Goal: Task Accomplishment & Management: Complete application form

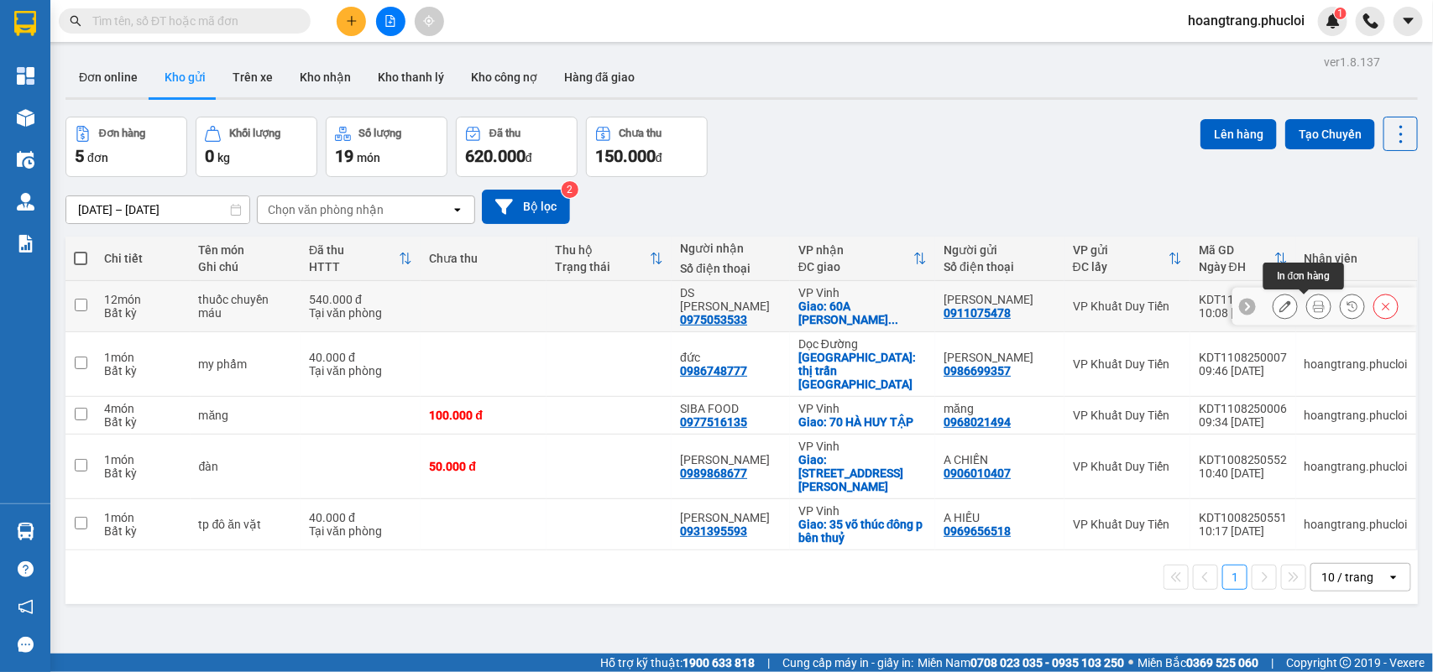
click at [1313, 312] on icon at bounding box center [1319, 307] width 12 height 12
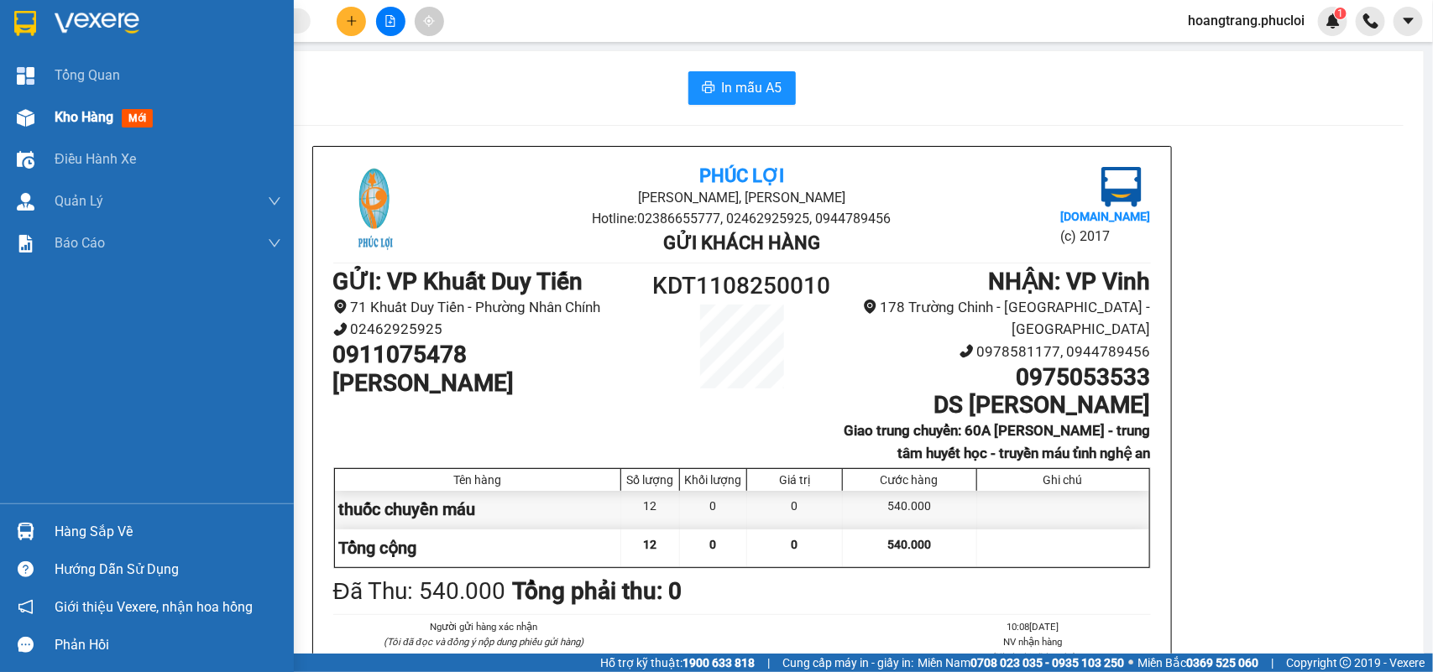
click at [101, 115] on span "Kho hàng" at bounding box center [84, 117] width 59 height 16
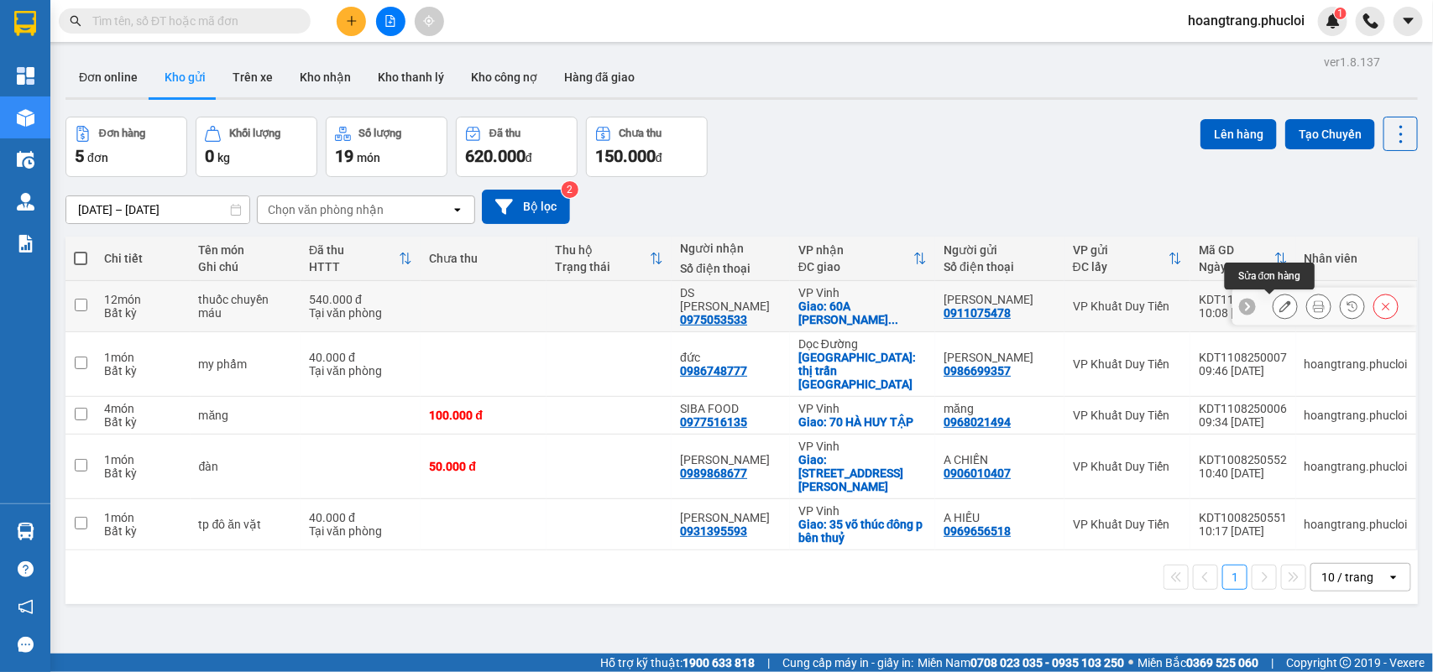
click at [1279, 307] on icon at bounding box center [1285, 307] width 12 height 12
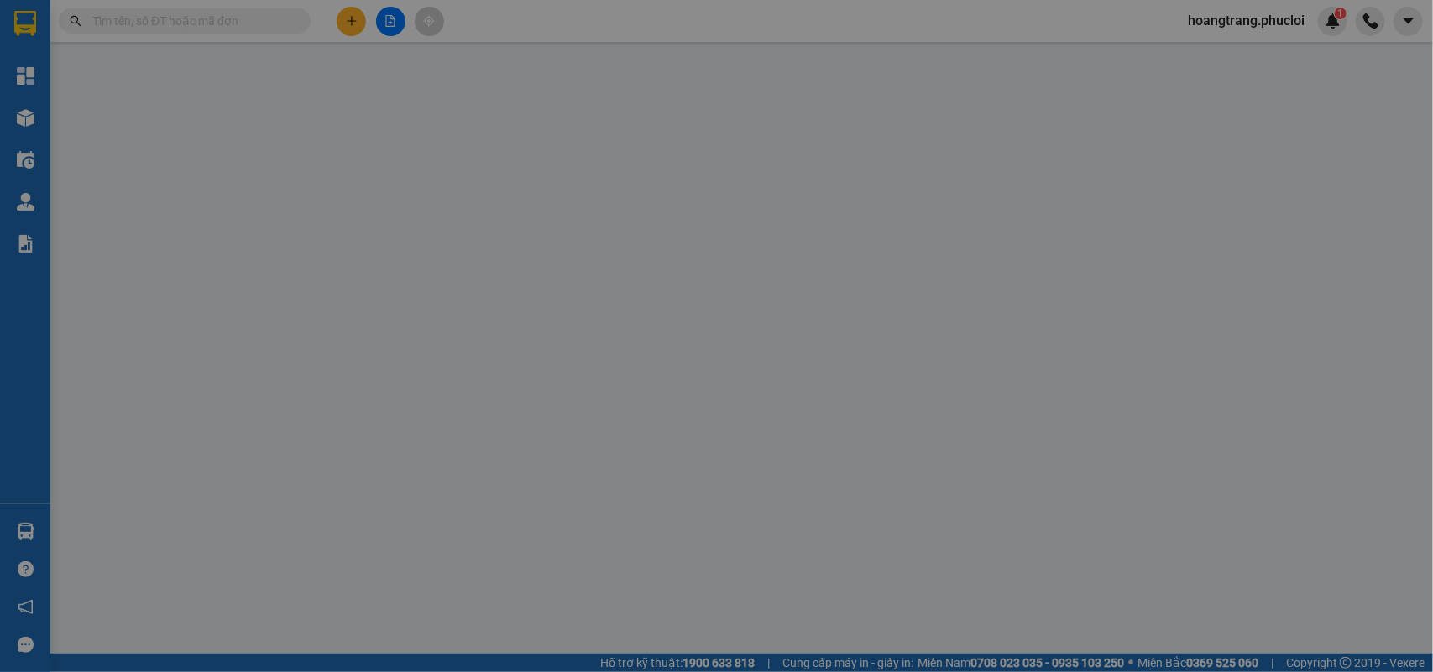
type input "0911075478"
type input "[PERSON_NAME]"
type input "0975053533"
type input "DS [PERSON_NAME]"
checkbox input "true"
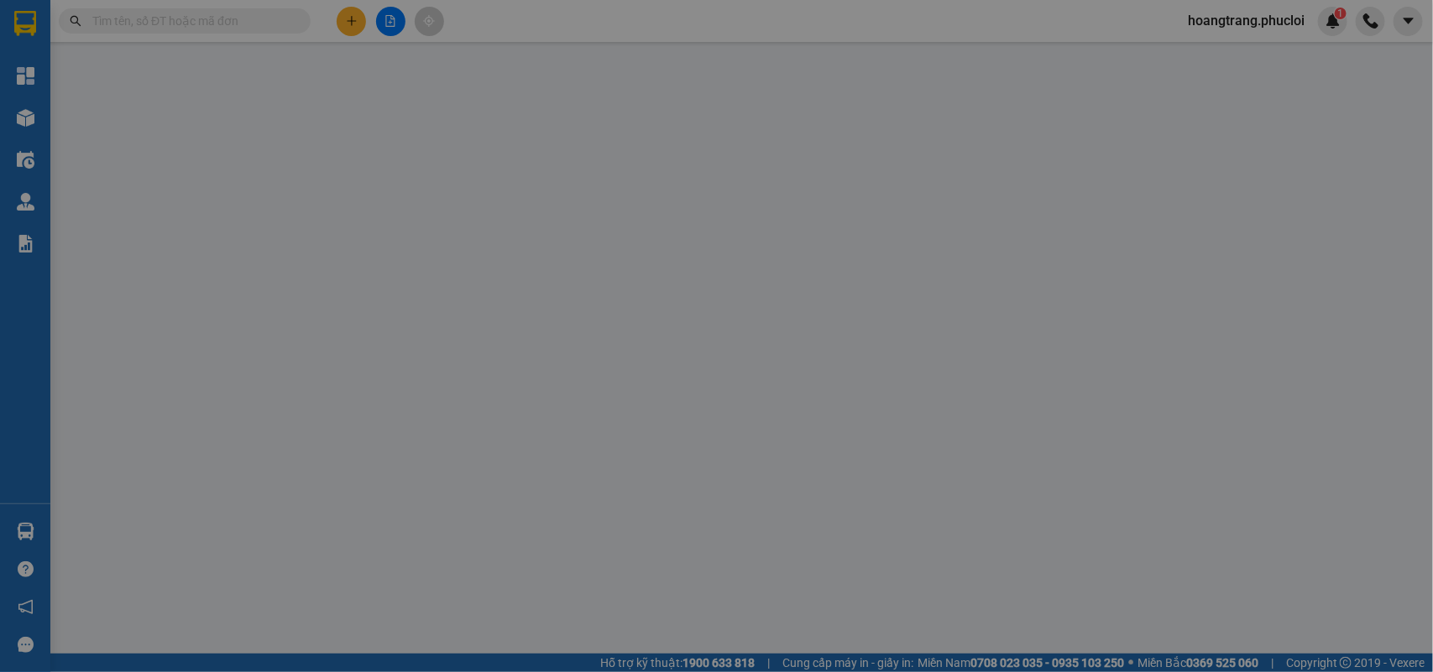
type input "60A [PERSON_NAME] - trung tâm huyết học - truyền máu tỉnh [GEOGRAPHIC_DATA]"
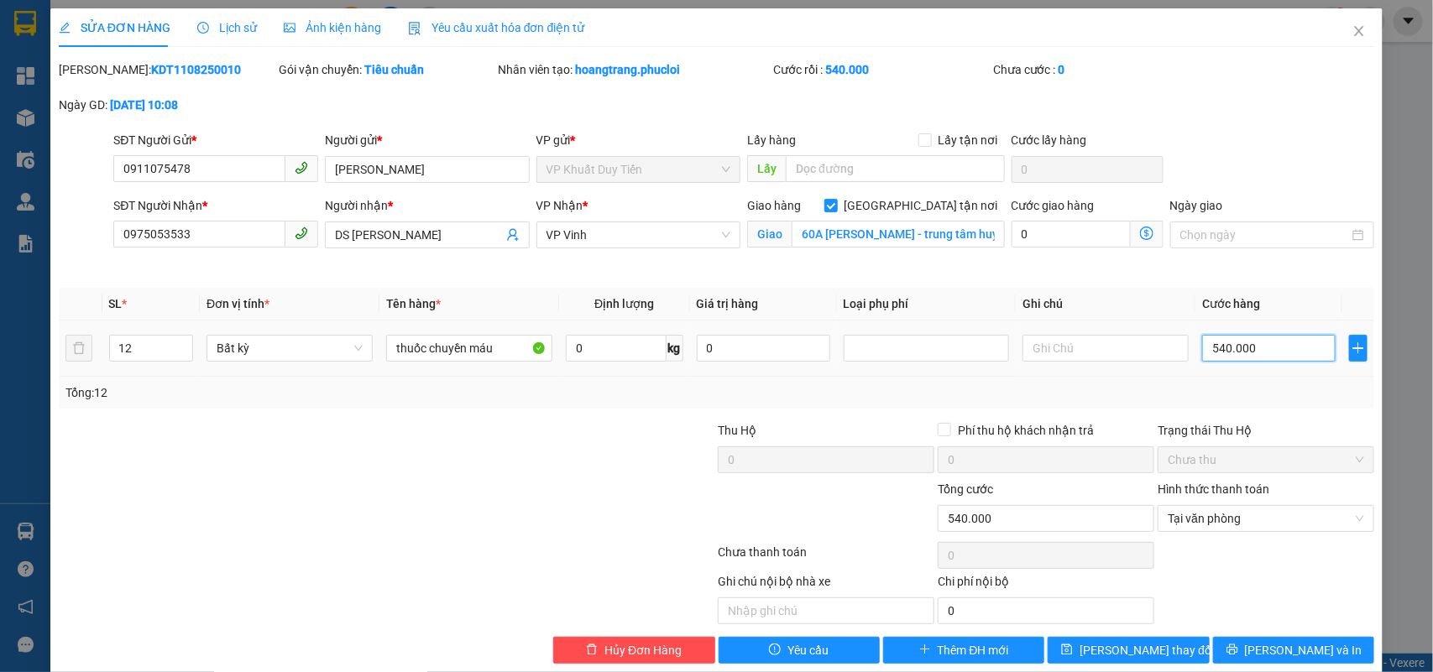
click at [1239, 351] on input "540.000" at bounding box center [1268, 348] width 133 height 27
type input "0"
click at [1202, 346] on input "0" at bounding box center [1268, 348] width 133 height 27
type input "40"
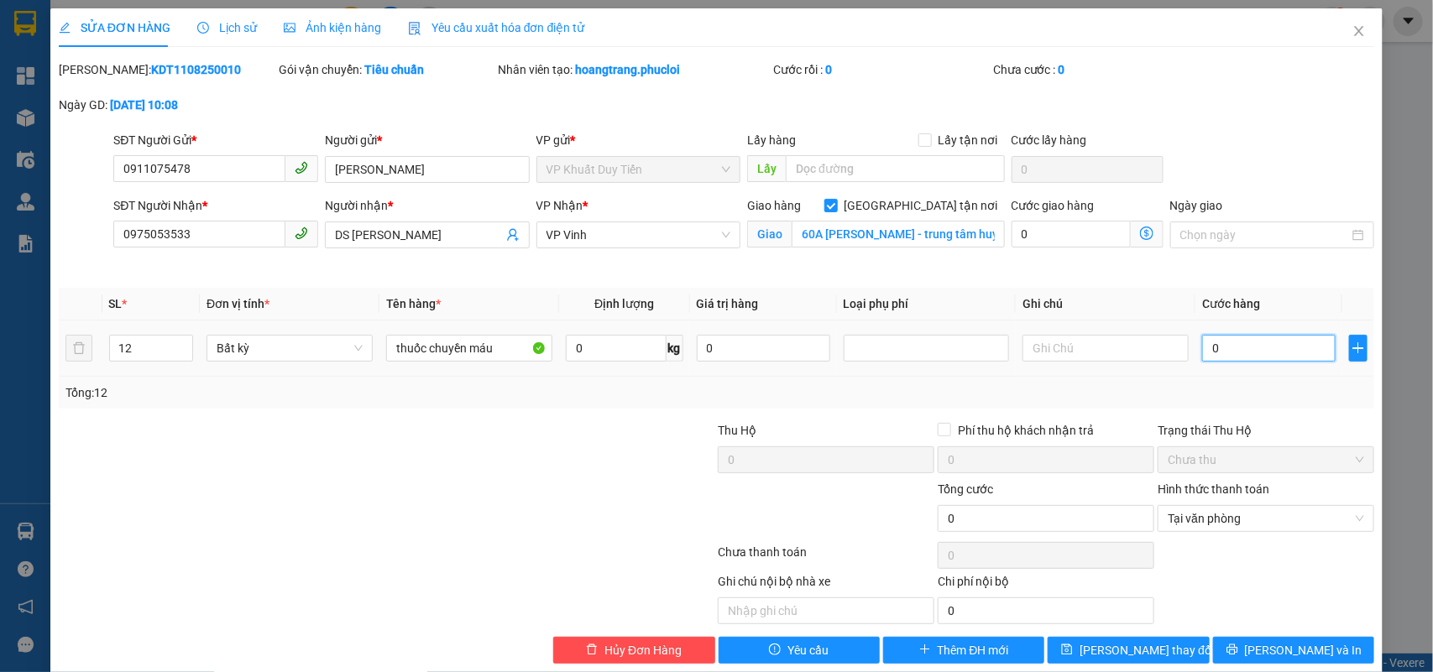
type input "40"
type input "400"
type input "4.000"
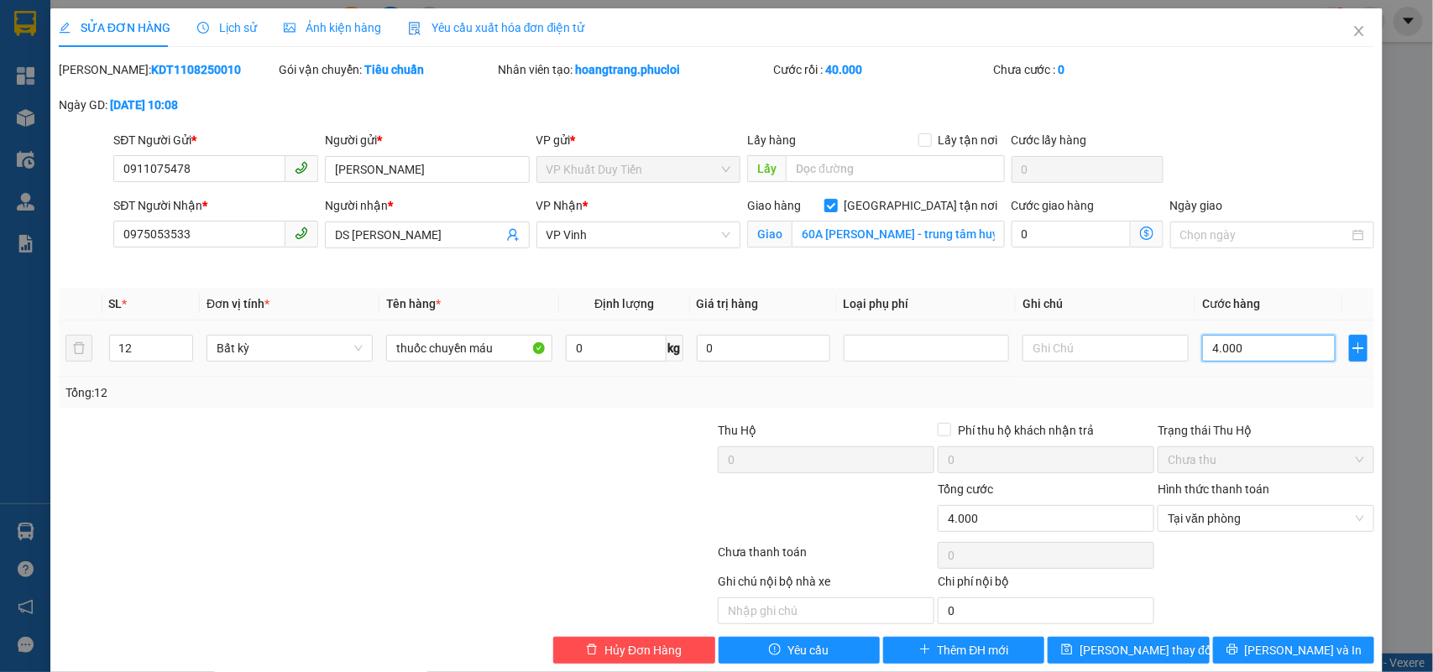
type input "40.000"
type input "4.000"
type input "400"
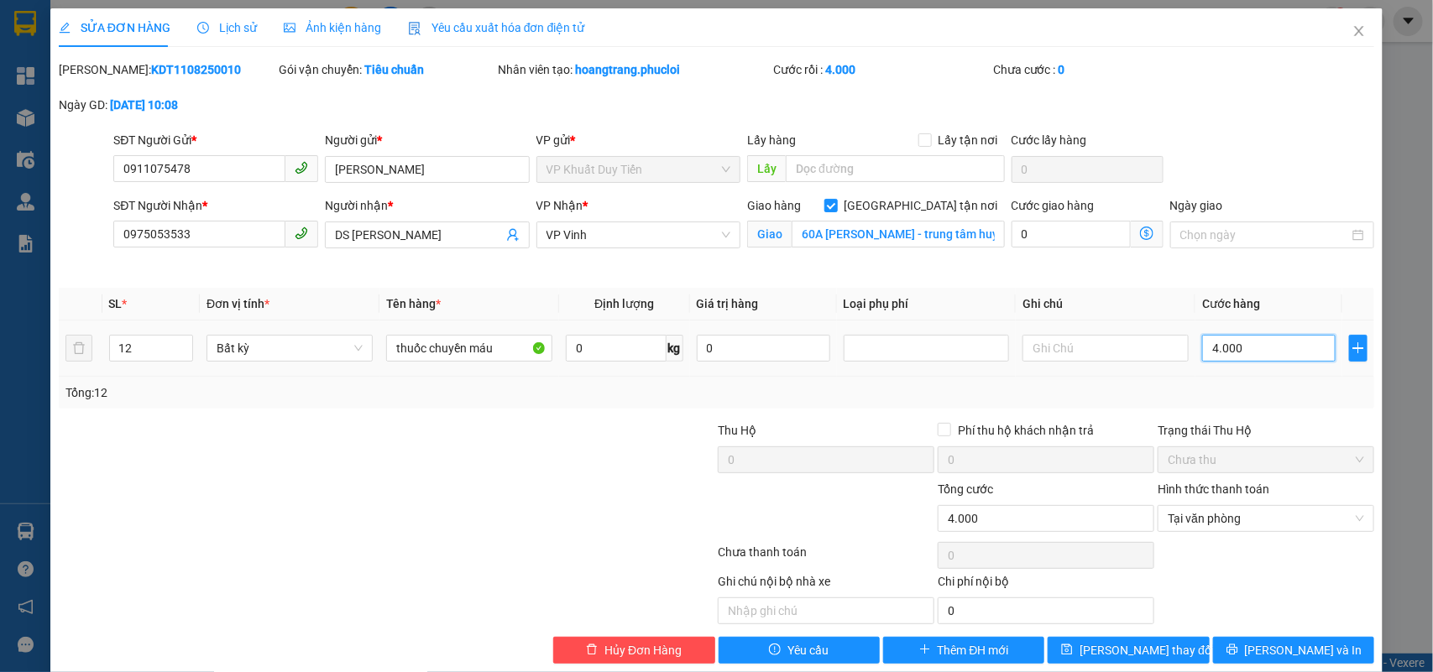
type input "400"
type input "40"
type input "4"
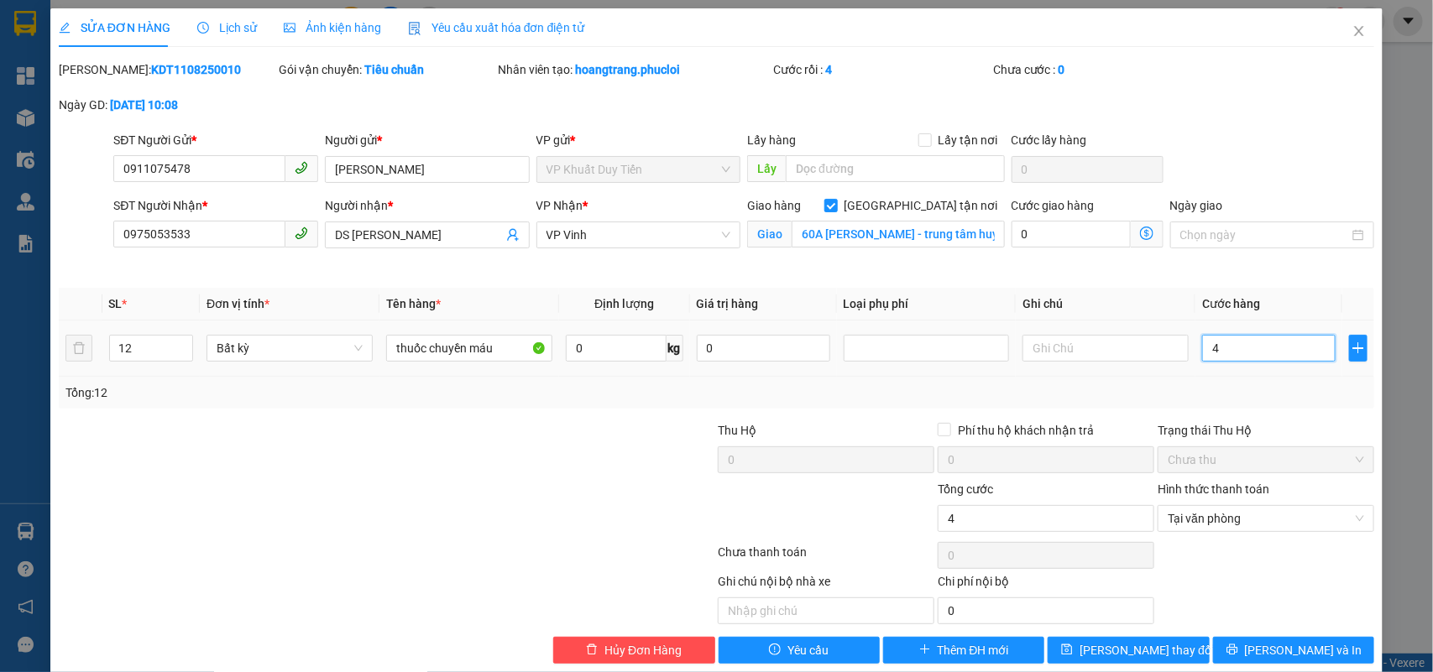
type input "48"
type input "480"
type input "4.800"
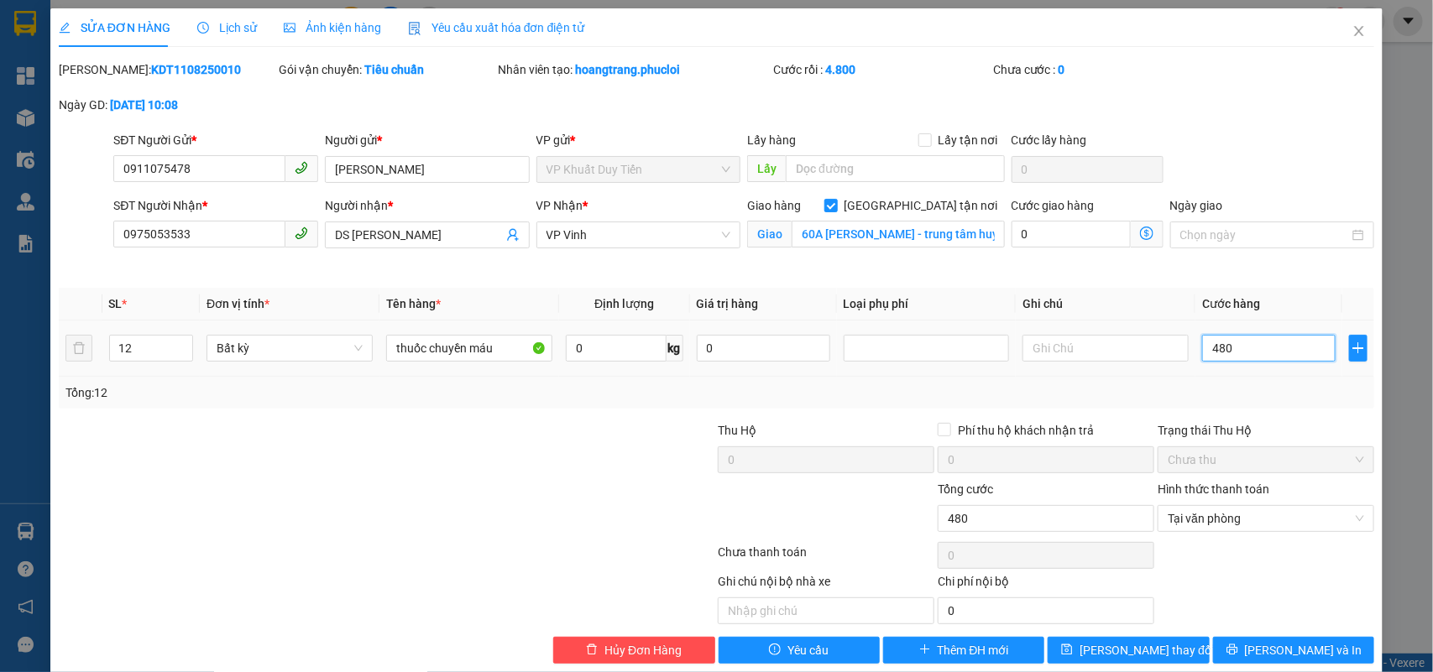
type input "4.800"
type input "48.000"
type input "480.000"
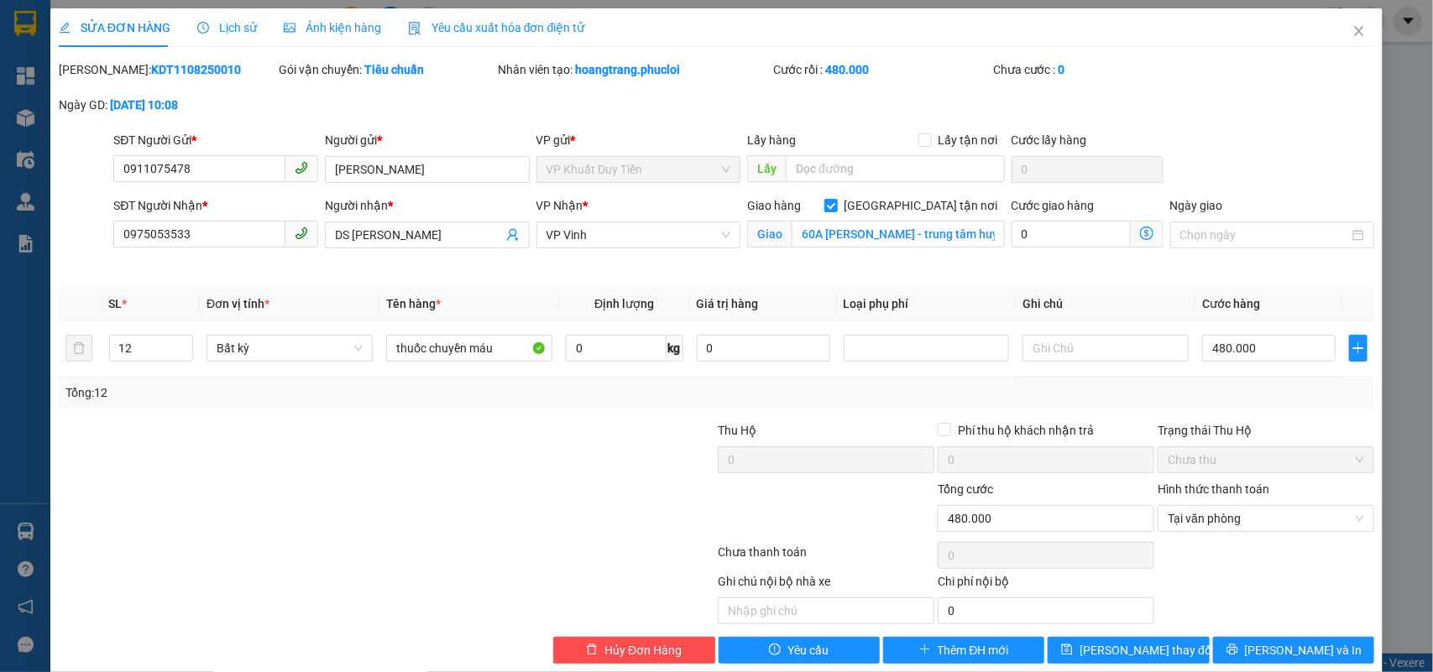
click at [1159, 431] on div "Trạng thái Thu Hộ" at bounding box center [1266, 430] width 217 height 18
click at [1197, 484] on label "Hình thức thanh toán" at bounding box center [1214, 489] width 112 height 13
click at [1197, 506] on input "Hình thức thanh toán" at bounding box center [1260, 518] width 185 height 25
click at [1189, 552] on div "Tại văn phòng" at bounding box center [1254, 553] width 194 height 18
click at [1126, 651] on span "[PERSON_NAME] thay đổi" at bounding box center [1147, 650] width 134 height 18
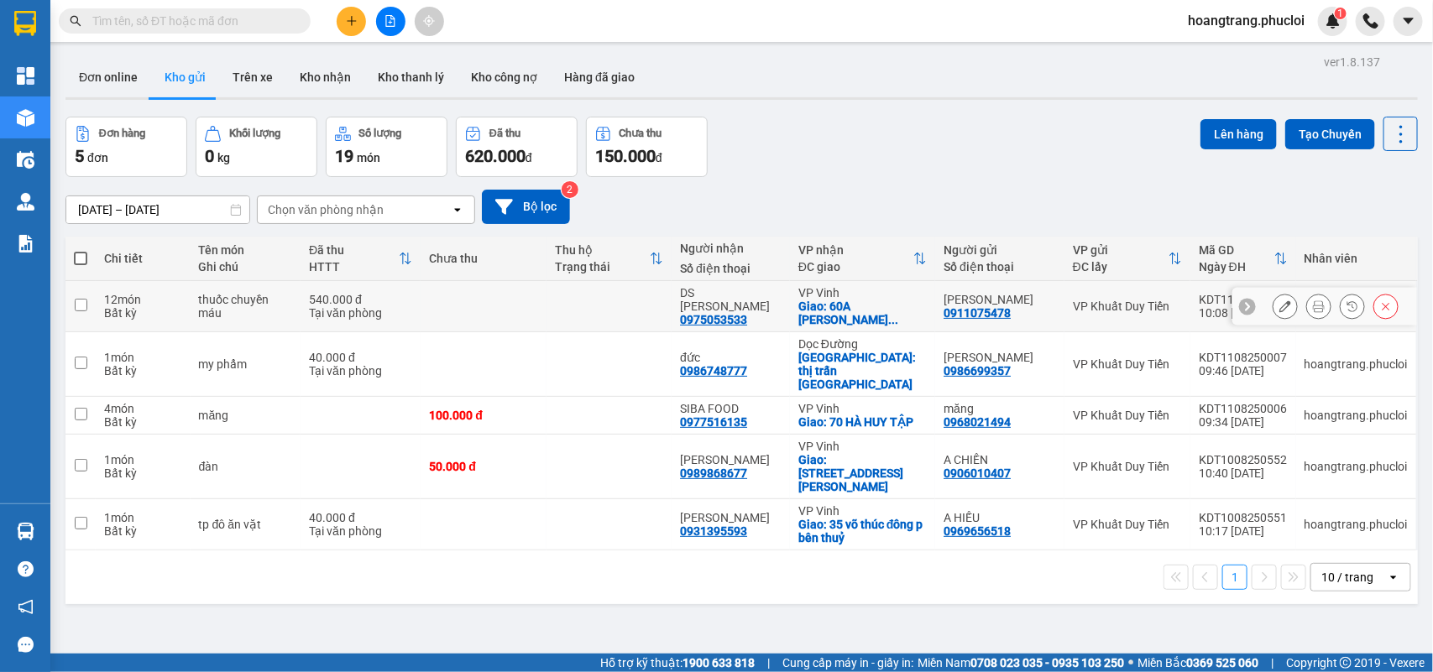
click at [358, 299] on div "540.000 đ" at bounding box center [360, 299] width 103 height 13
checkbox input "true"
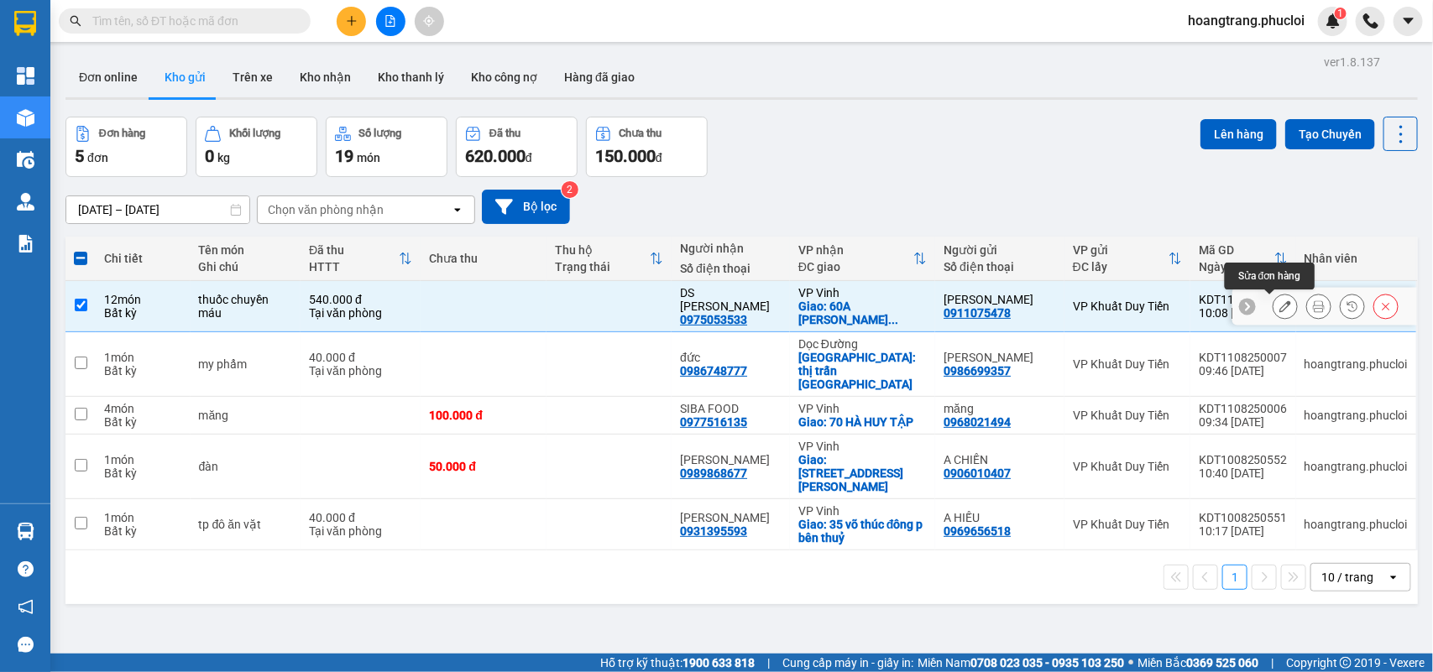
click at [1274, 315] on button at bounding box center [1286, 306] width 24 height 29
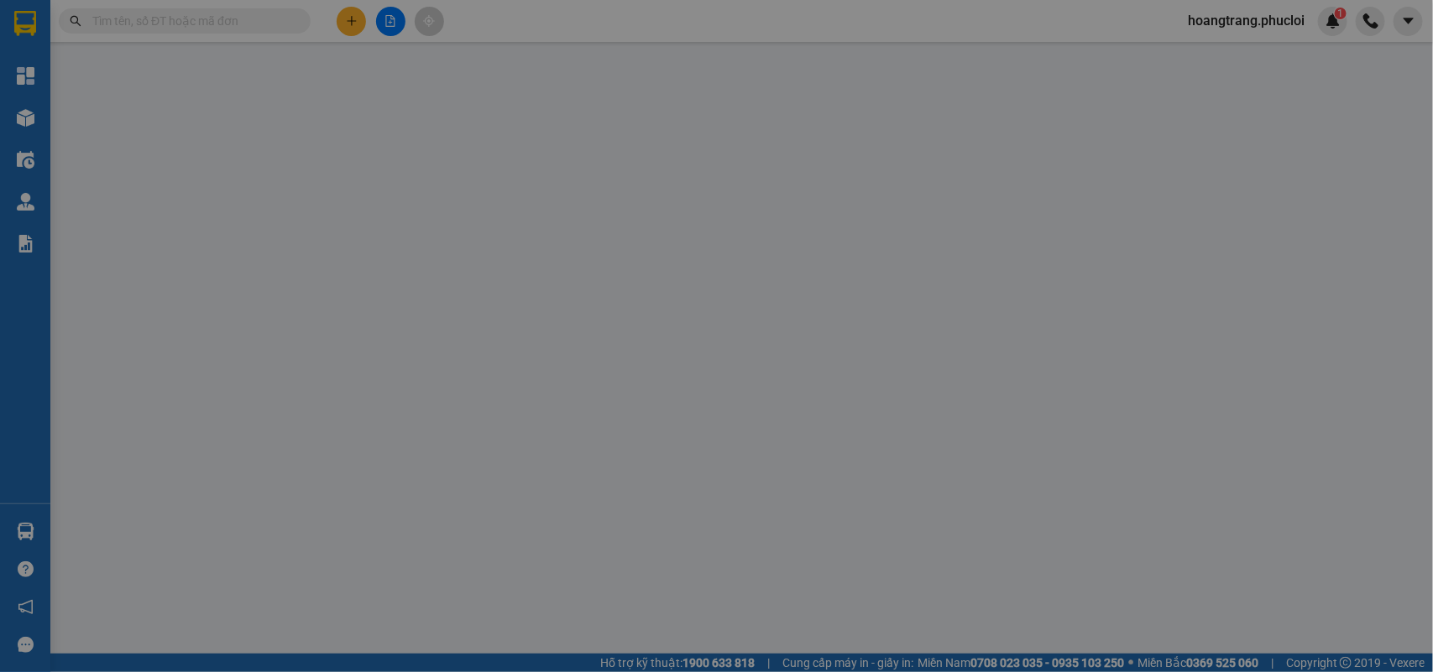
type input "0911075478"
type input "[PERSON_NAME]"
type input "0975053533"
type input "DS [PERSON_NAME]"
checkbox input "true"
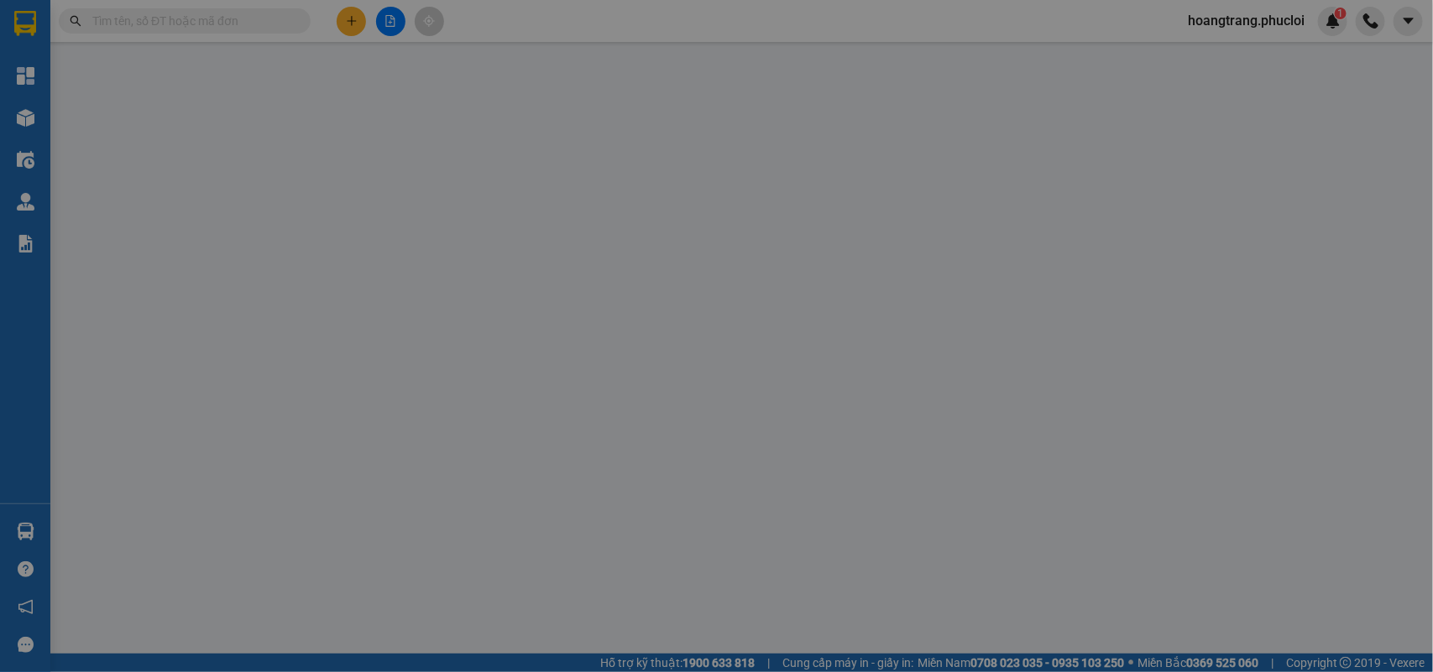
type input "60A [PERSON_NAME] - trung tâm huyết học - truyền máu tỉnh [GEOGRAPHIC_DATA]"
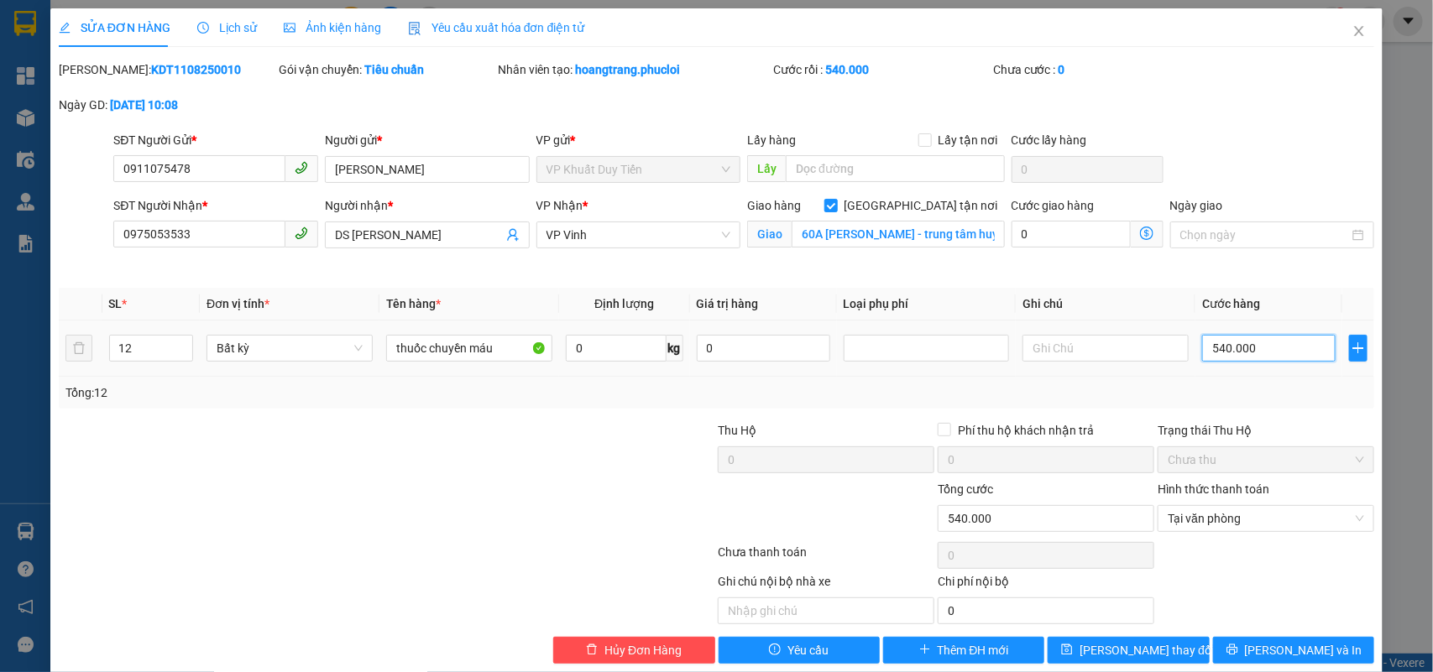
type input "0"
click at [1202, 345] on input "0" at bounding box center [1268, 348] width 133 height 27
type input "40"
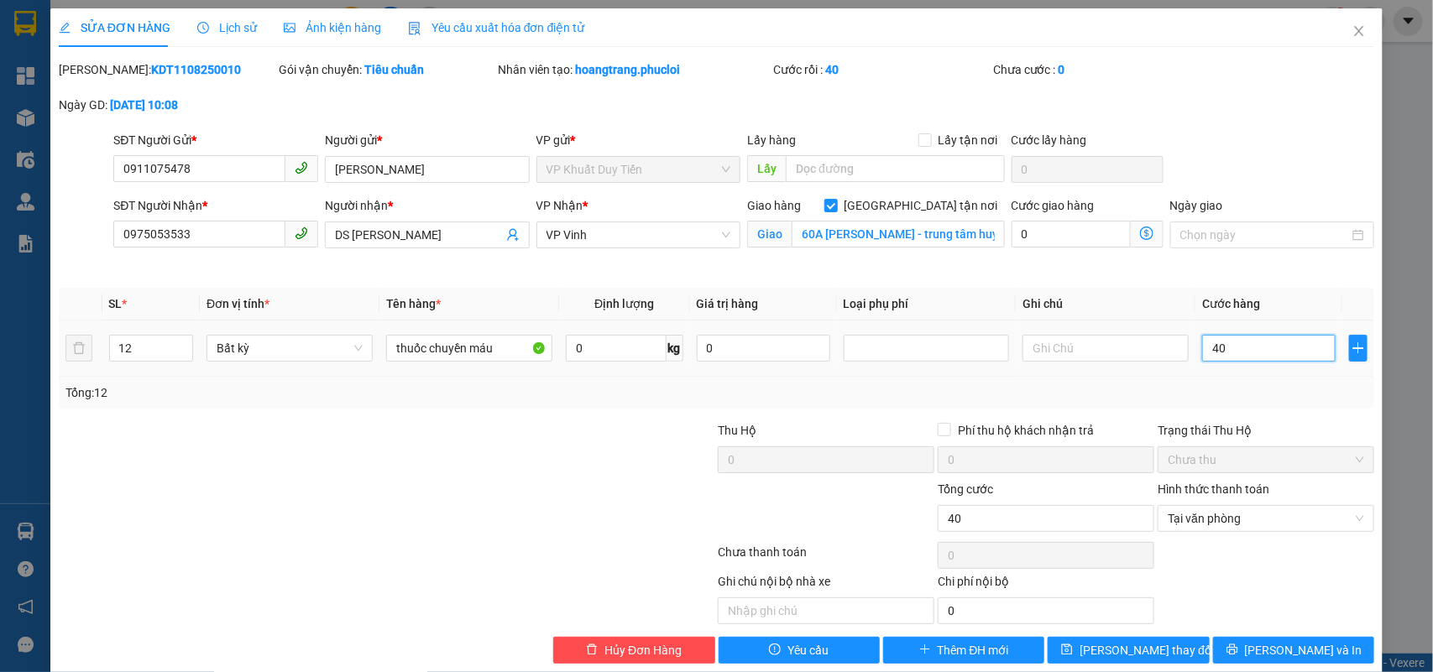
type input "480"
type input "4.800"
type input "48.000"
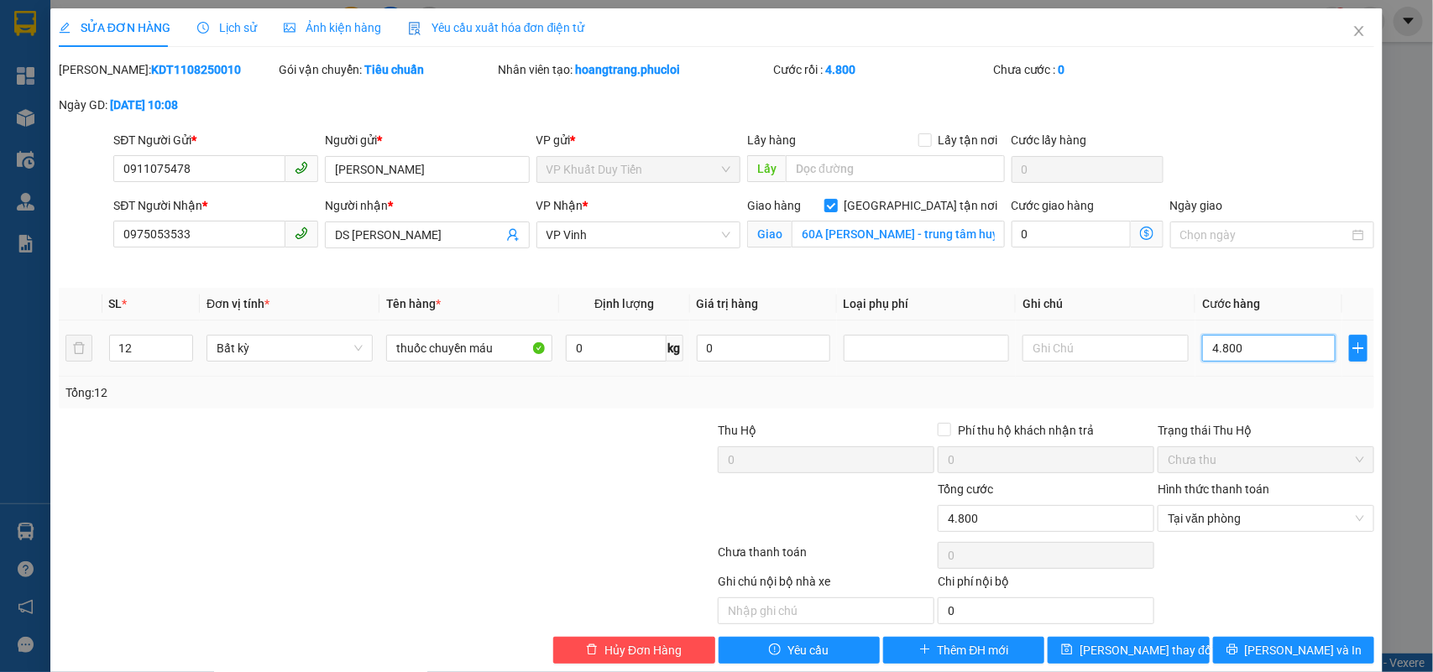
type input "48.000"
type input "480.000"
click at [1190, 519] on span "Tại văn phòng" at bounding box center [1266, 518] width 196 height 25
type input "480.000"
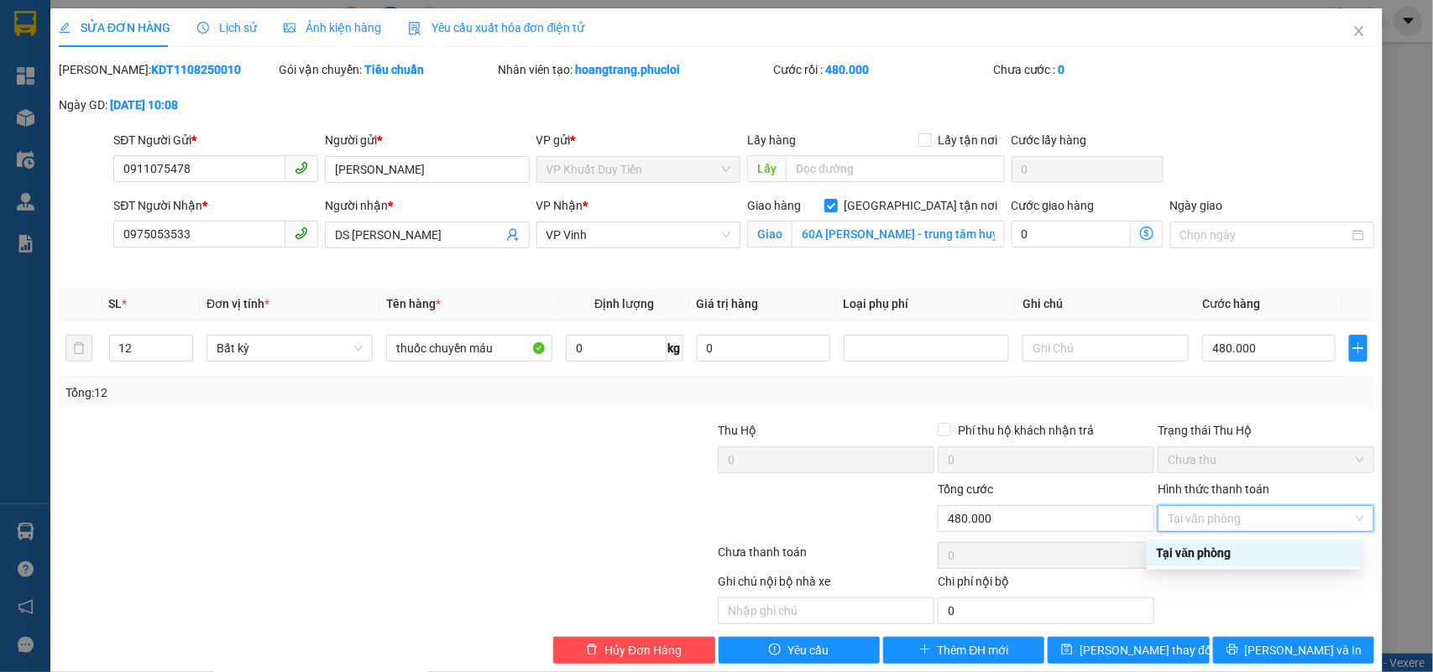
click at [1190, 548] on div "Tại văn phòng" at bounding box center [1254, 553] width 194 height 18
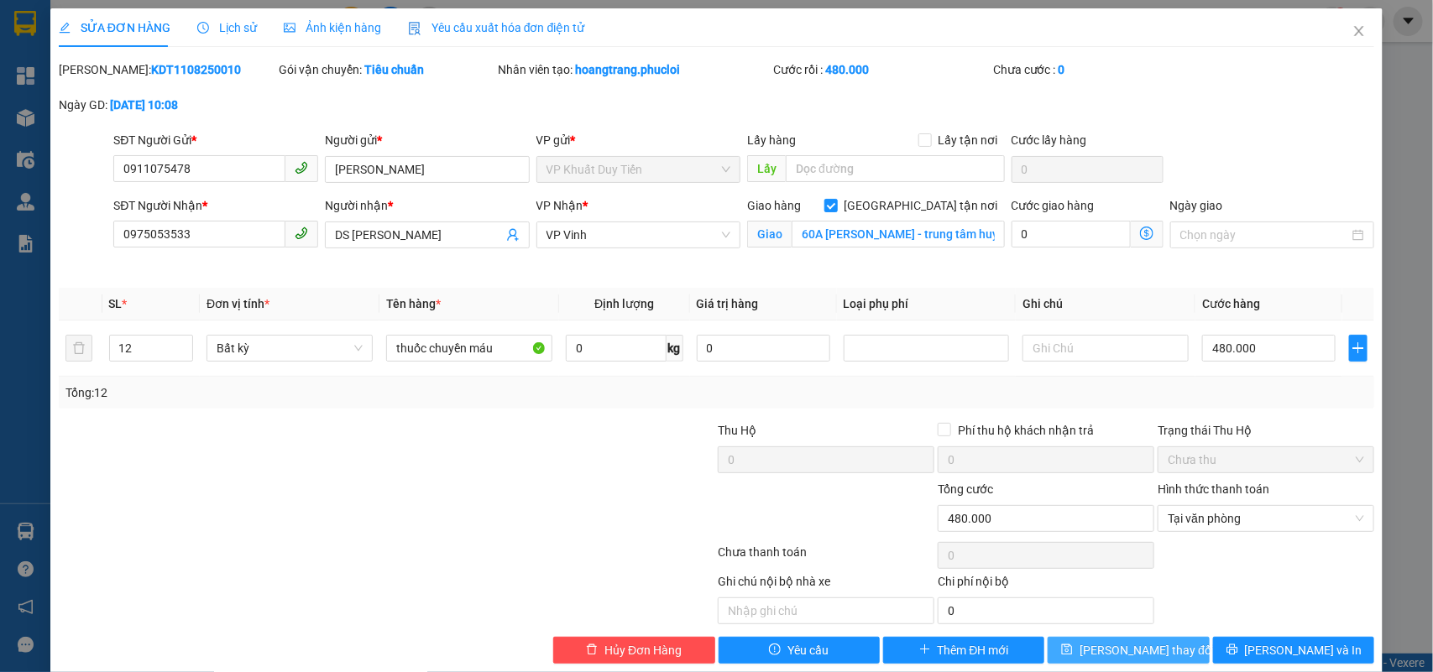
click at [1129, 656] on span "[PERSON_NAME] thay đổi" at bounding box center [1147, 650] width 134 height 18
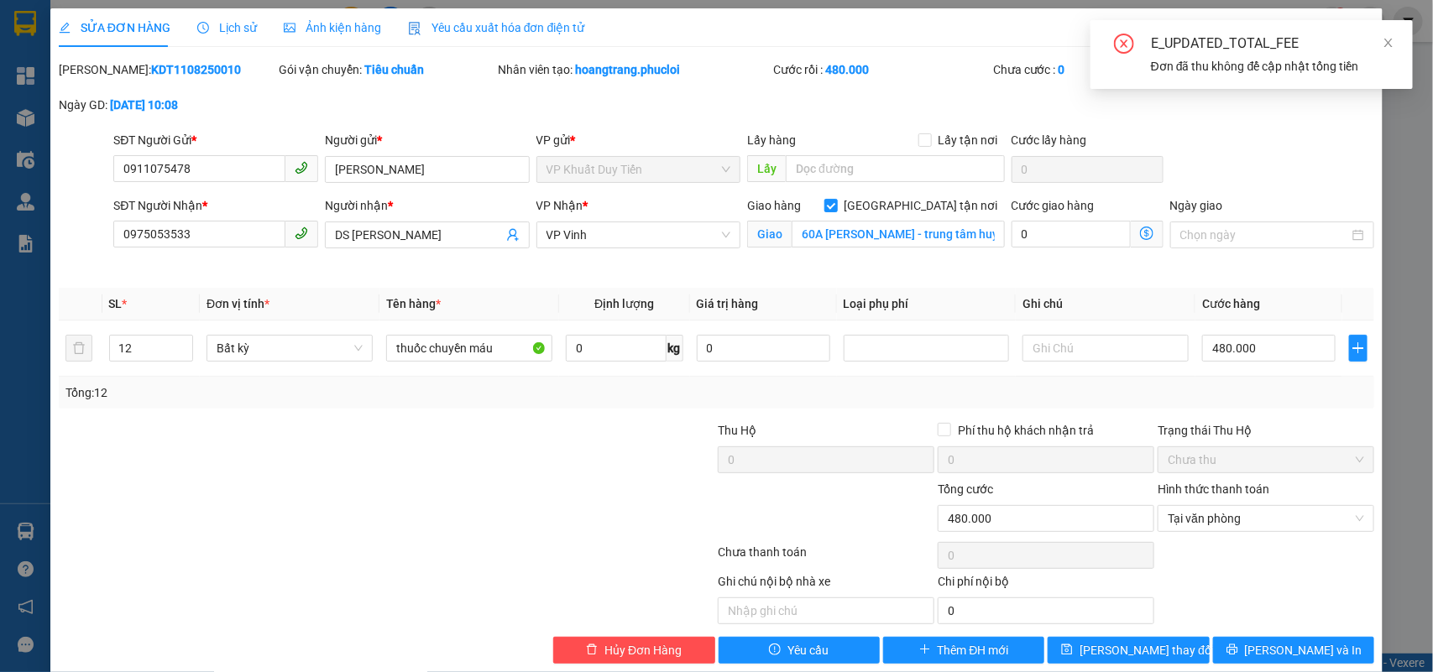
click at [1382, 39] on div "E_UPDATED_TOTAL_FEE" at bounding box center [1272, 44] width 242 height 20
click at [1388, 39] on icon "close" at bounding box center [1389, 43] width 12 height 12
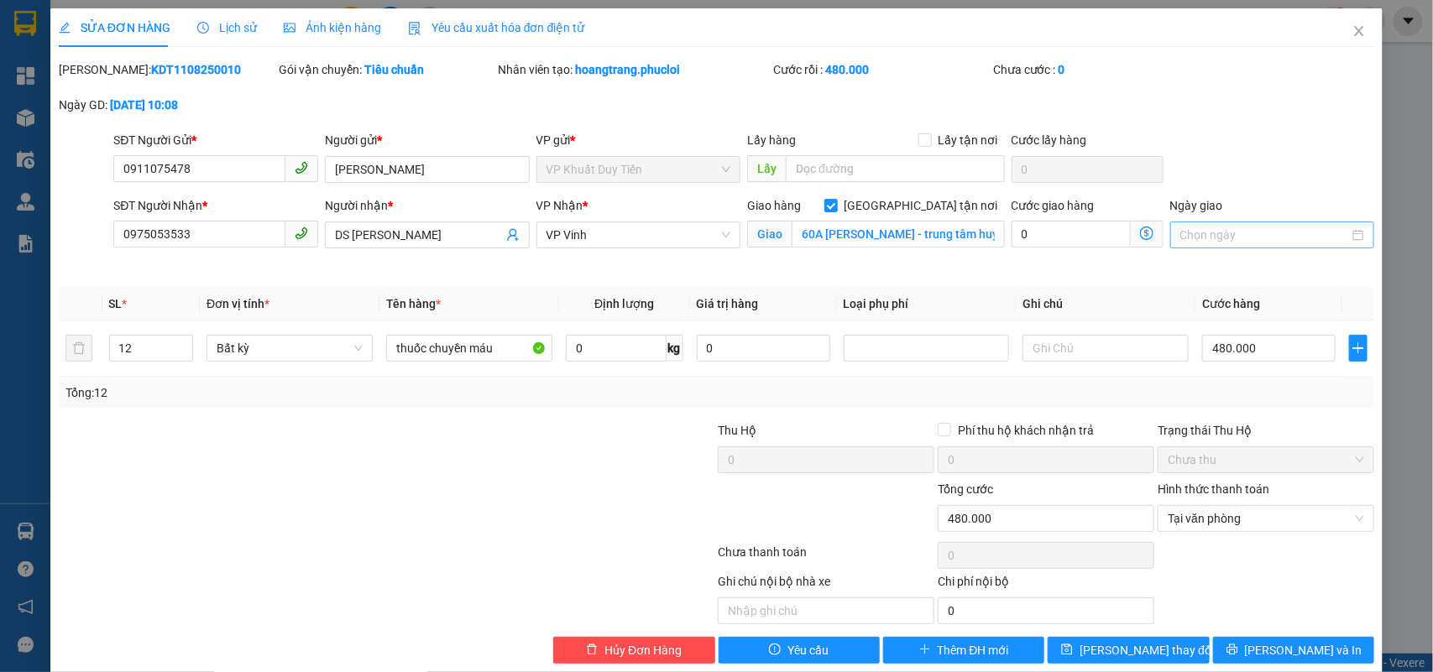
scroll to position [26, 0]
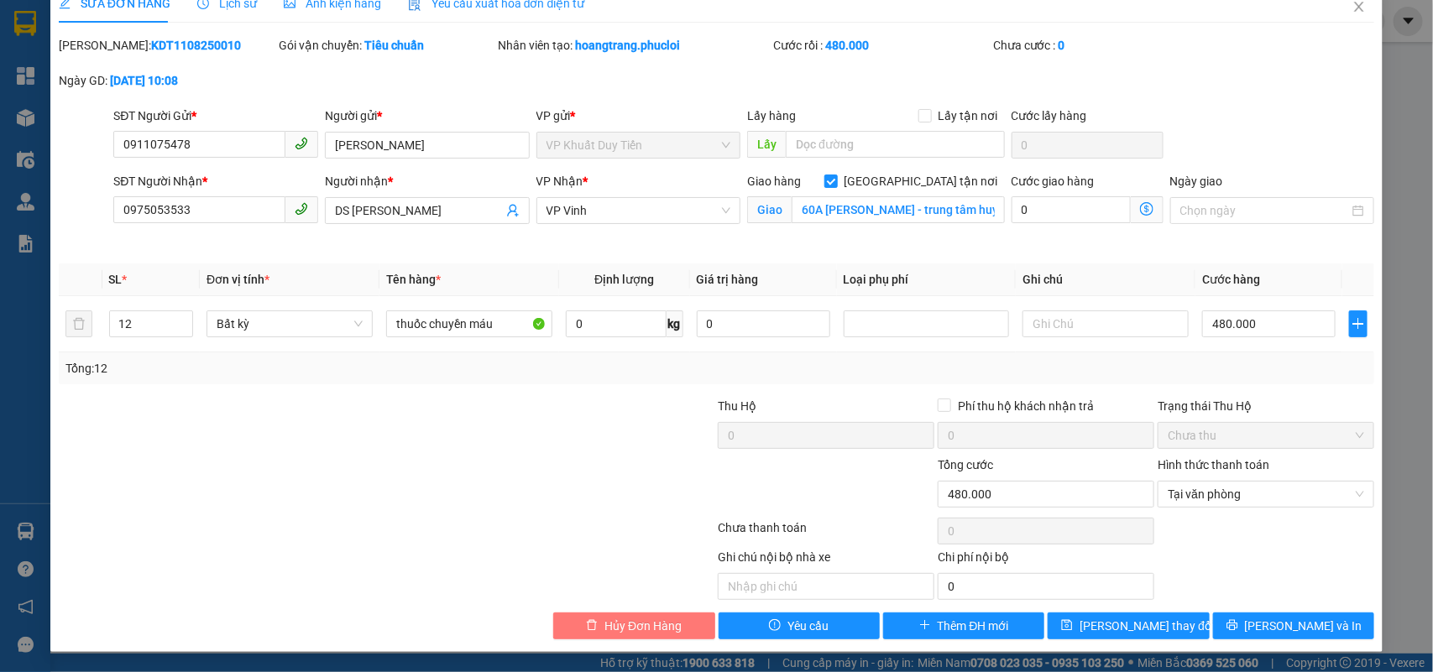
click at [626, 628] on span "Hủy Đơn Hàng" at bounding box center [642, 626] width 77 height 18
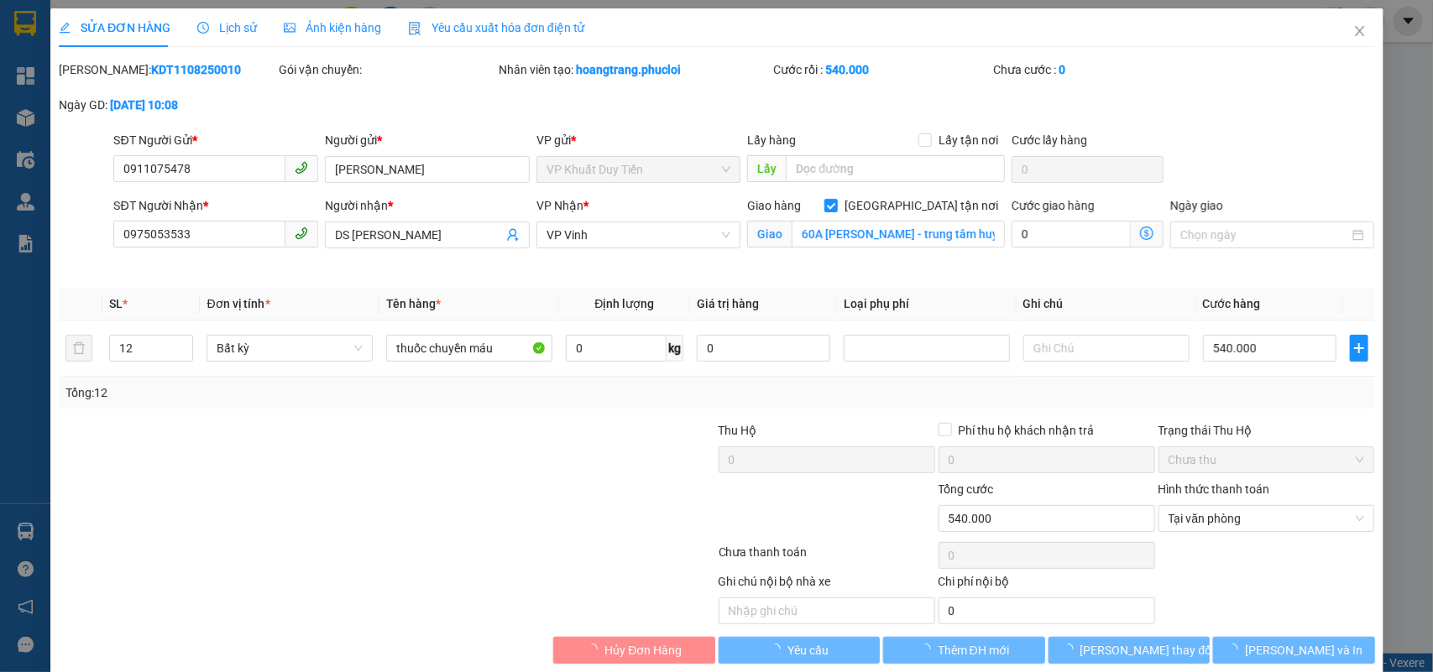
type input "0911075478"
type input "[PERSON_NAME]"
type input "0975053533"
type input "DS [PERSON_NAME]"
checkbox input "true"
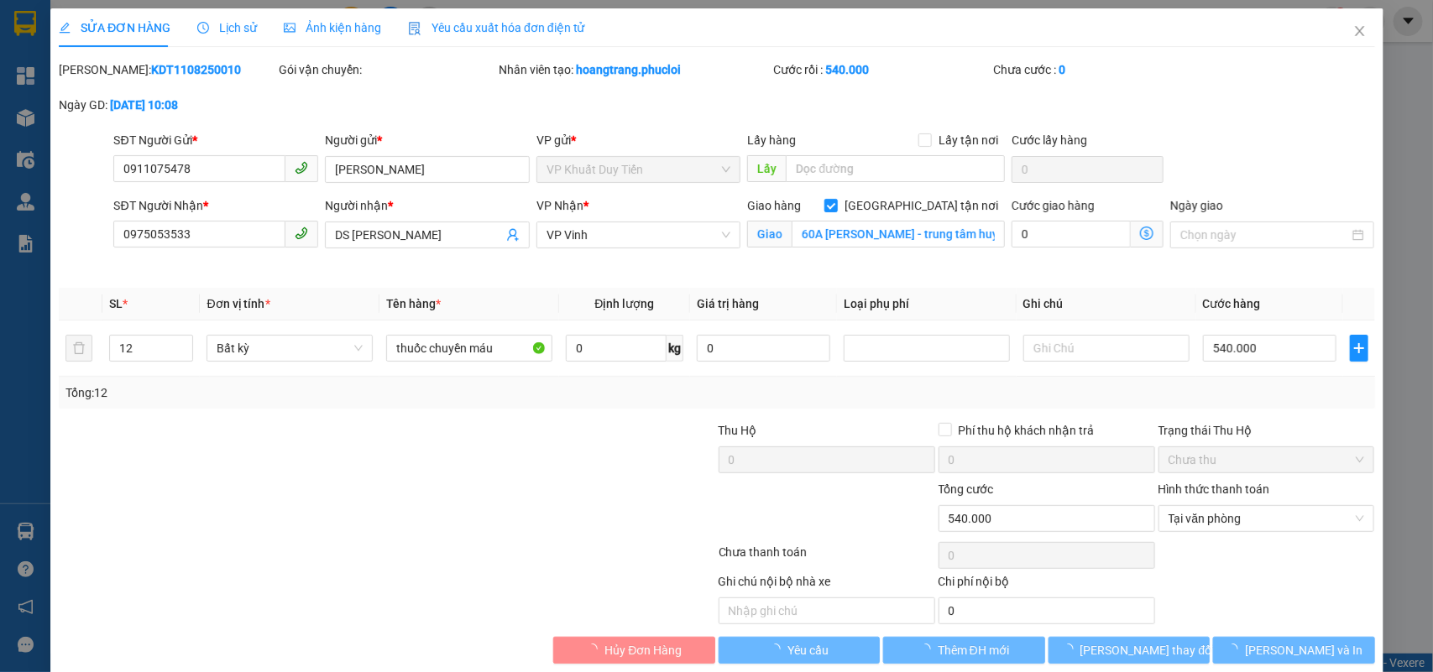
type input "60A [PERSON_NAME] - trung tâm huyết học - truyền máu tỉnh [GEOGRAPHIC_DATA]"
type input "540.000"
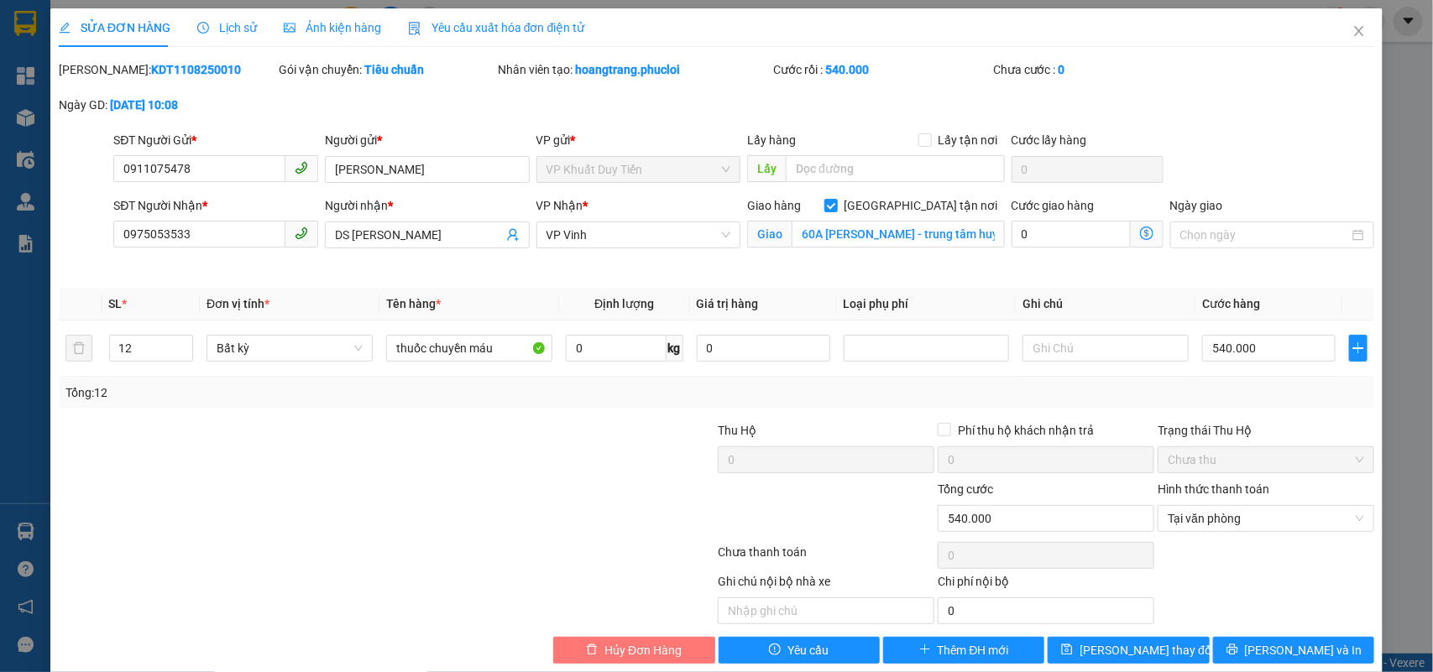
click at [635, 657] on span "Hủy Đơn Hàng" at bounding box center [642, 650] width 77 height 18
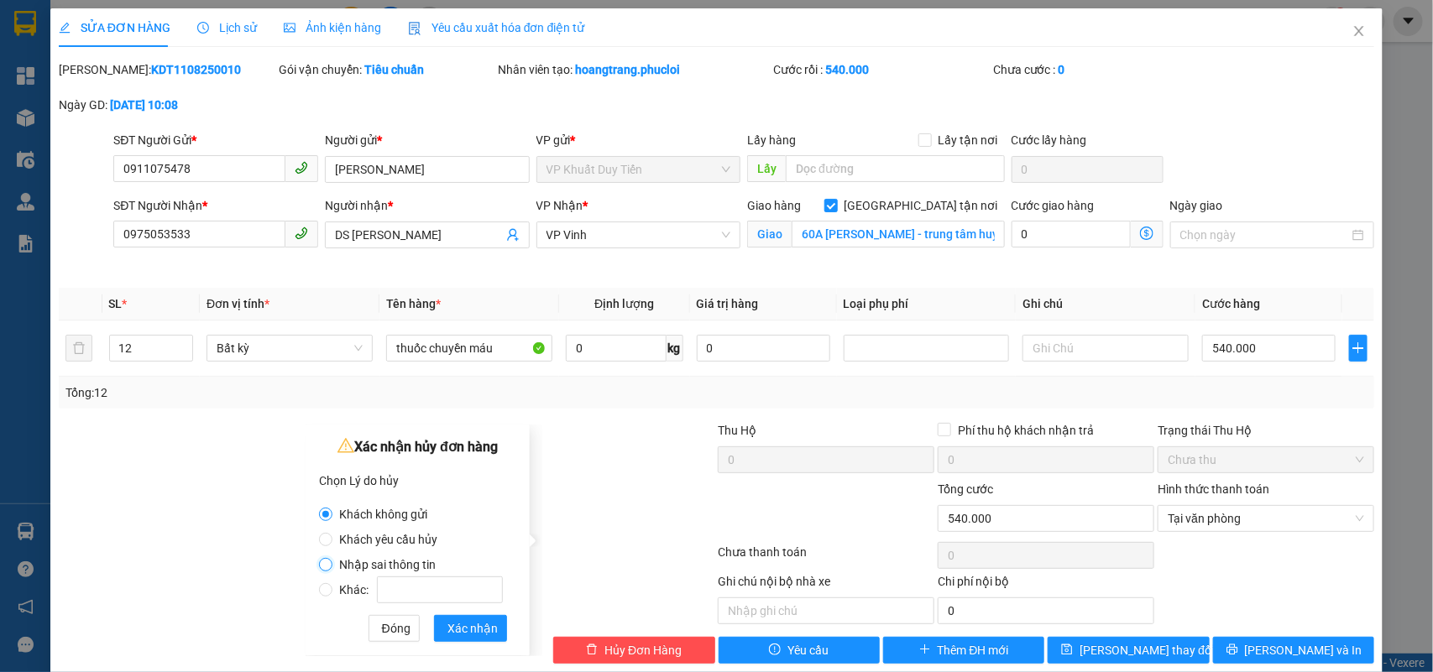
click at [324, 563] on input "Nhập sai thông tin" at bounding box center [325, 564] width 13 height 13
radio input "true"
radio input "false"
click at [464, 628] on span "Xác nhận" at bounding box center [472, 629] width 50 height 18
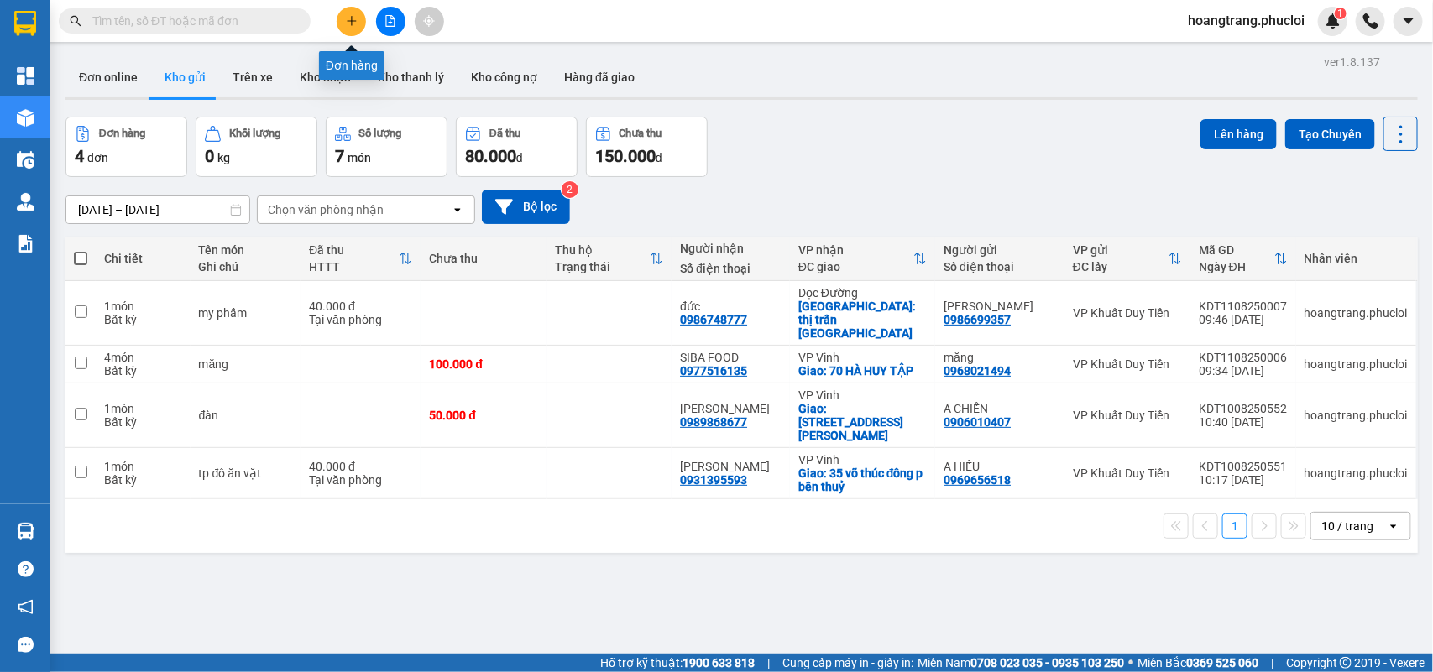
click at [355, 23] on icon "plus" at bounding box center [352, 21] width 12 height 12
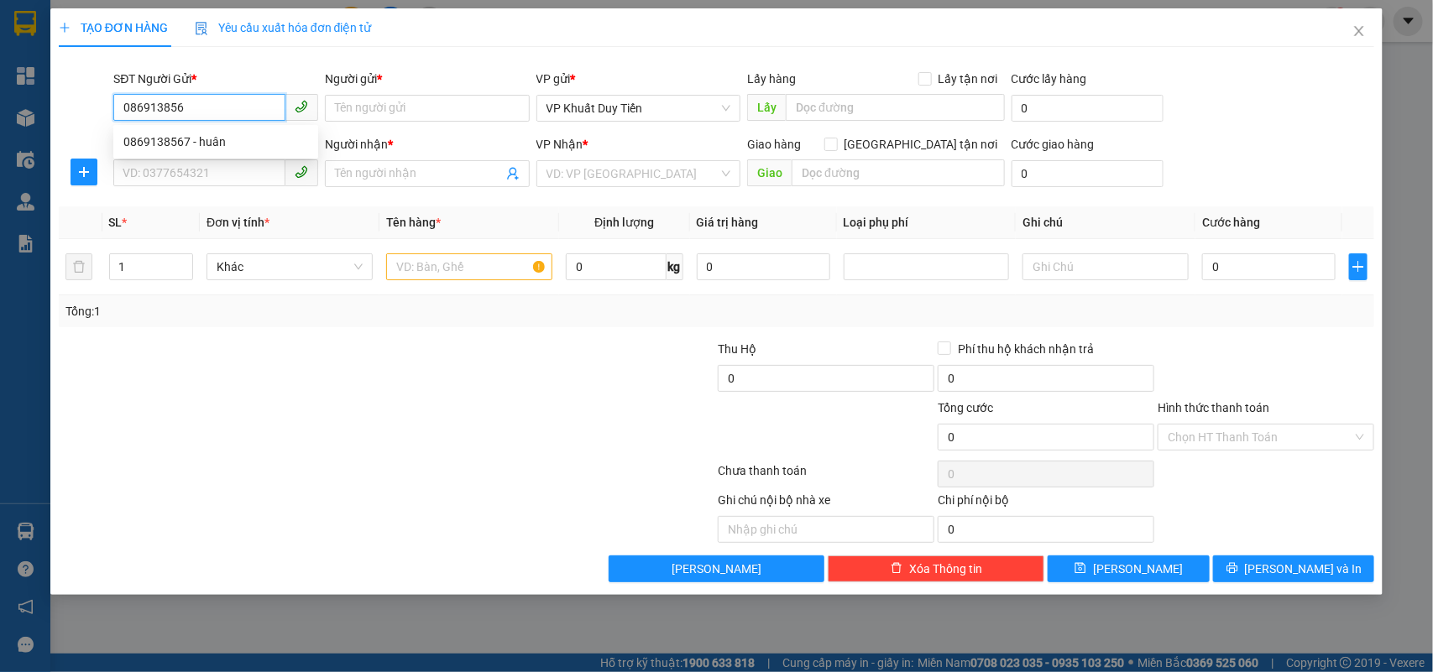
type input "0869138567"
click at [181, 136] on div "0869138567 - huân" at bounding box center [215, 142] width 185 height 18
type input "huân"
type input "0869138567"
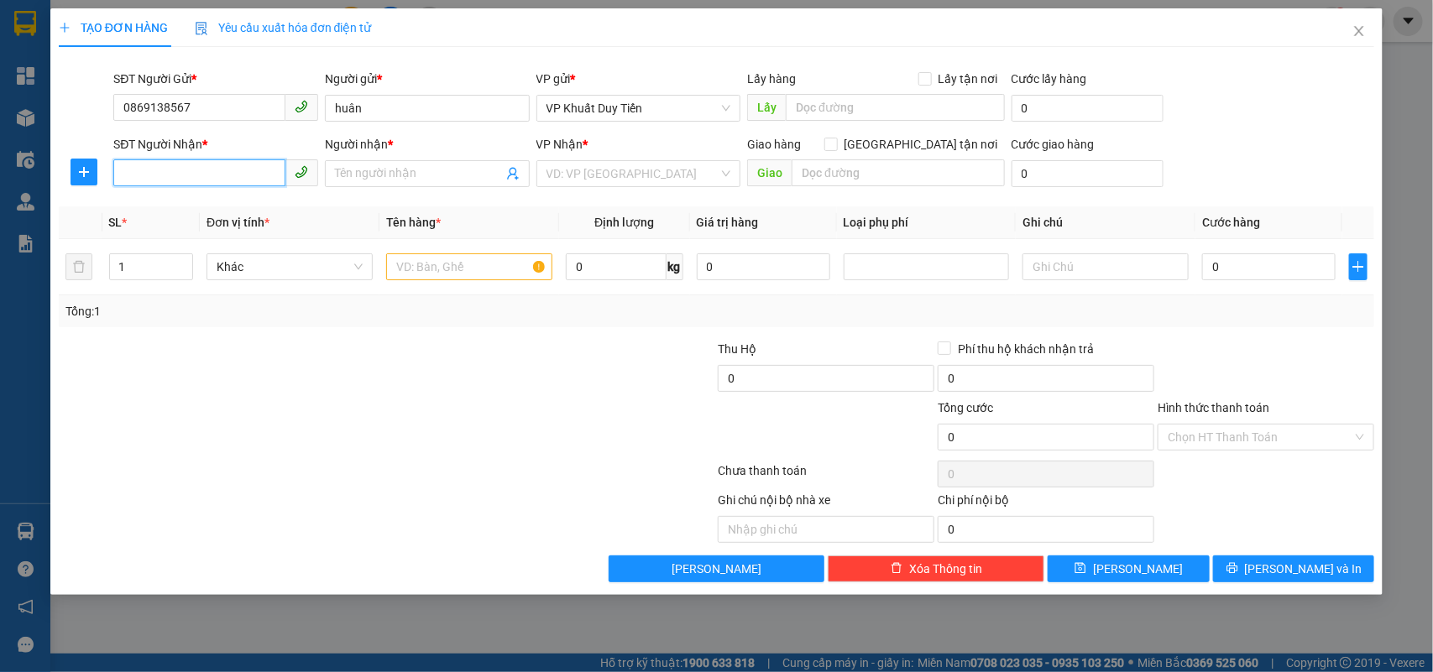
click at [164, 185] on input "SĐT Người Nhận *" at bounding box center [199, 173] width 172 height 27
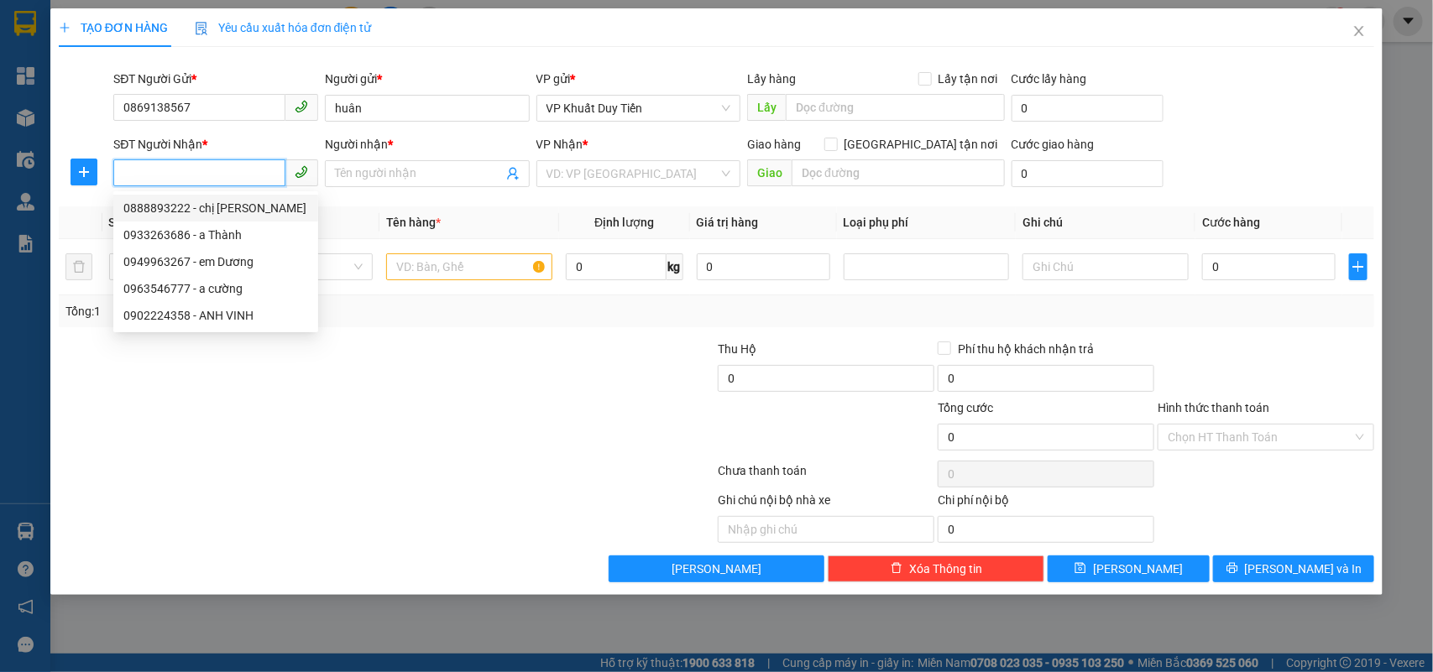
click at [128, 181] on input "SĐT Người Nhận *" at bounding box center [199, 173] width 172 height 27
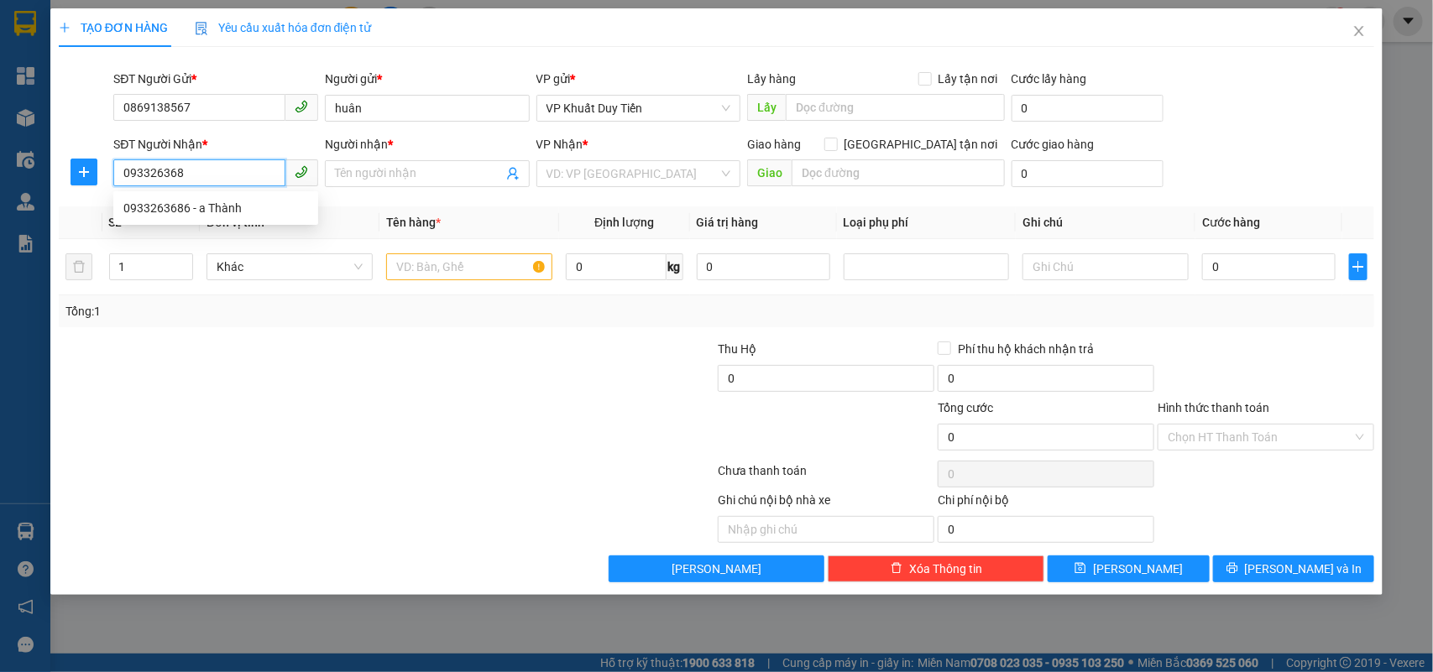
type input "0933263686"
click at [155, 211] on div "0933263686 - a Thành" at bounding box center [215, 208] width 185 height 18
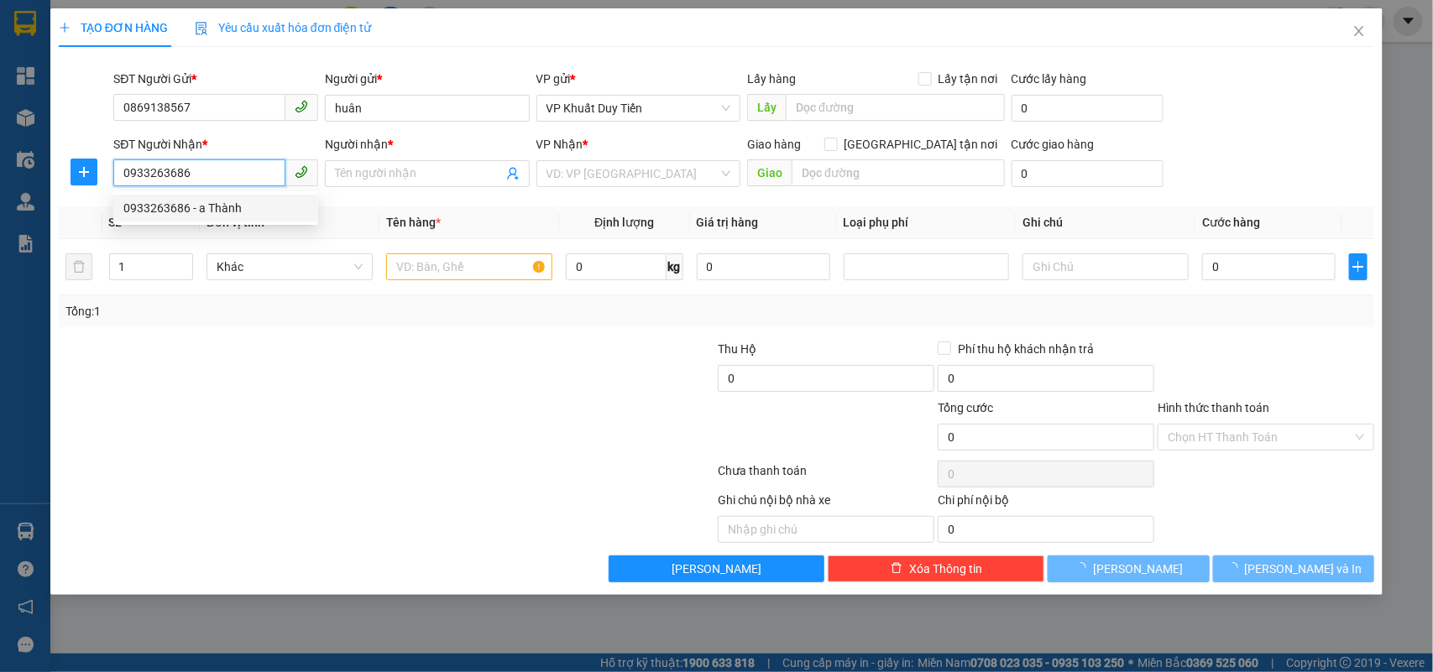
type input "a Thành"
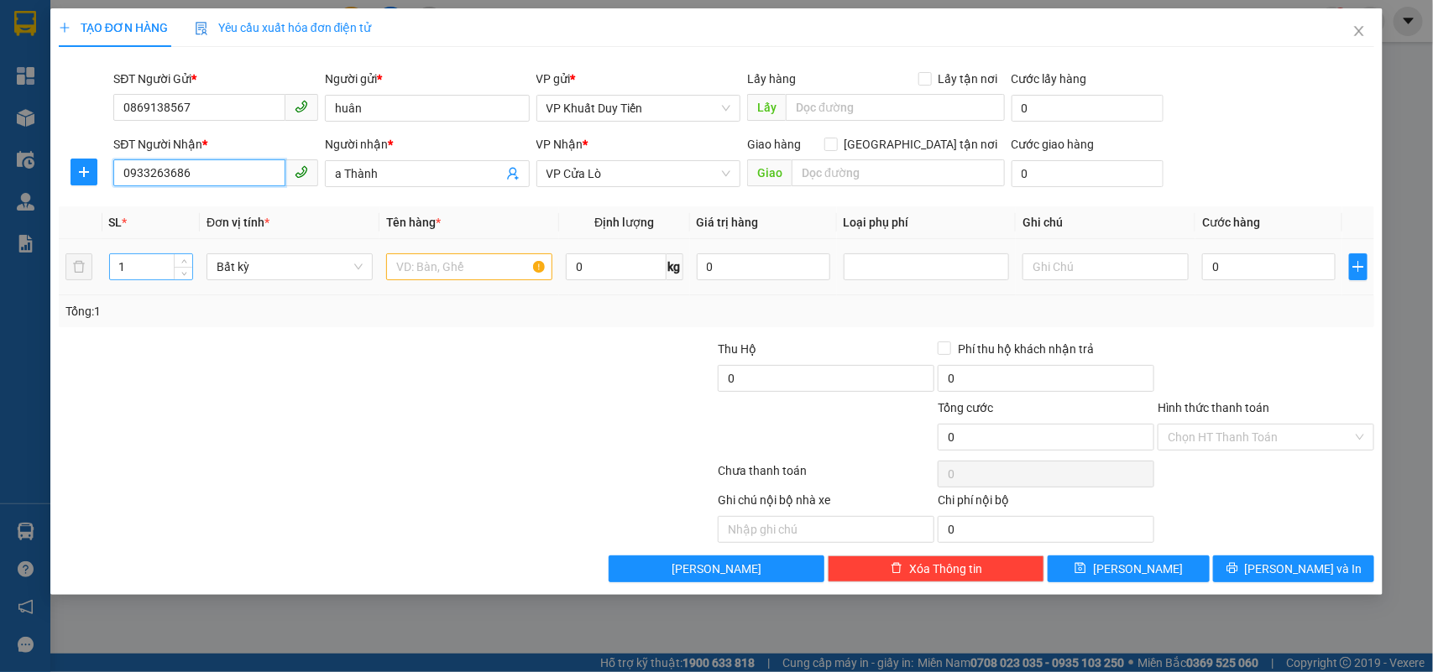
type input "0933263686"
click at [134, 277] on input "1" at bounding box center [151, 266] width 83 height 25
type input "2"
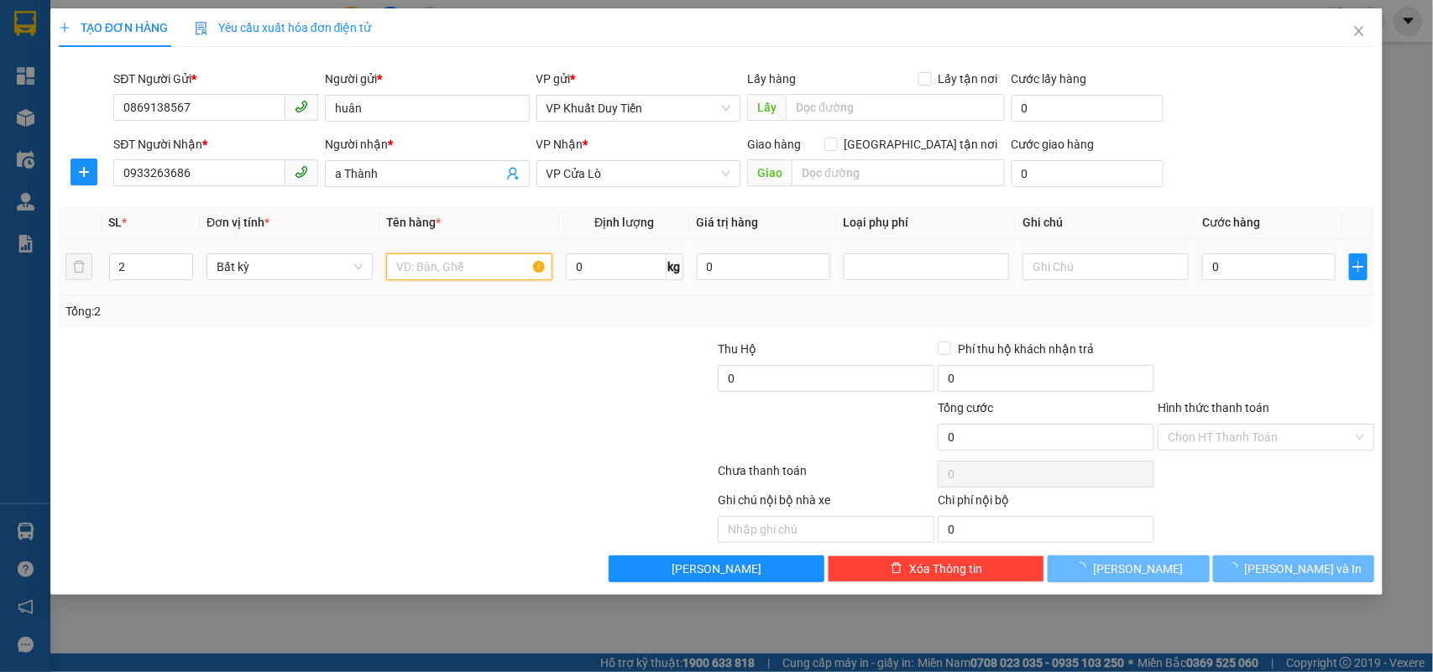
click at [416, 267] on input "text" at bounding box center [469, 267] width 166 height 27
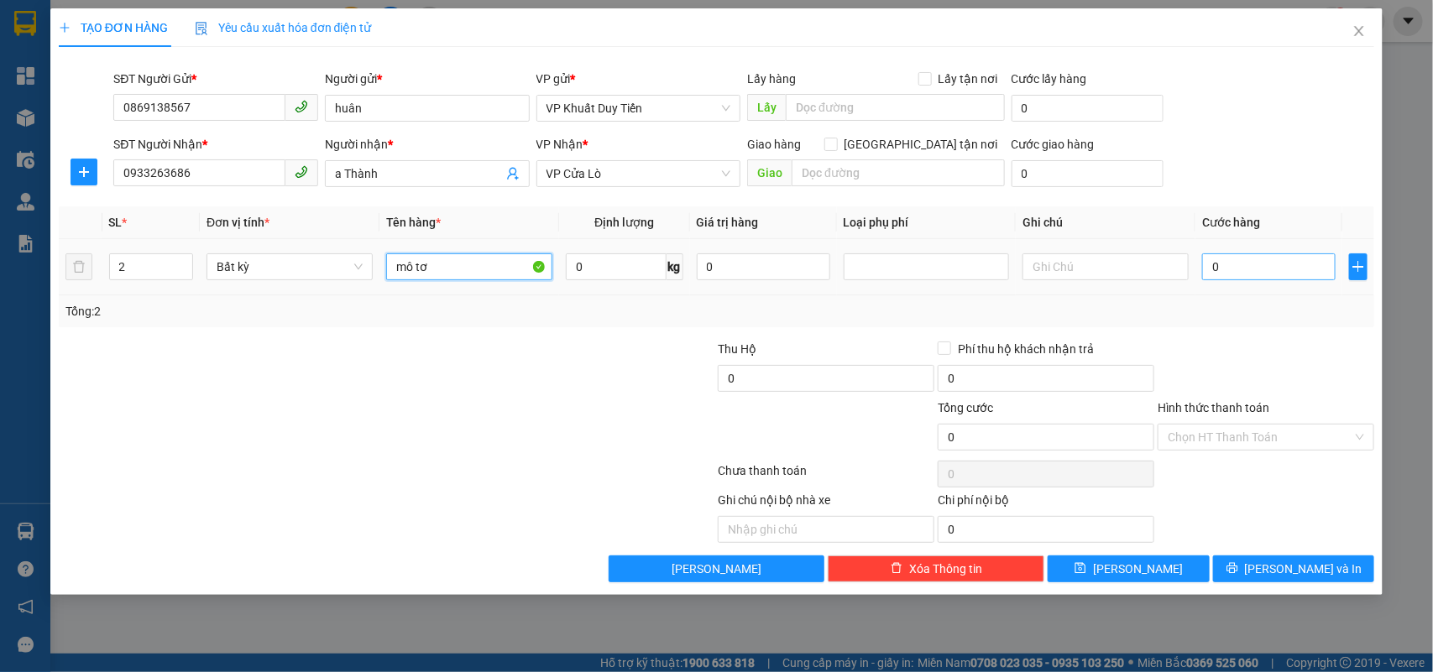
type input "mô tơ"
click at [1206, 269] on input "0" at bounding box center [1268, 267] width 133 height 27
type input "1"
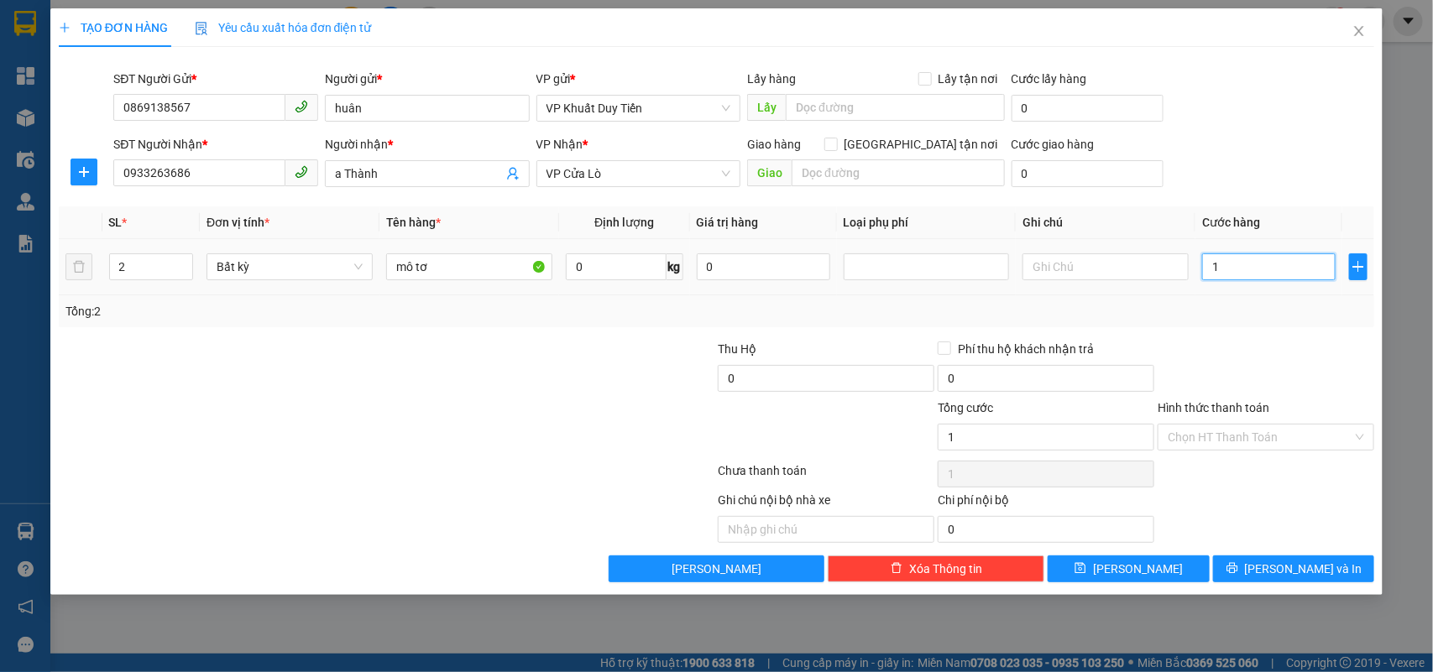
type input "12"
type input "120"
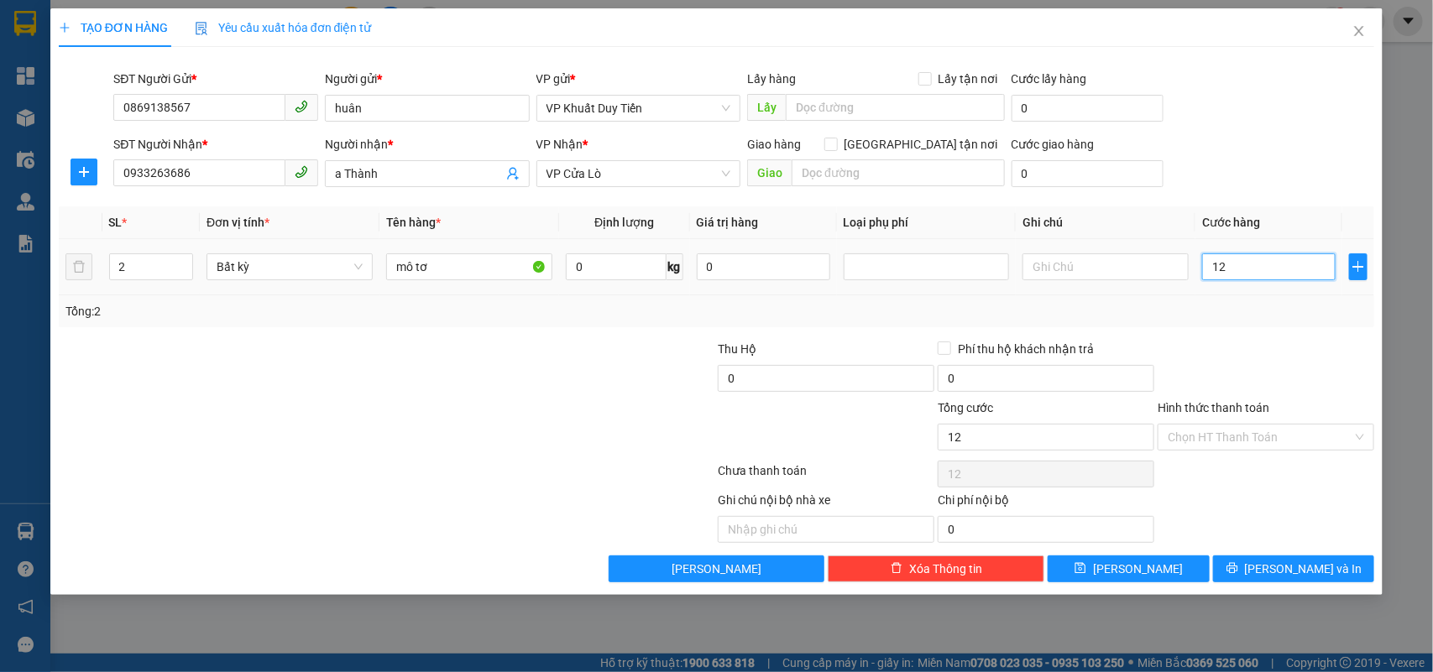
type input "120"
type input "1.200"
type input "12.000"
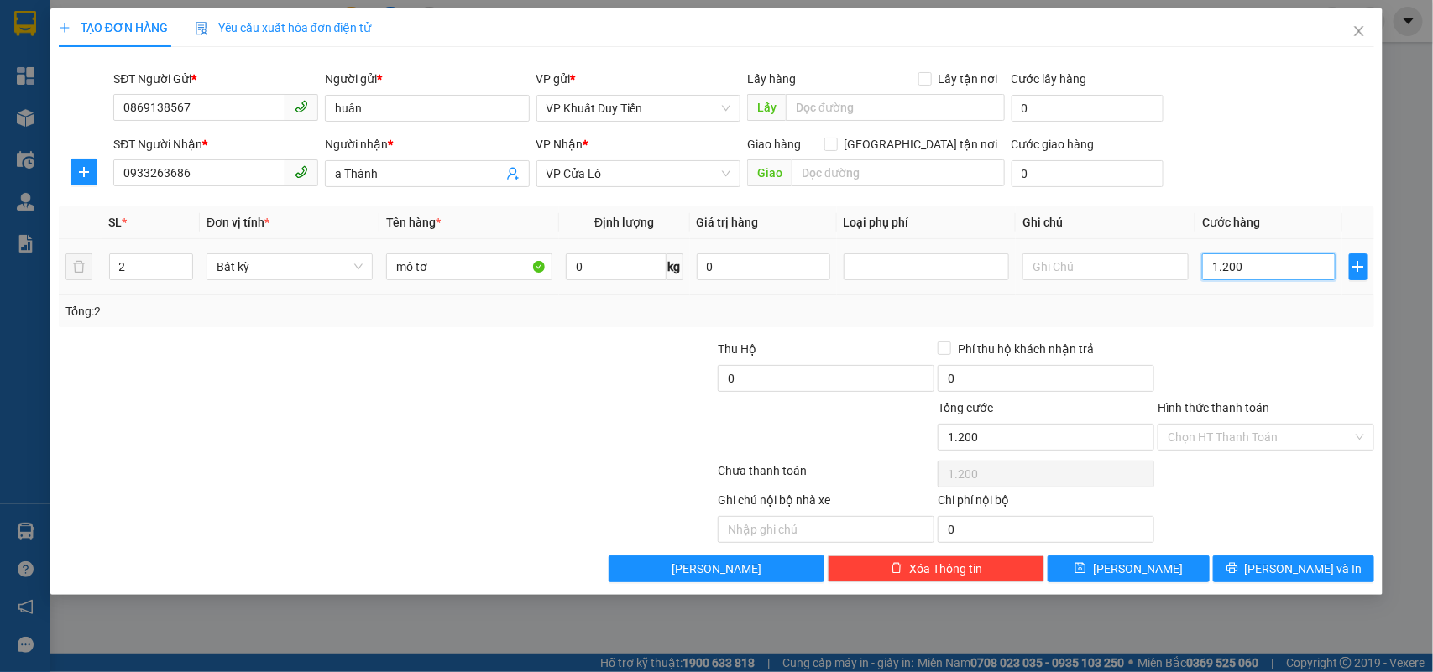
type input "12.000"
type input "120.000"
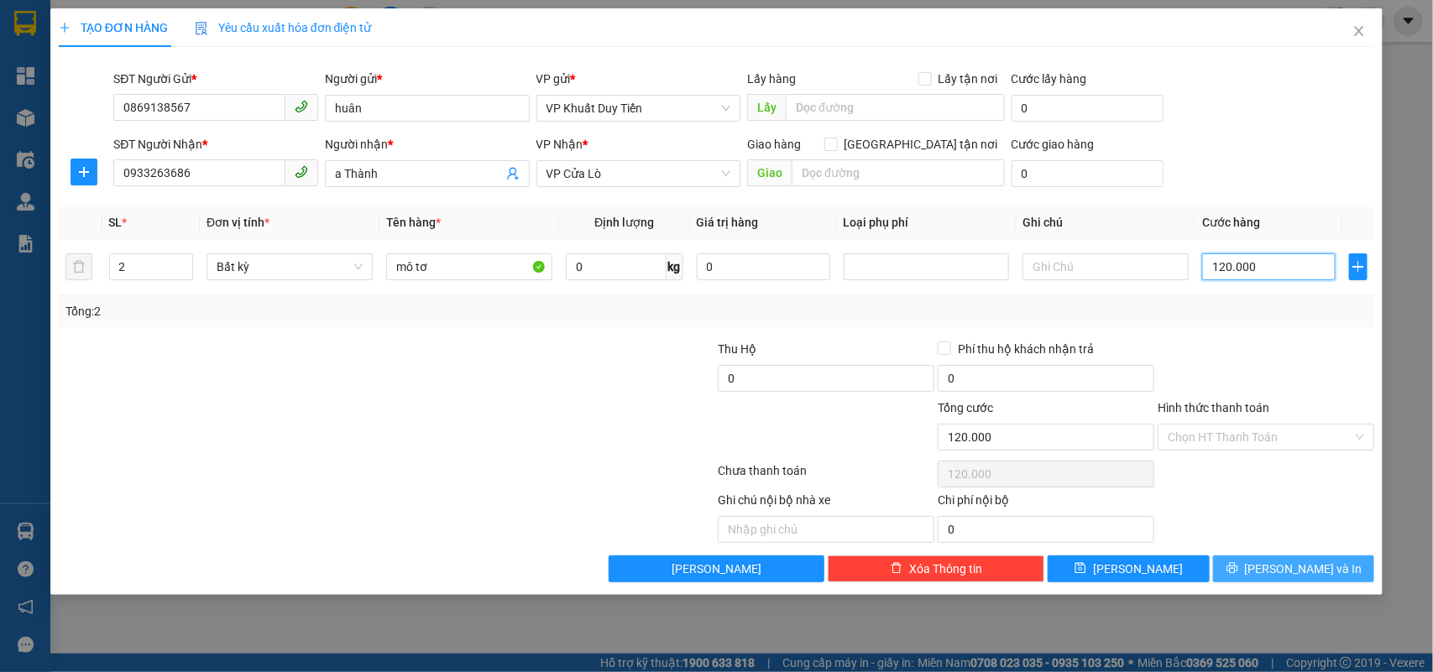
type input "120.000"
click at [1283, 571] on span "[PERSON_NAME] và In" at bounding box center [1304, 569] width 118 height 18
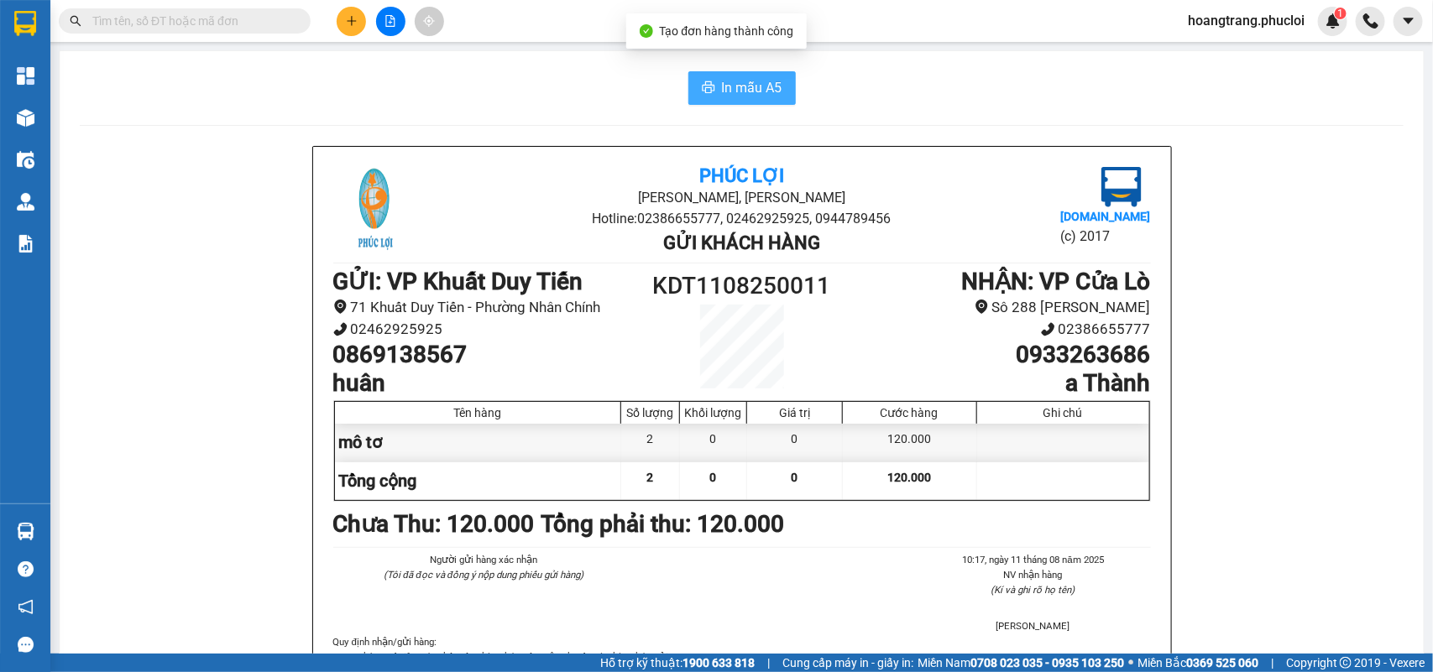
click at [754, 101] on button "In mẫu A5" at bounding box center [741, 88] width 107 height 34
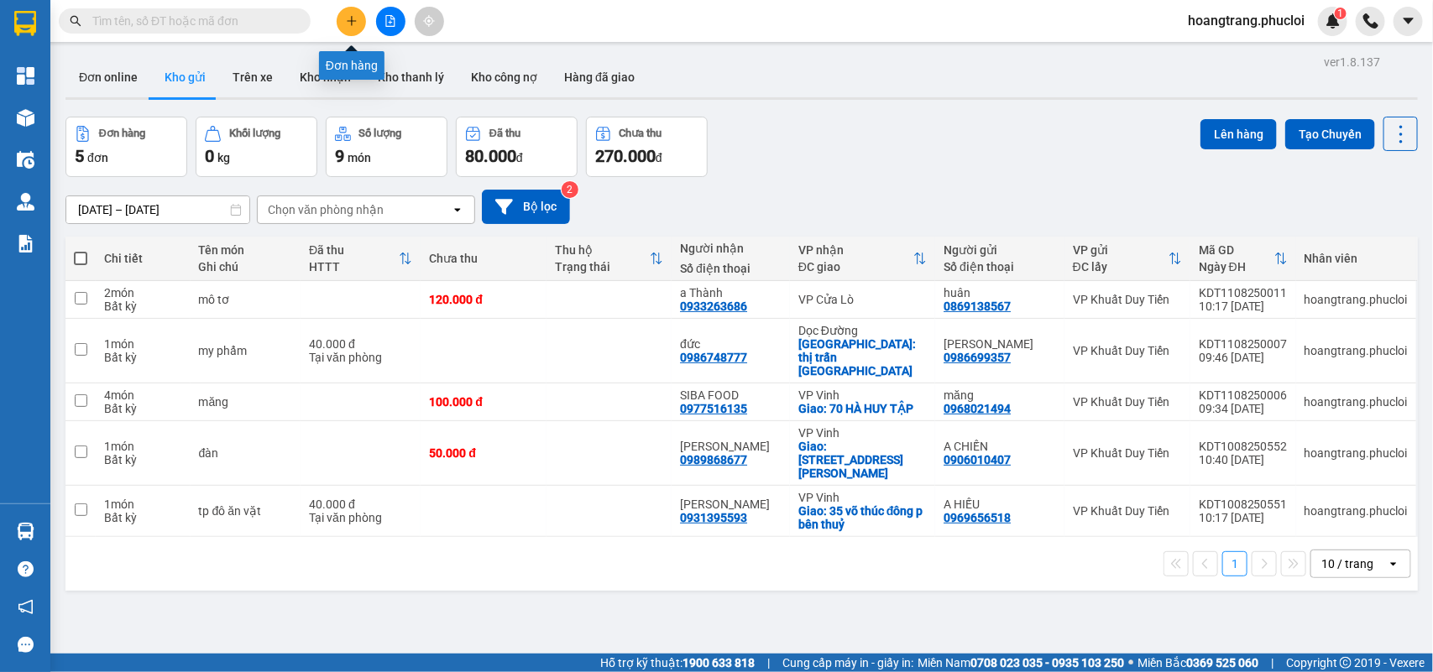
click at [347, 26] on icon "plus" at bounding box center [352, 21] width 12 height 12
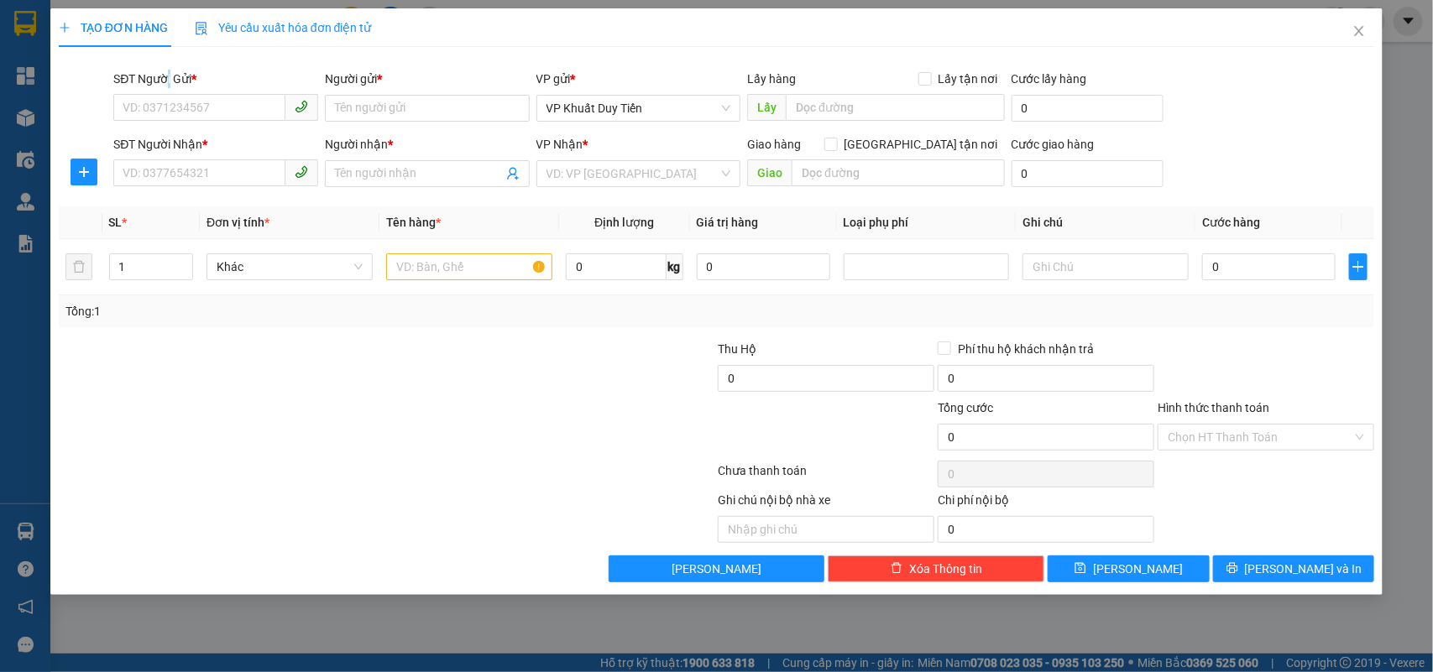
drag, startPoint x: 162, startPoint y: 73, endPoint x: 149, endPoint y: 73, distance: 13.4
click at [161, 60] on div "Transit Pickup Surcharge Ids Transit Deliver Surcharge Ids Transit Deliver Surc…" at bounding box center [717, 321] width 1316 height 522
click at [164, 105] on input "SĐT Người Gửi *" at bounding box center [199, 107] width 172 height 27
click at [147, 144] on div "0911075478 - hoàng chu" at bounding box center [215, 142] width 185 height 18
type input "0911075478"
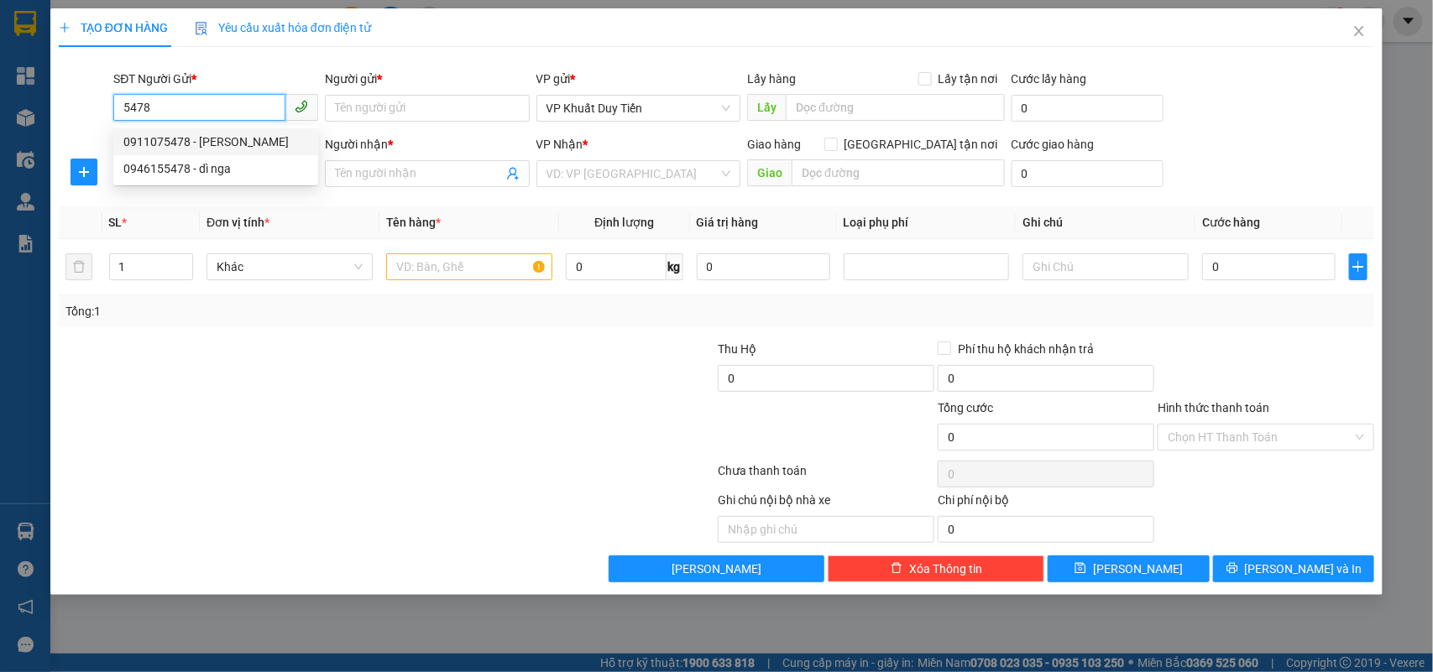
type input "[PERSON_NAME]"
type input "0911075478"
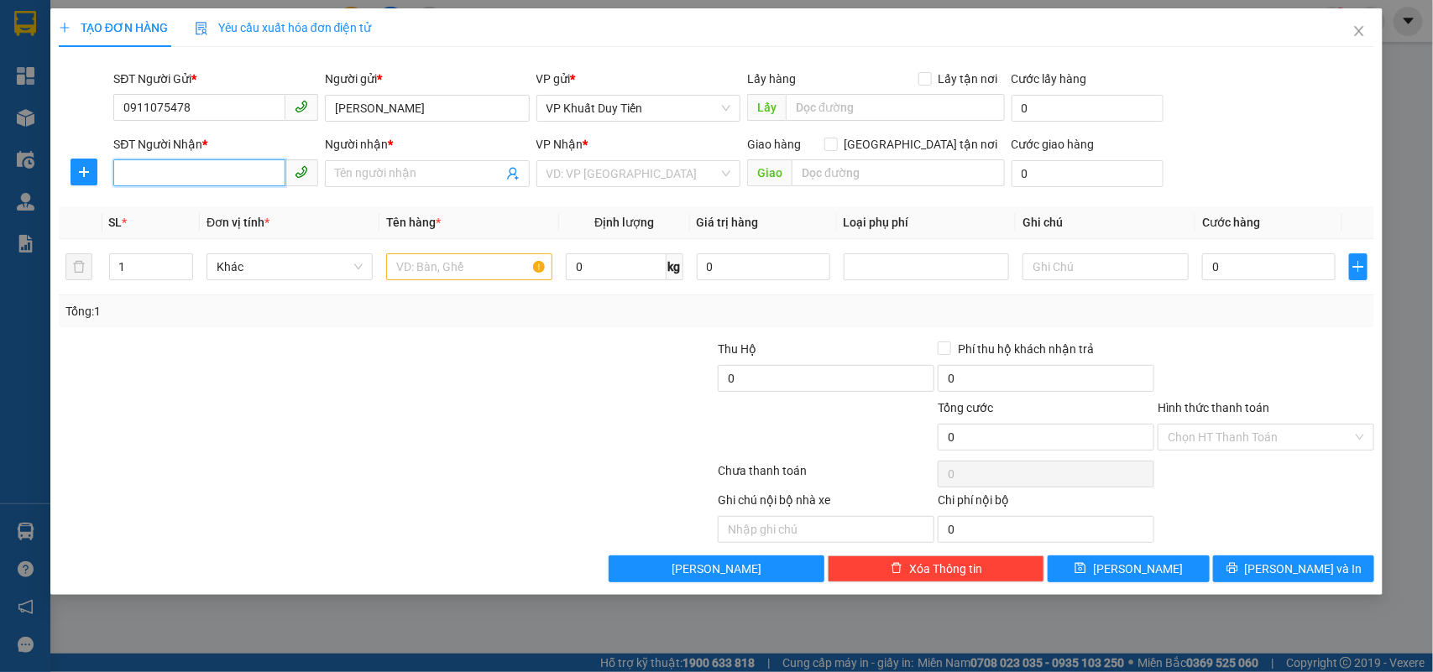
click at [139, 169] on input "SĐT Người Nhận *" at bounding box center [199, 173] width 172 height 27
click at [217, 203] on div "0975053533 - DS HỒNG HÀ" at bounding box center [215, 208] width 185 height 18
type input "0975053533"
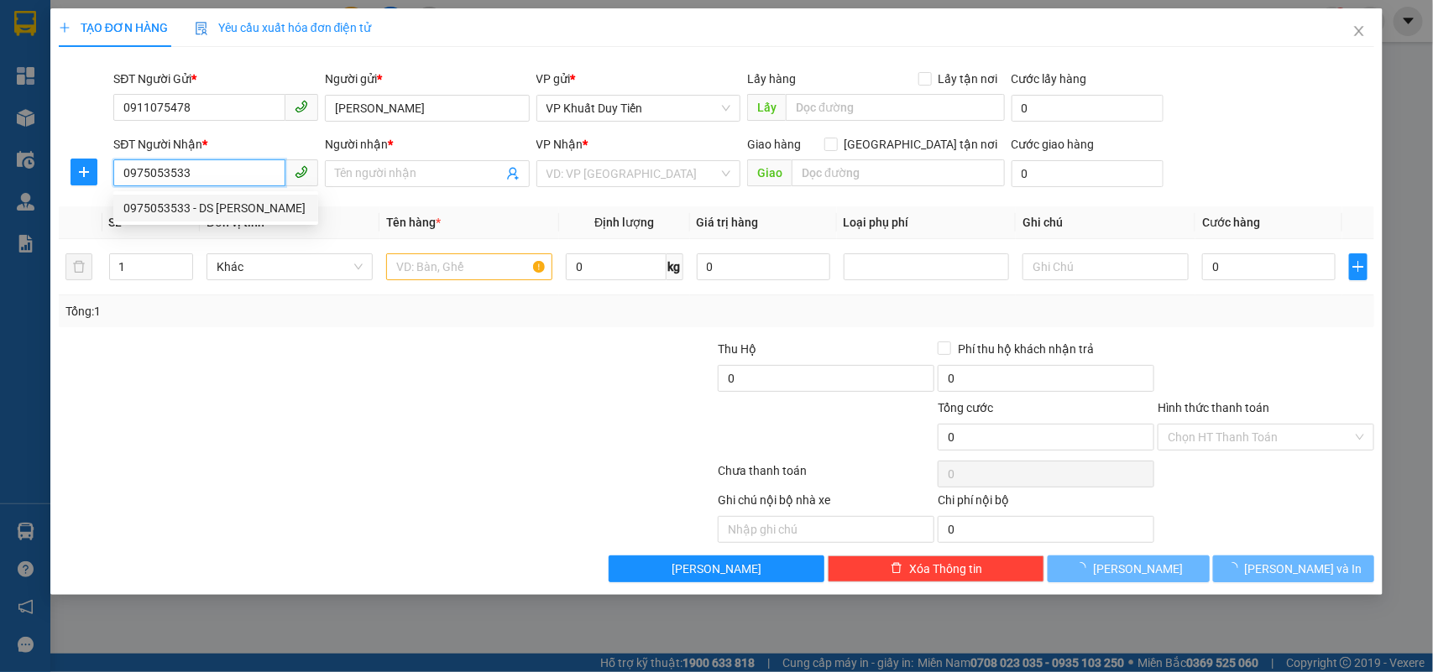
type input "DS [PERSON_NAME]"
checkbox input "true"
type input "60A [PERSON_NAME] - trung tâm huyết học - truyền máu tỉnh [GEOGRAPHIC_DATA]"
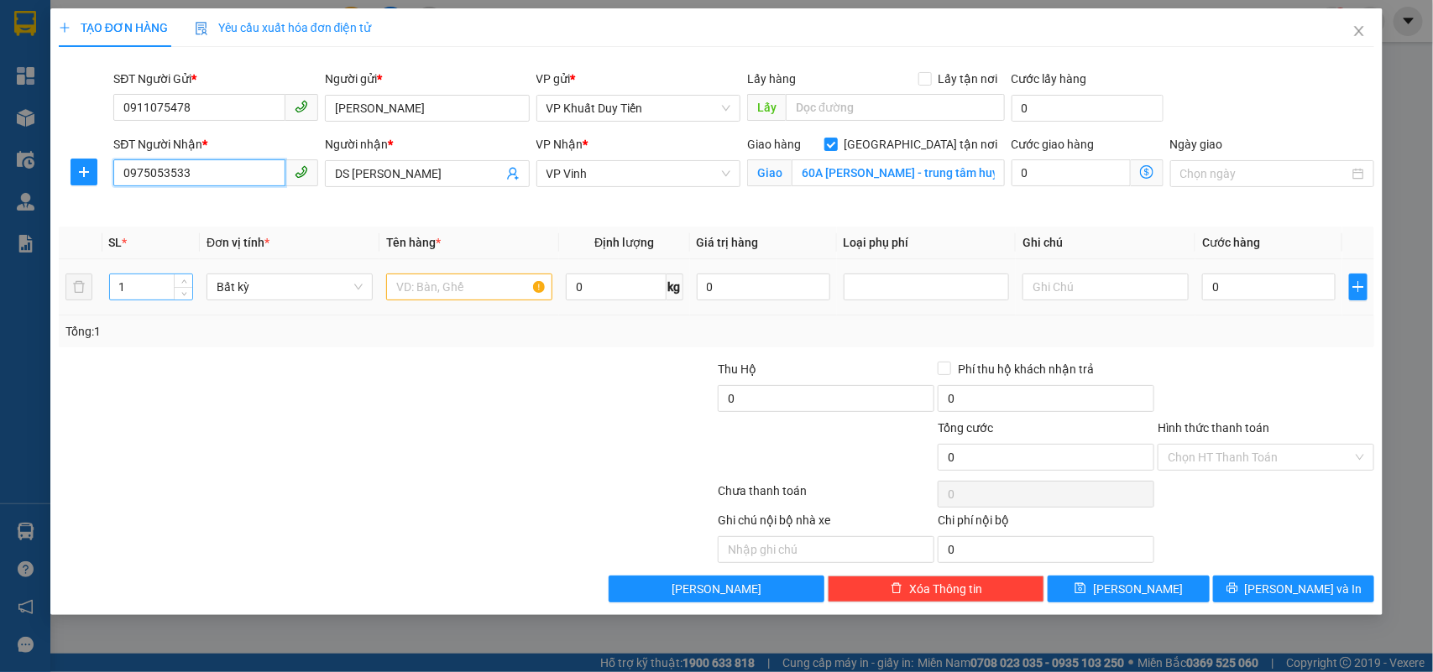
type input "0975053533"
click at [147, 295] on input "1" at bounding box center [151, 287] width 83 height 25
type input "12"
drag, startPoint x: 426, startPoint y: 291, endPoint x: 410, endPoint y: 305, distance: 21.5
click at [426, 291] on input "text" at bounding box center [469, 287] width 166 height 27
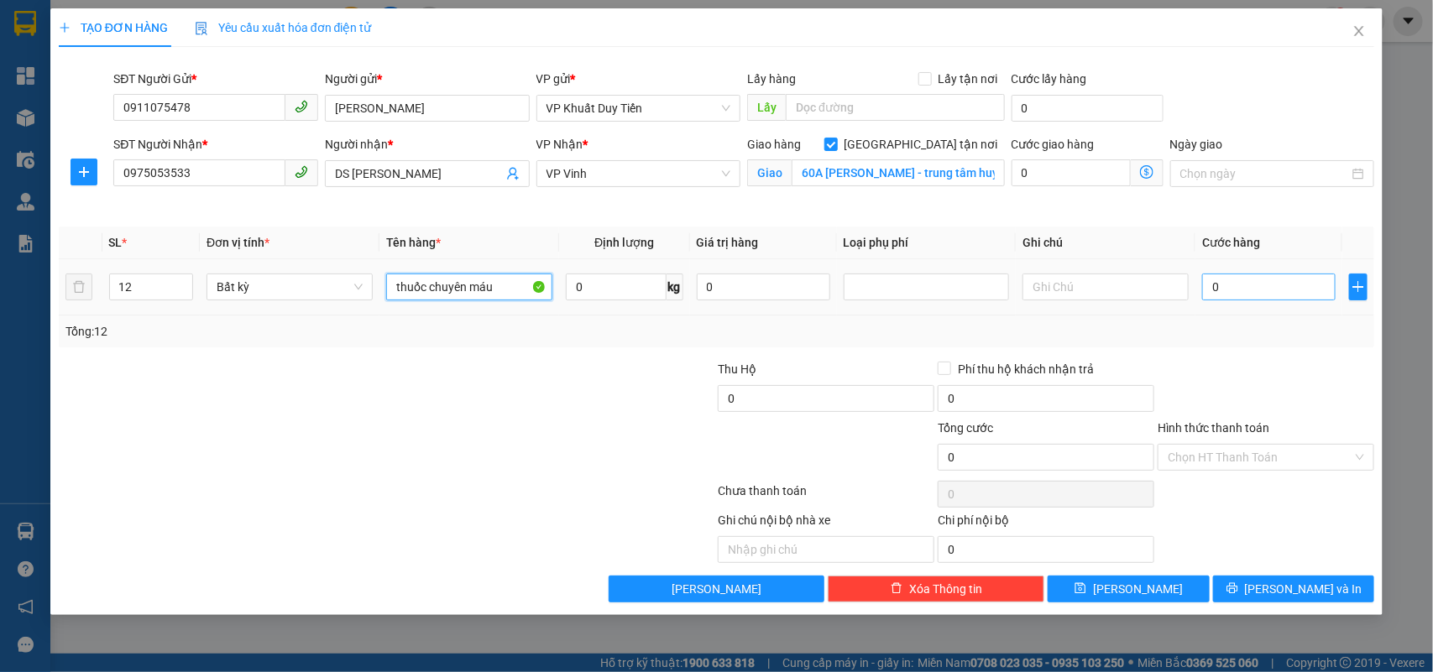
type input "thuốc chuyên máu"
click at [1213, 286] on input "0" at bounding box center [1268, 287] width 133 height 27
type input "4"
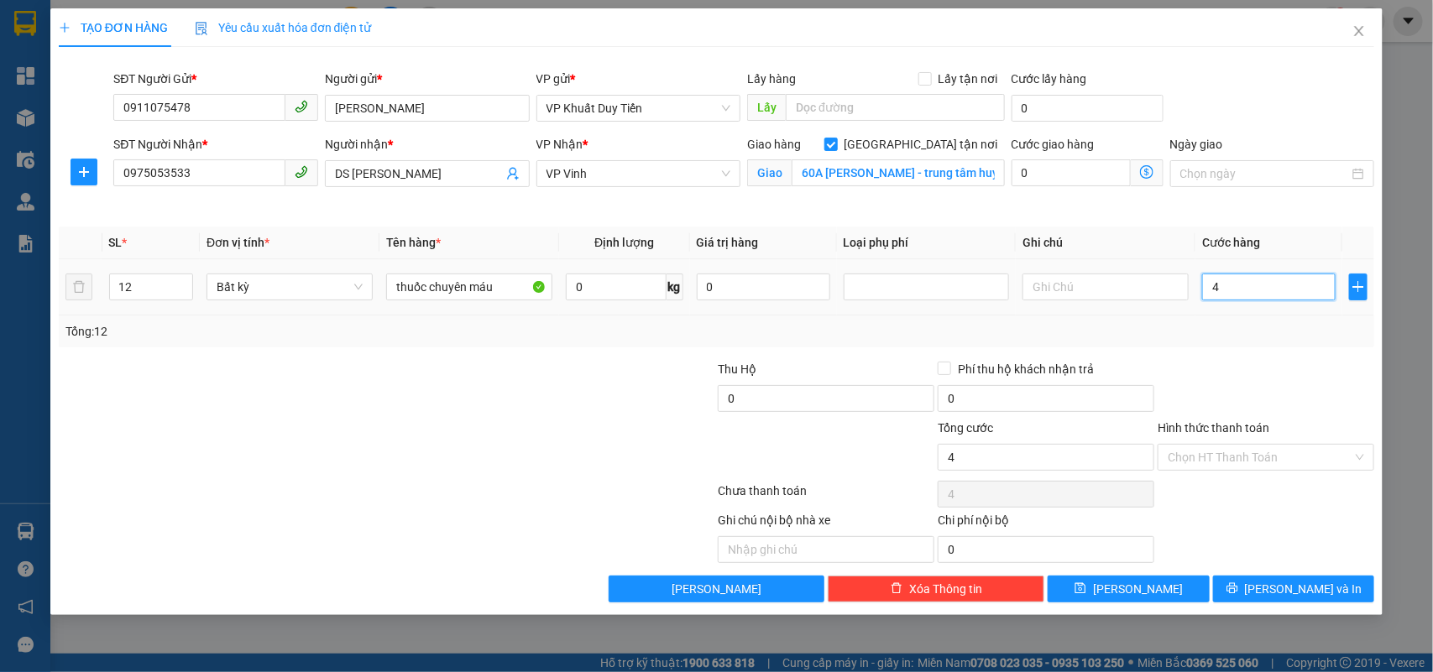
type input "48"
type input "480"
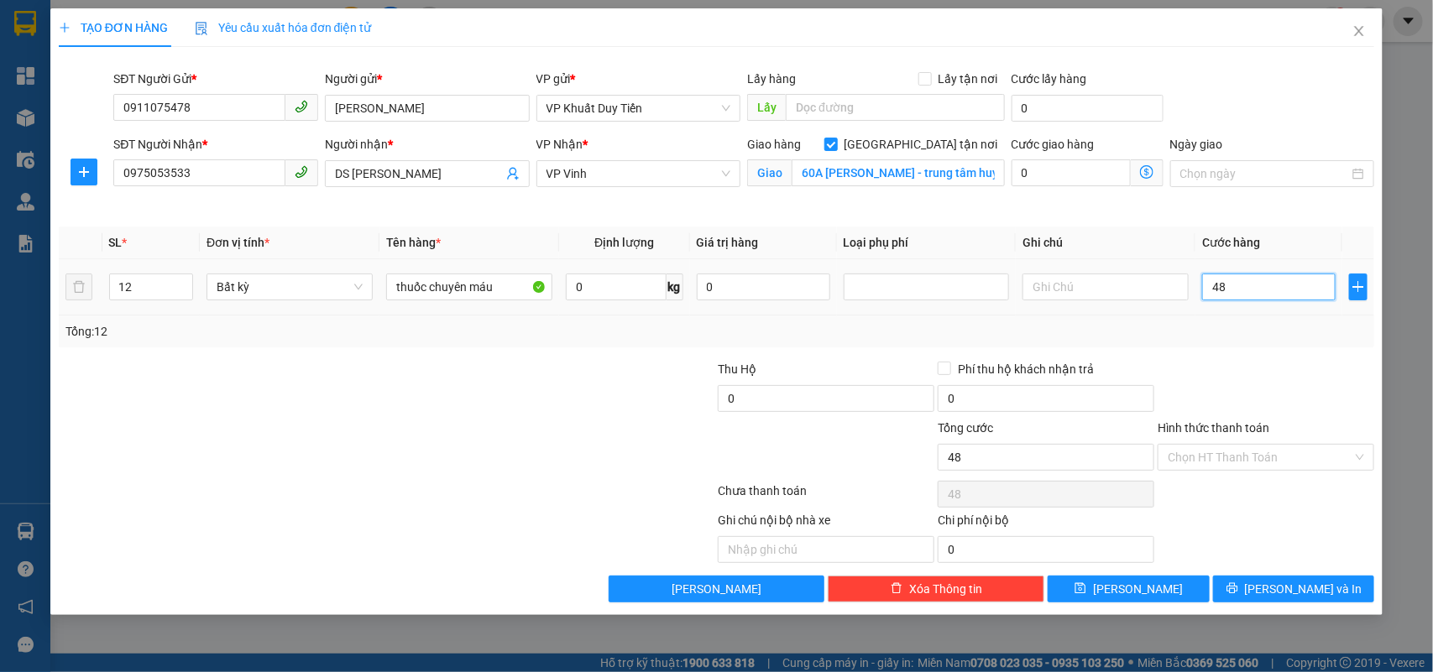
type input "480"
type input "4.800"
type input "48.000"
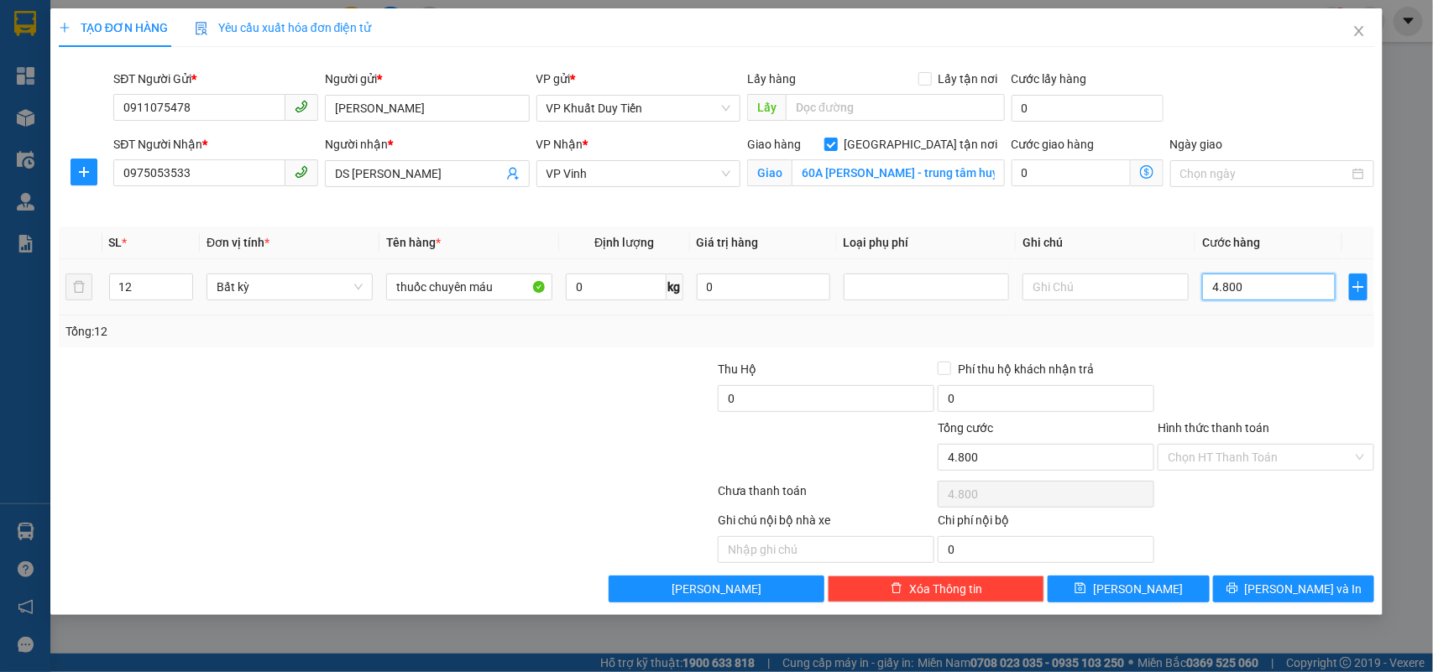
type input "48.000"
type input "480.000"
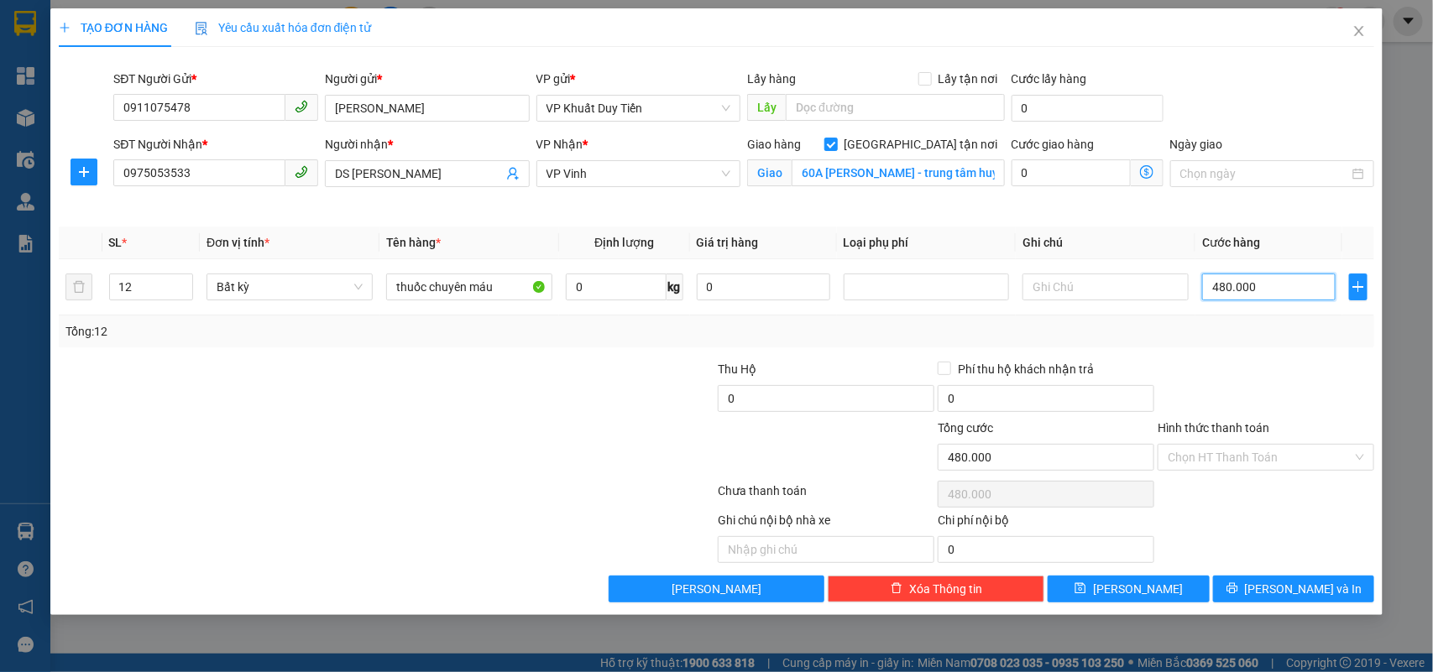
type input "480.000"
click at [1227, 429] on label "Hình thức thanh toán" at bounding box center [1214, 427] width 112 height 13
click at [1227, 445] on input "Hình thức thanh toán" at bounding box center [1260, 457] width 185 height 25
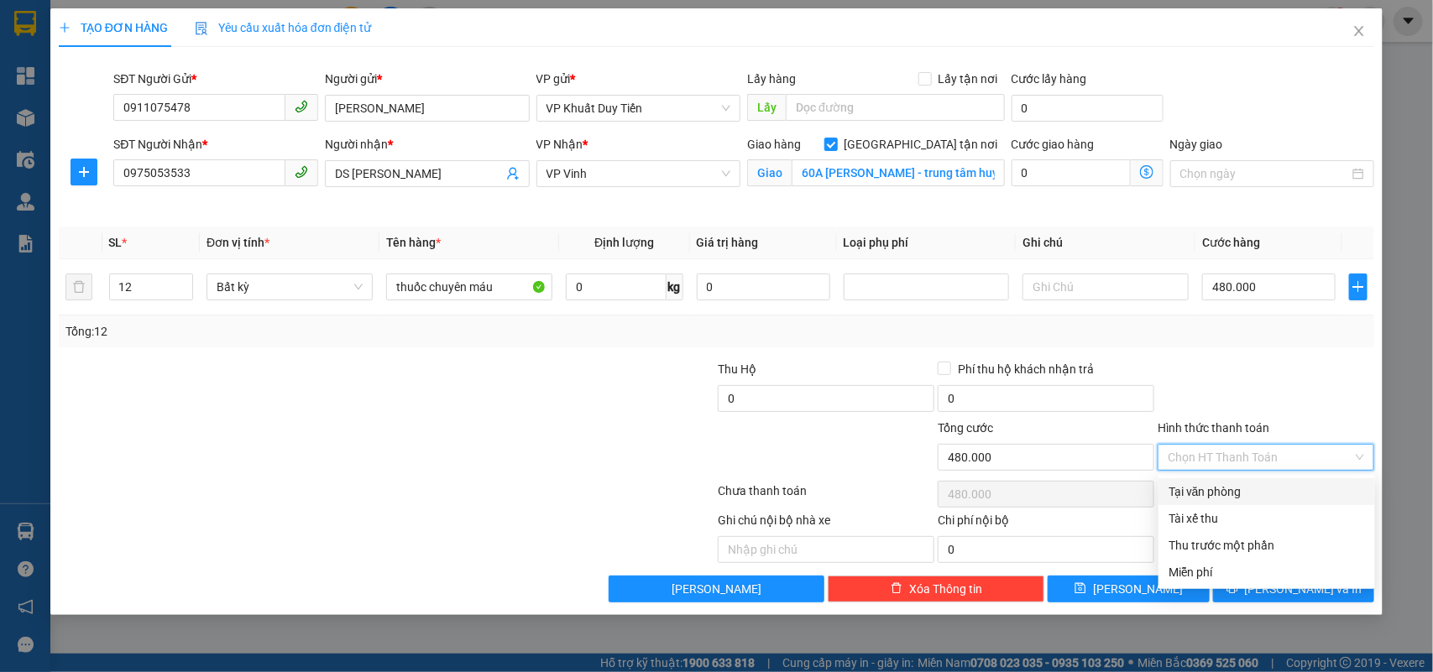
click at [1216, 489] on div "Tại văn phòng" at bounding box center [1267, 492] width 196 height 18
type input "0"
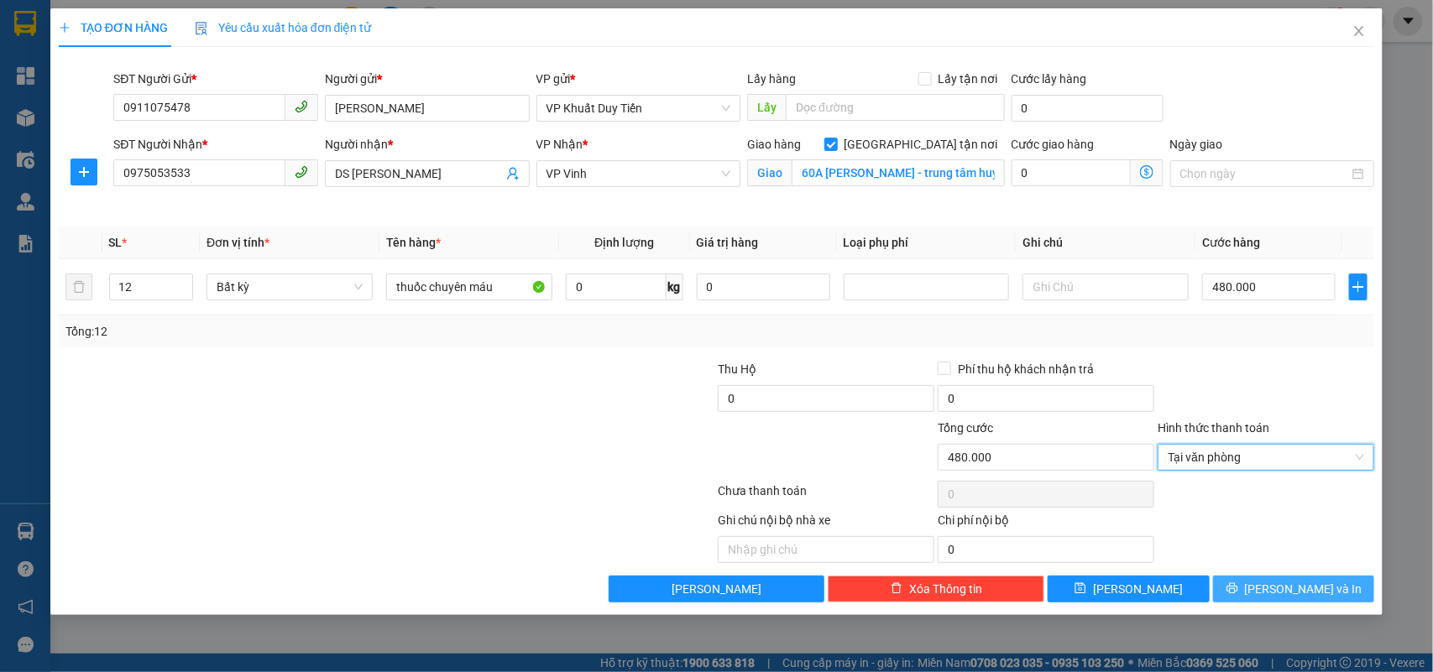
click at [1238, 594] on icon "printer" at bounding box center [1233, 589] width 12 height 12
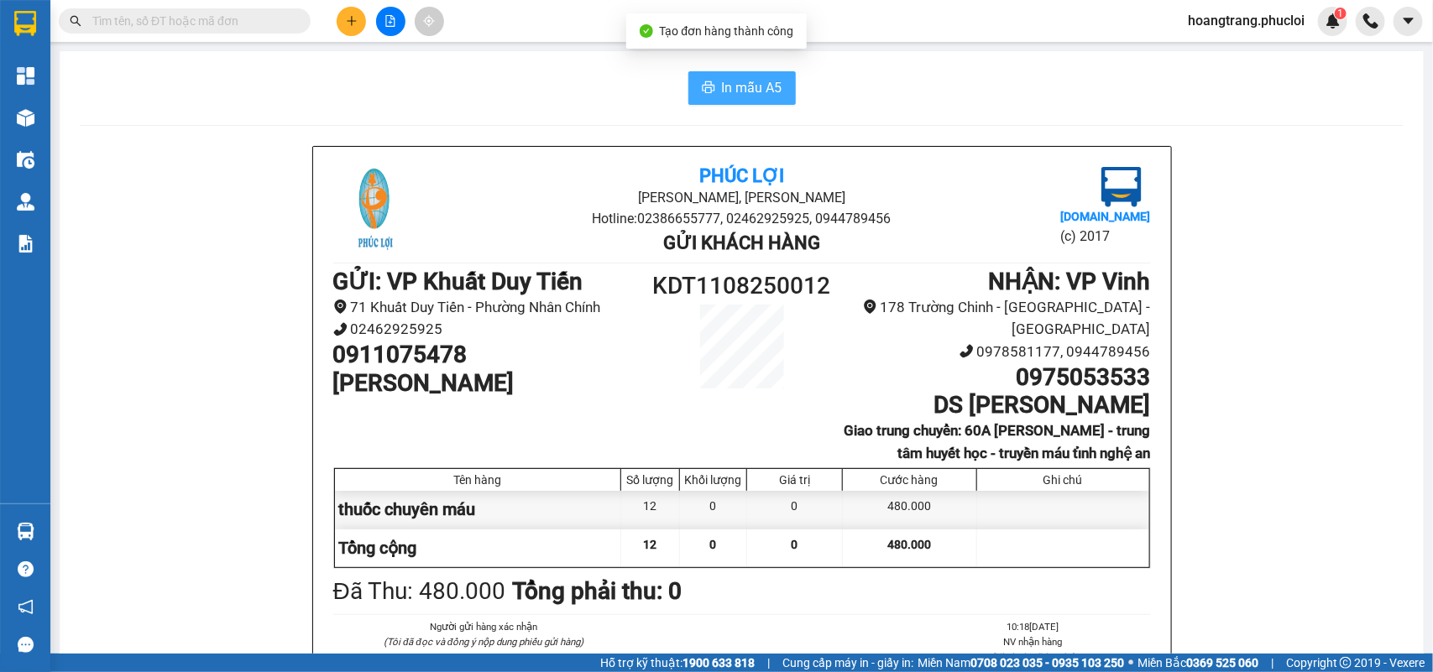
drag, startPoint x: 753, startPoint y: 95, endPoint x: 752, endPoint y: 107, distance: 11.8
click at [753, 98] on span "In mẫu A5" at bounding box center [752, 87] width 60 height 21
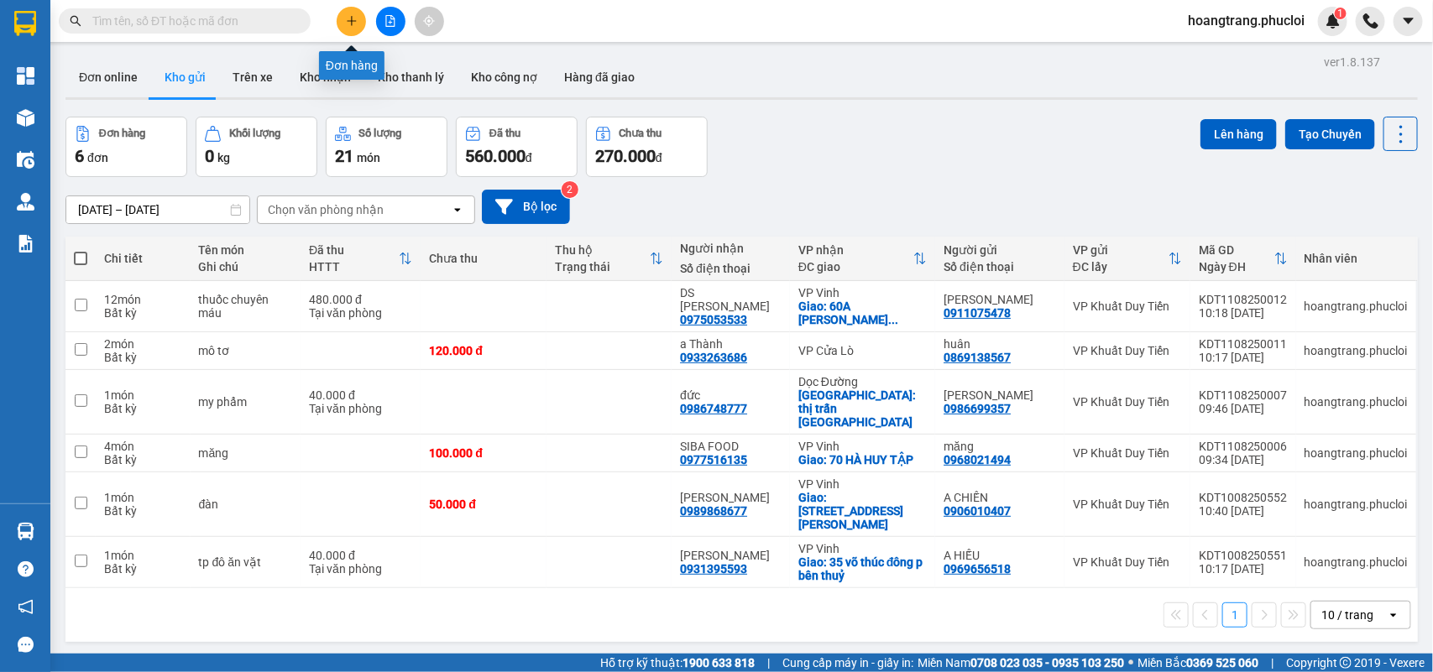
click at [350, 17] on icon "plus" at bounding box center [352, 21] width 12 height 12
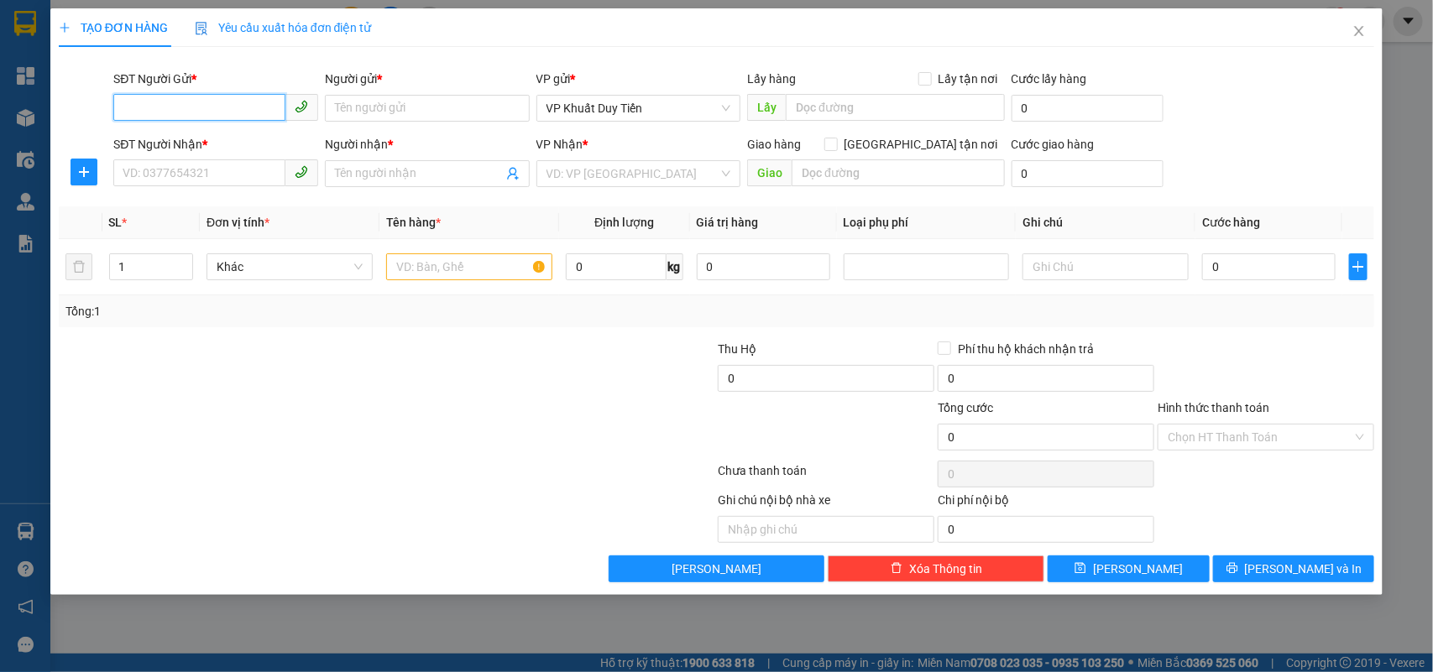
click at [177, 109] on input "SĐT Người Gửi *" at bounding box center [199, 107] width 172 height 27
click at [176, 140] on div "0914354984 - cường" at bounding box center [215, 142] width 185 height 18
type input "0914354984"
type input "cường"
type input "0914354984"
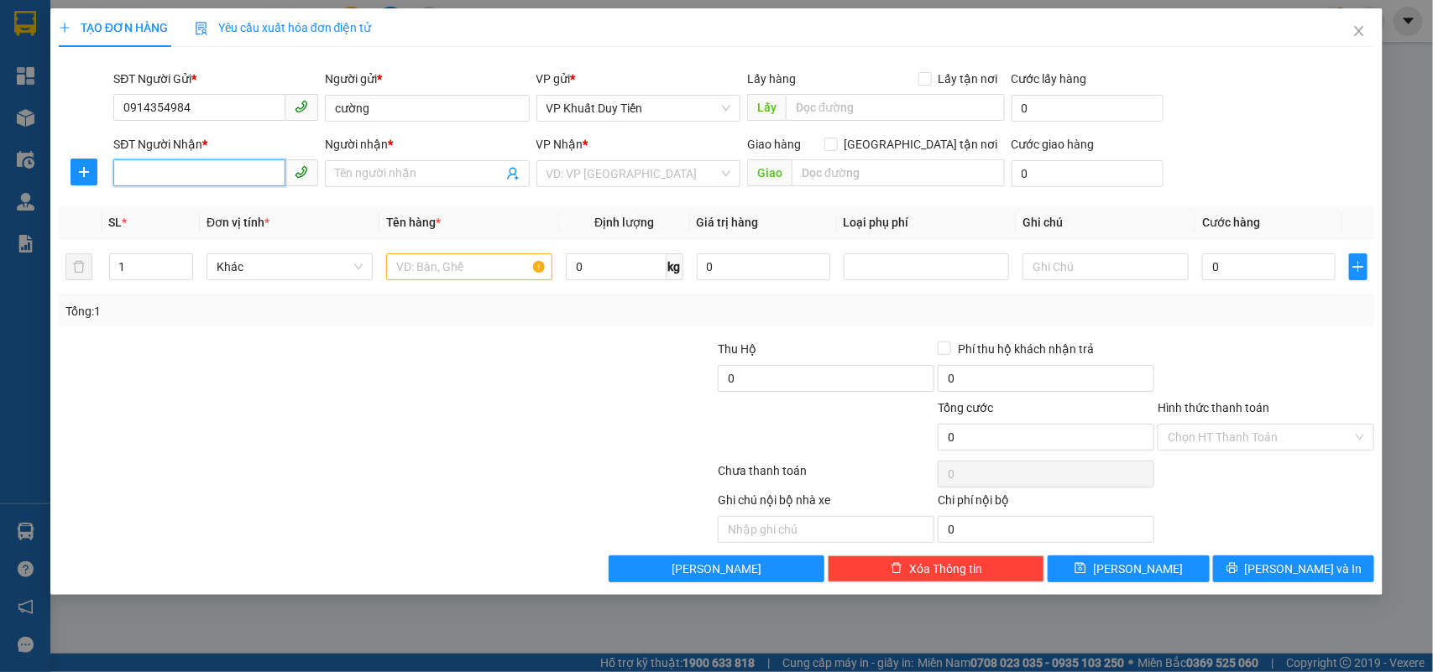
click at [177, 172] on input "SĐT Người Nhận *" at bounding box center [199, 173] width 172 height 27
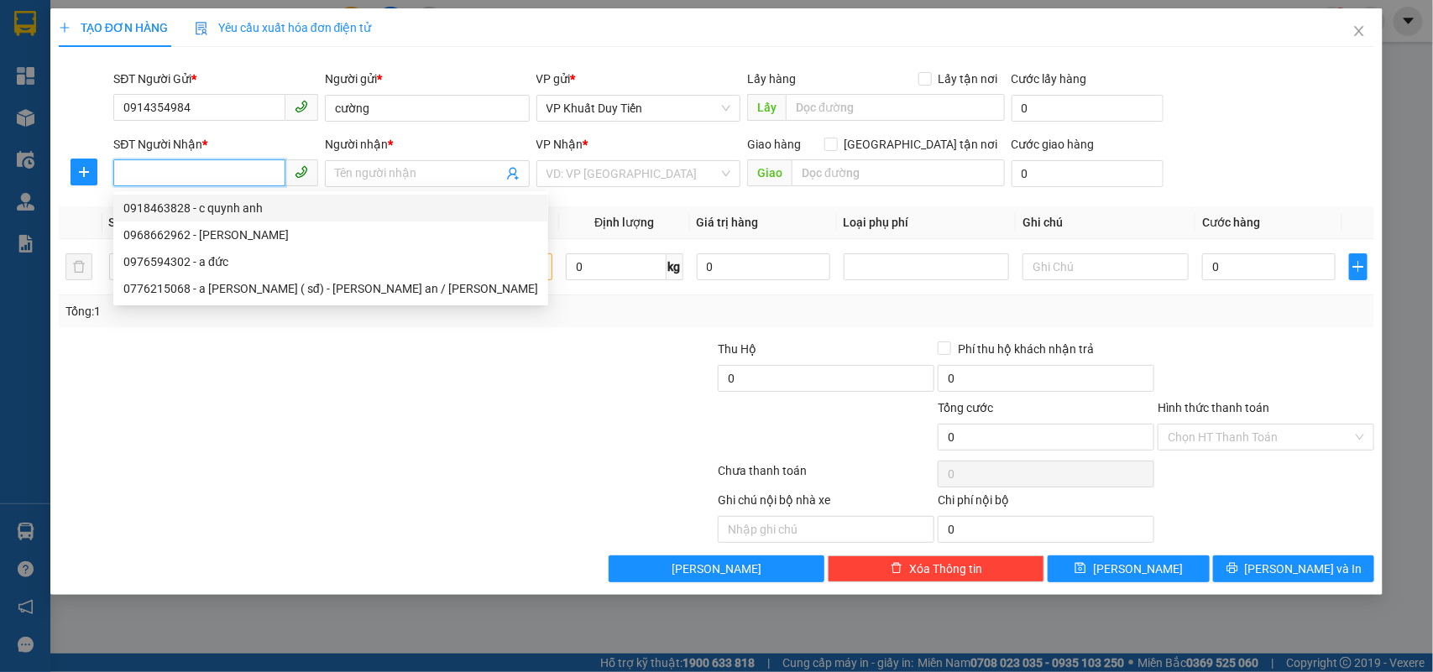
click at [149, 212] on div "0918463828 - c quynh anh" at bounding box center [330, 208] width 415 height 18
type input "0918463828"
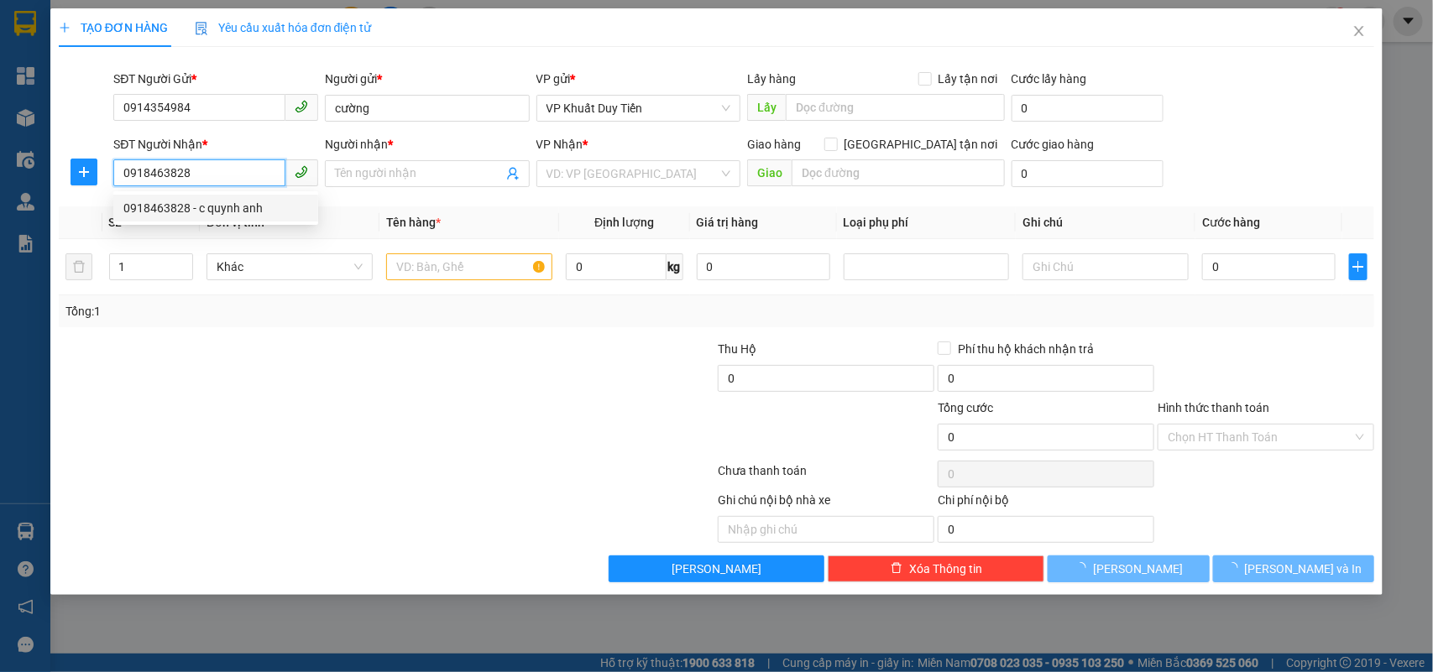
type input "c quynh anh"
checkbox input "true"
type input "147 NGUYỄN TRƯỜNG TỘ"
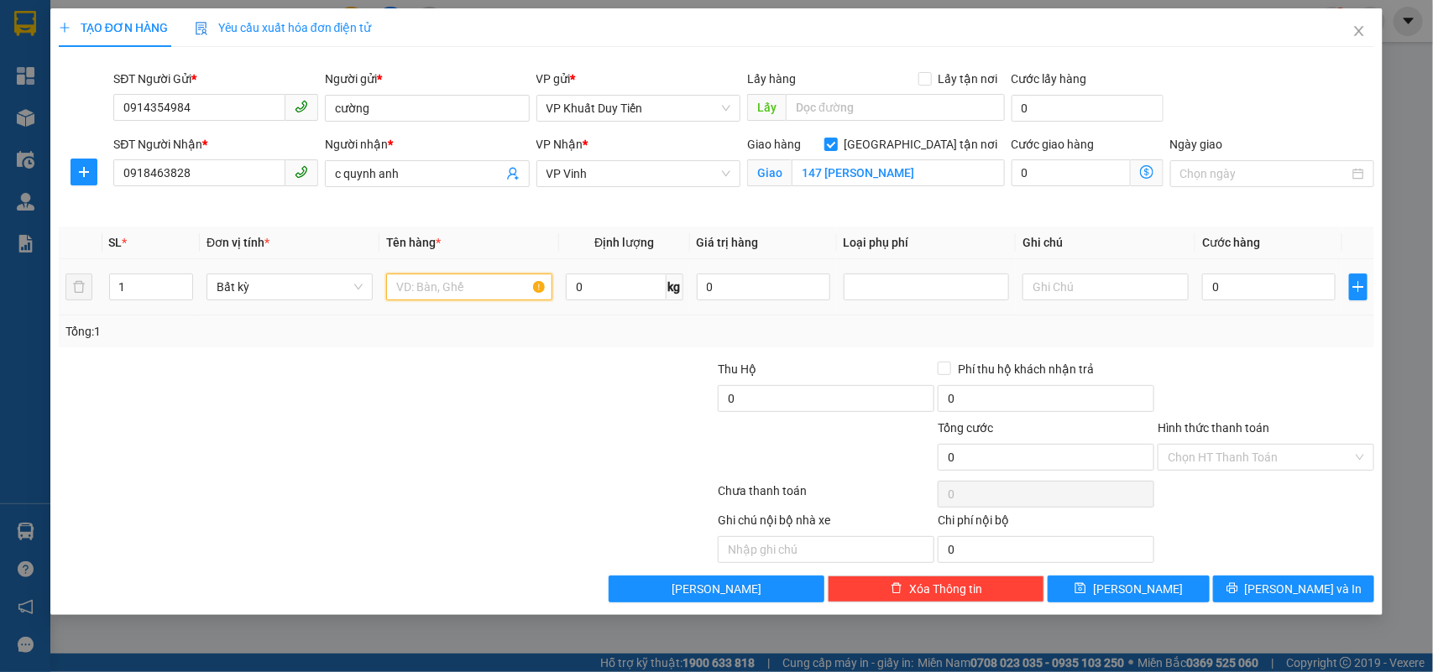
click at [404, 290] on input "text" at bounding box center [469, 287] width 166 height 27
type input "n rửa bát"
click at [1207, 282] on input "0" at bounding box center [1268, 287] width 133 height 27
type input "4"
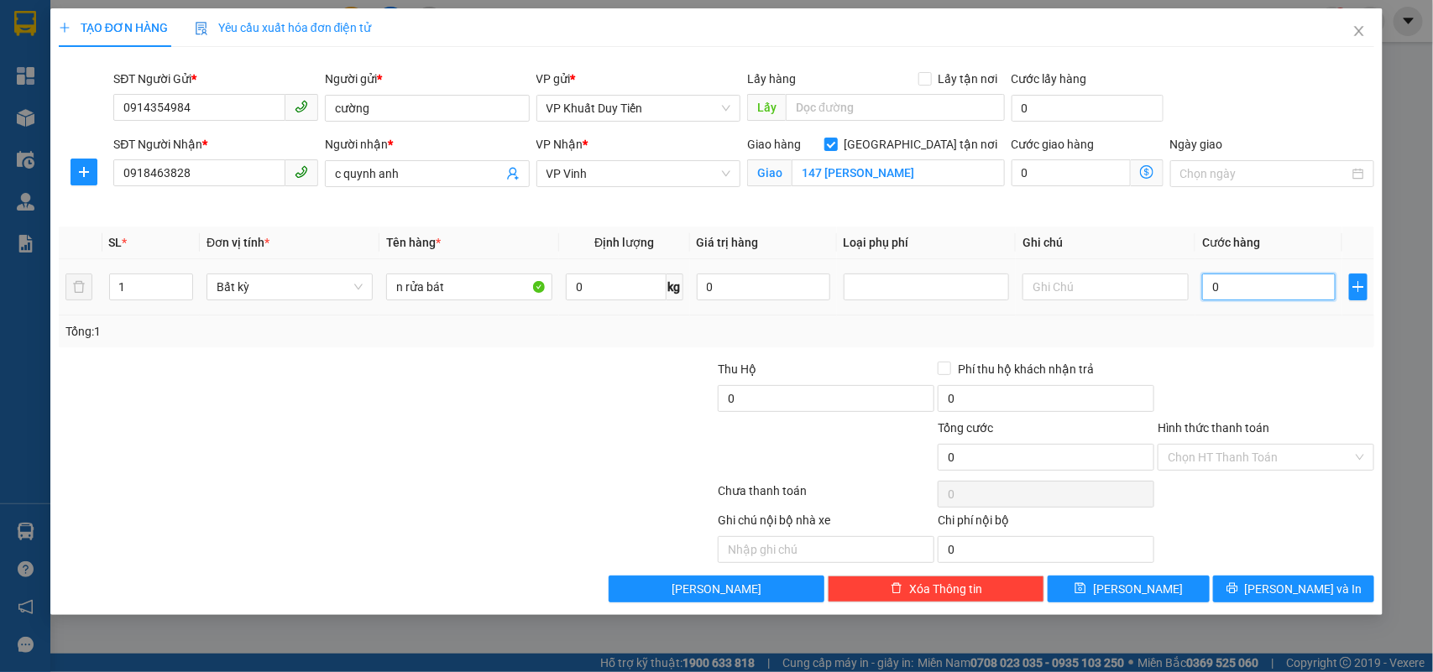
type input "4"
type input "40"
type input "400"
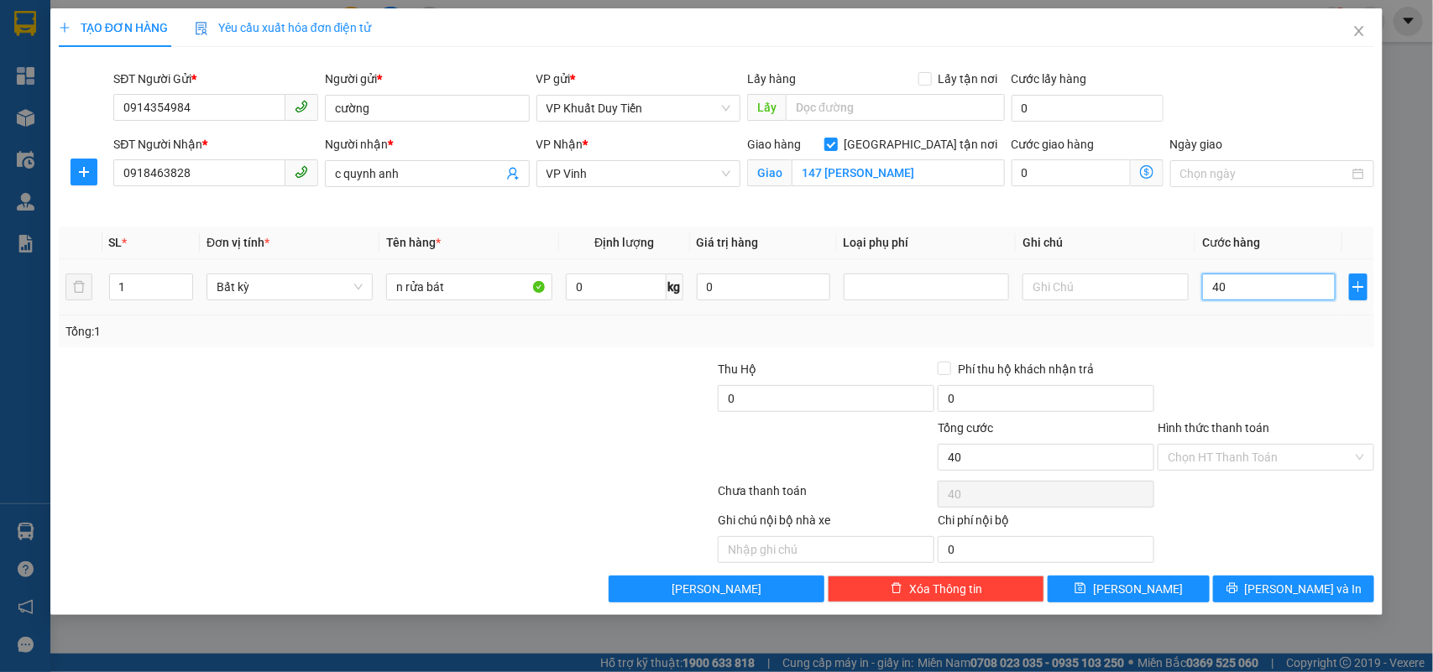
type input "400"
type input "4.000"
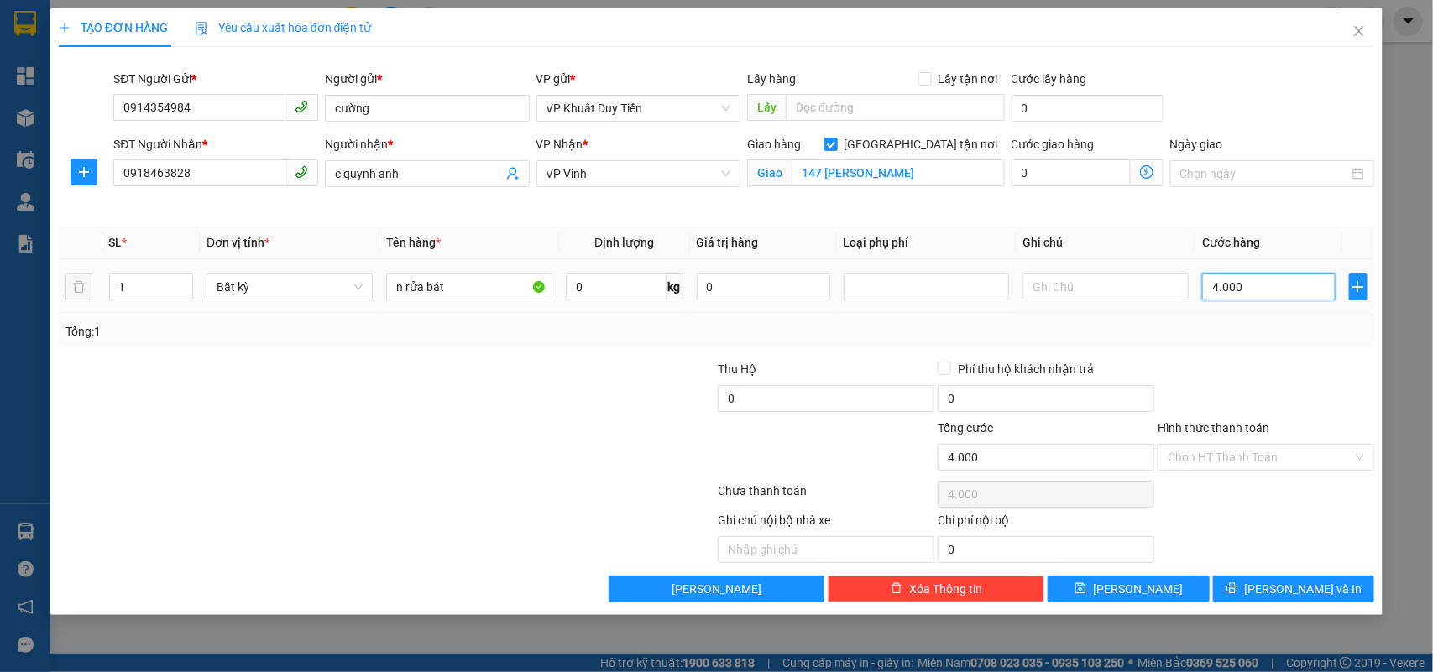
type input "40.000"
click at [1282, 594] on span "[PERSON_NAME] và In" at bounding box center [1304, 589] width 118 height 18
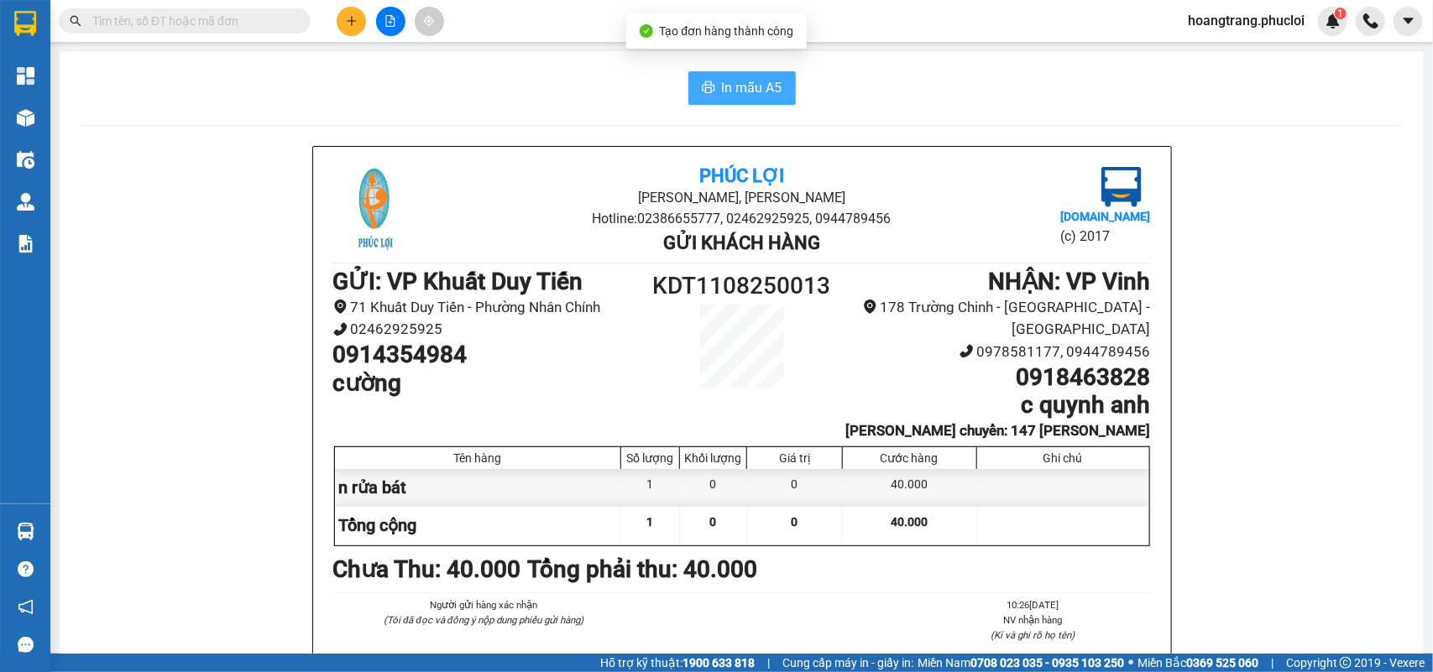
click at [732, 95] on span "In mẫu A5" at bounding box center [752, 87] width 60 height 21
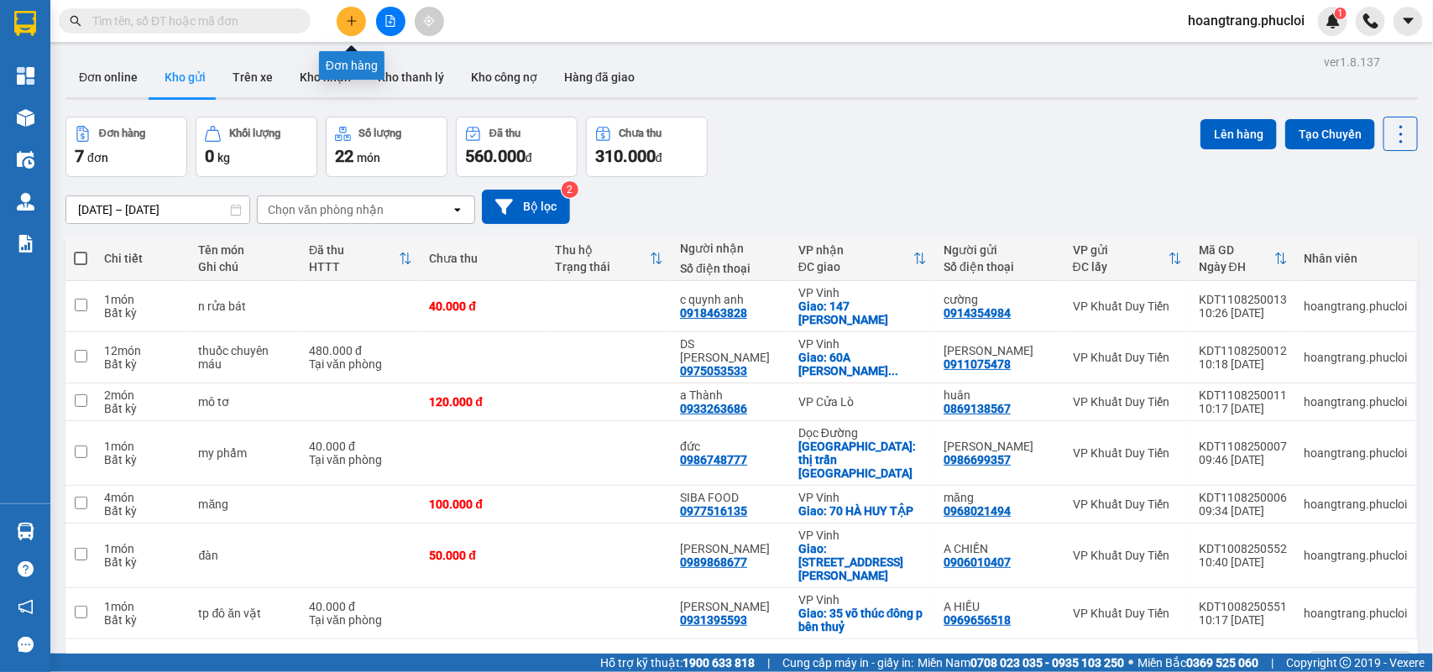
click at [354, 24] on icon "plus" at bounding box center [352, 21] width 12 height 12
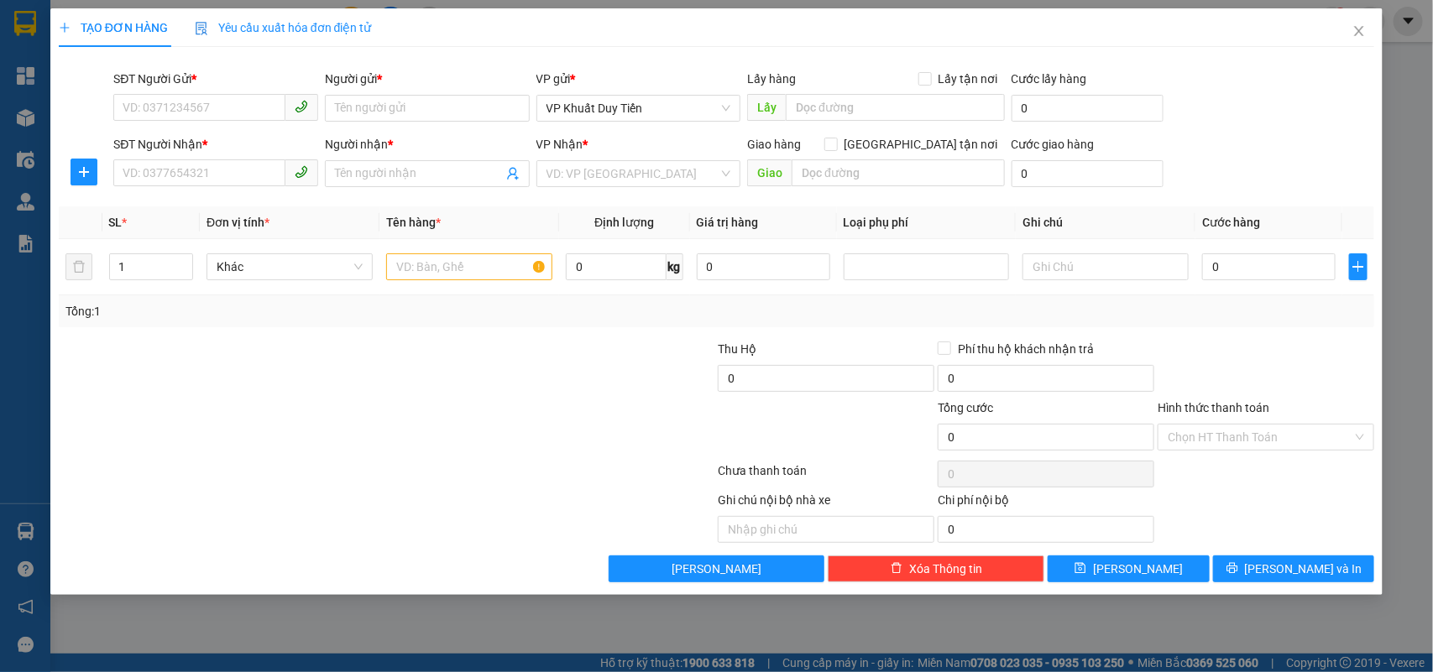
click at [139, 123] on div "SĐT Người Gửi * VD: 0371234567" at bounding box center [215, 99] width 205 height 59
click at [139, 111] on input "SĐT Người Gửi *" at bounding box center [199, 107] width 172 height 27
click at [189, 143] on div "0906024333 - Khôi" at bounding box center [215, 142] width 185 height 18
type input "0906024333"
type input "Khôi"
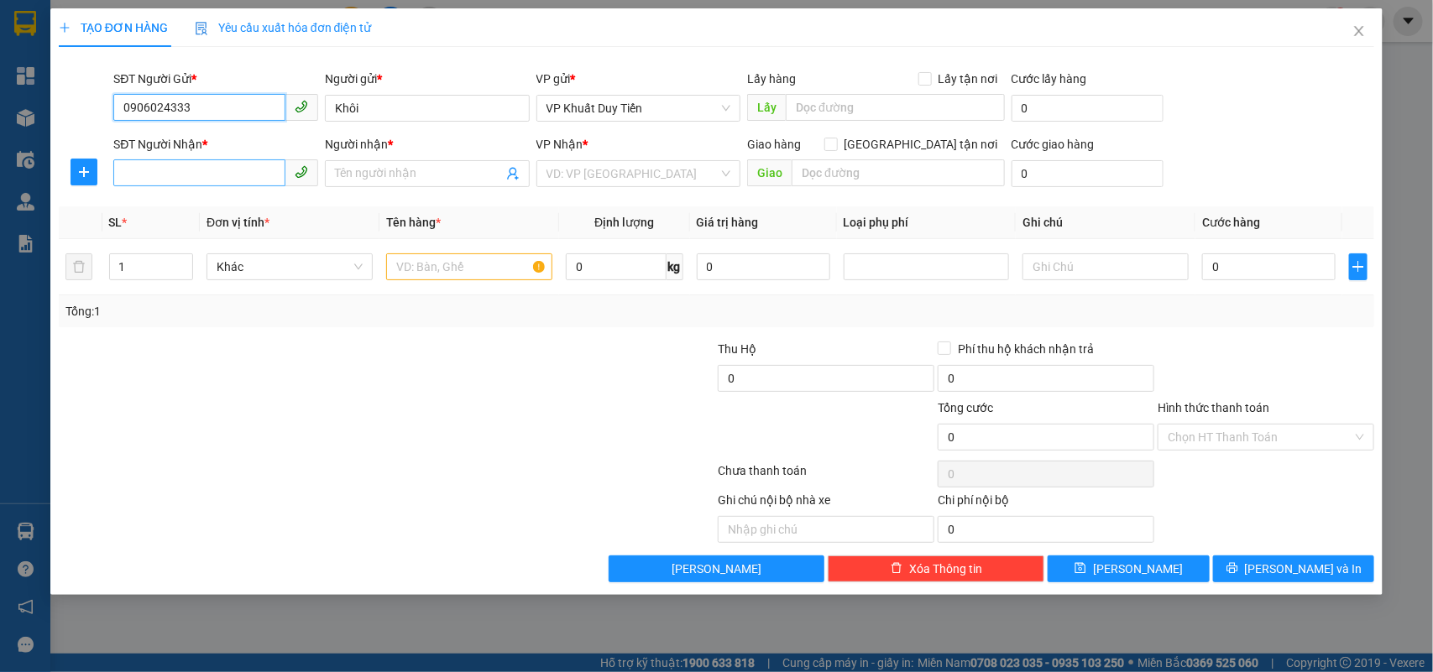
type input "0906024333"
click at [200, 160] on input "SĐT Người Nhận *" at bounding box center [199, 173] width 172 height 27
click at [166, 207] on div "0979122666 - LINH ĐEN" at bounding box center [215, 208] width 185 height 18
type input "0979122666"
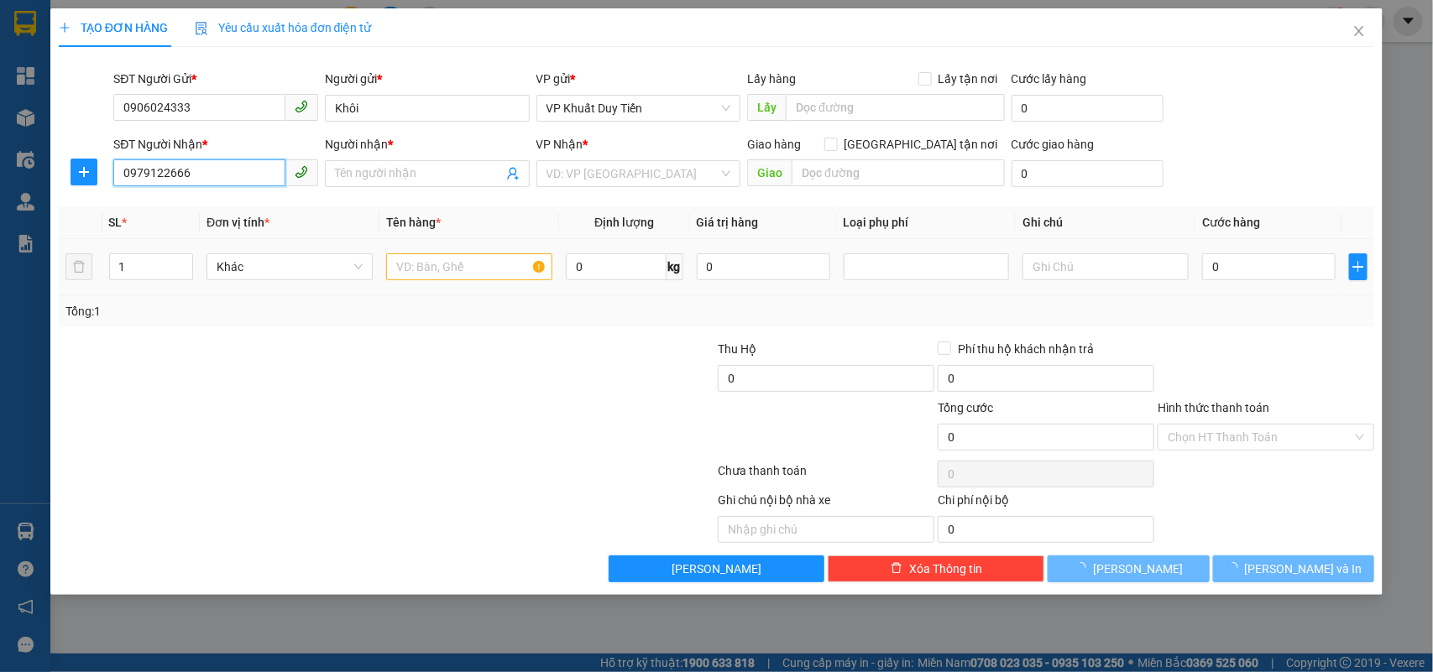
type input "LINH ĐEN"
checkbox input "true"
type input "146 lê hồng phong"
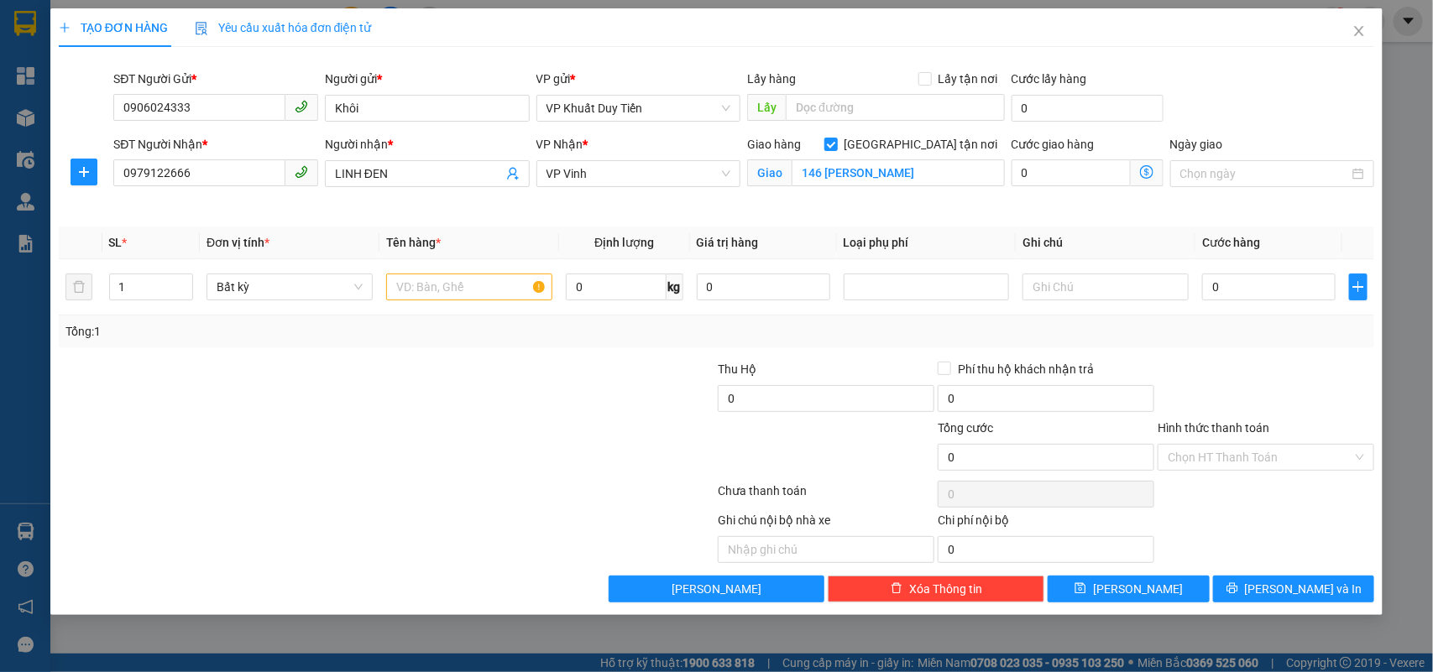
click at [431, 254] on th "Tên hàng *" at bounding box center [469, 243] width 180 height 33
click at [413, 287] on input "text" at bounding box center [469, 287] width 166 height 27
type input "may tinh bảng"
click at [1209, 284] on input "0" at bounding box center [1268, 287] width 133 height 27
type input "5"
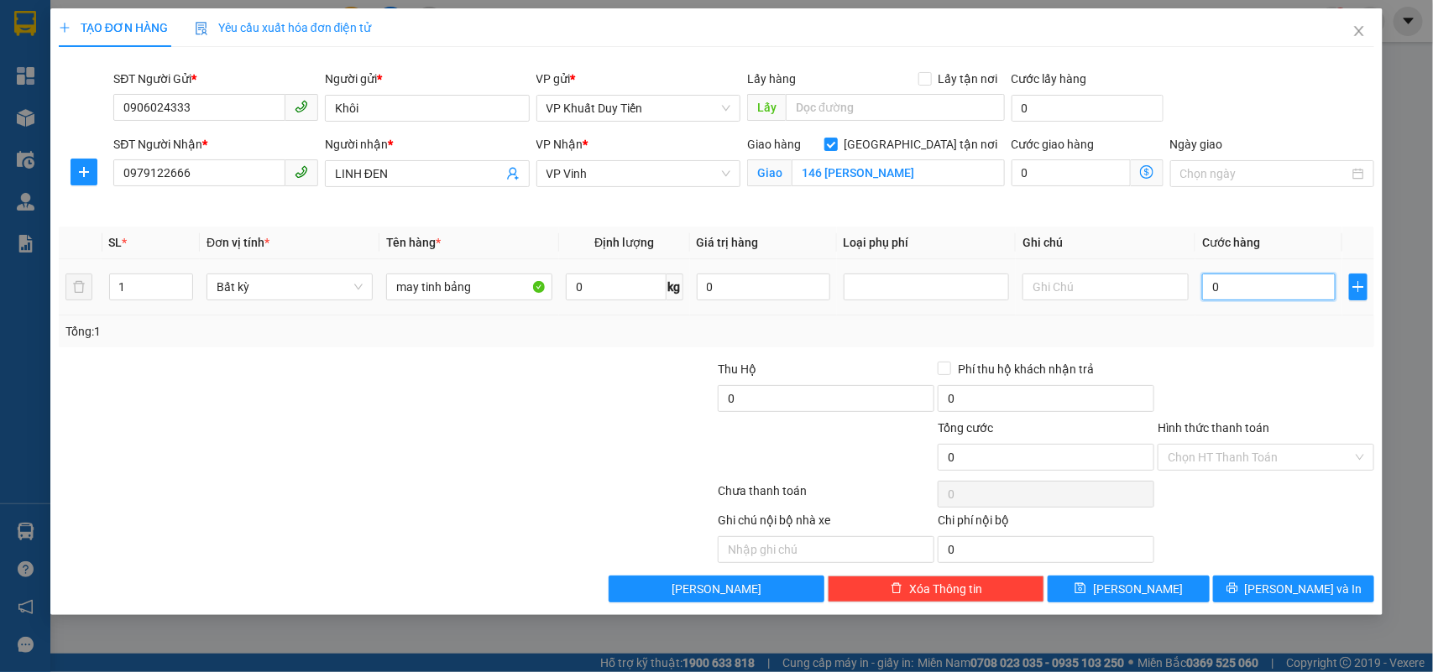
type input "5"
type input "50"
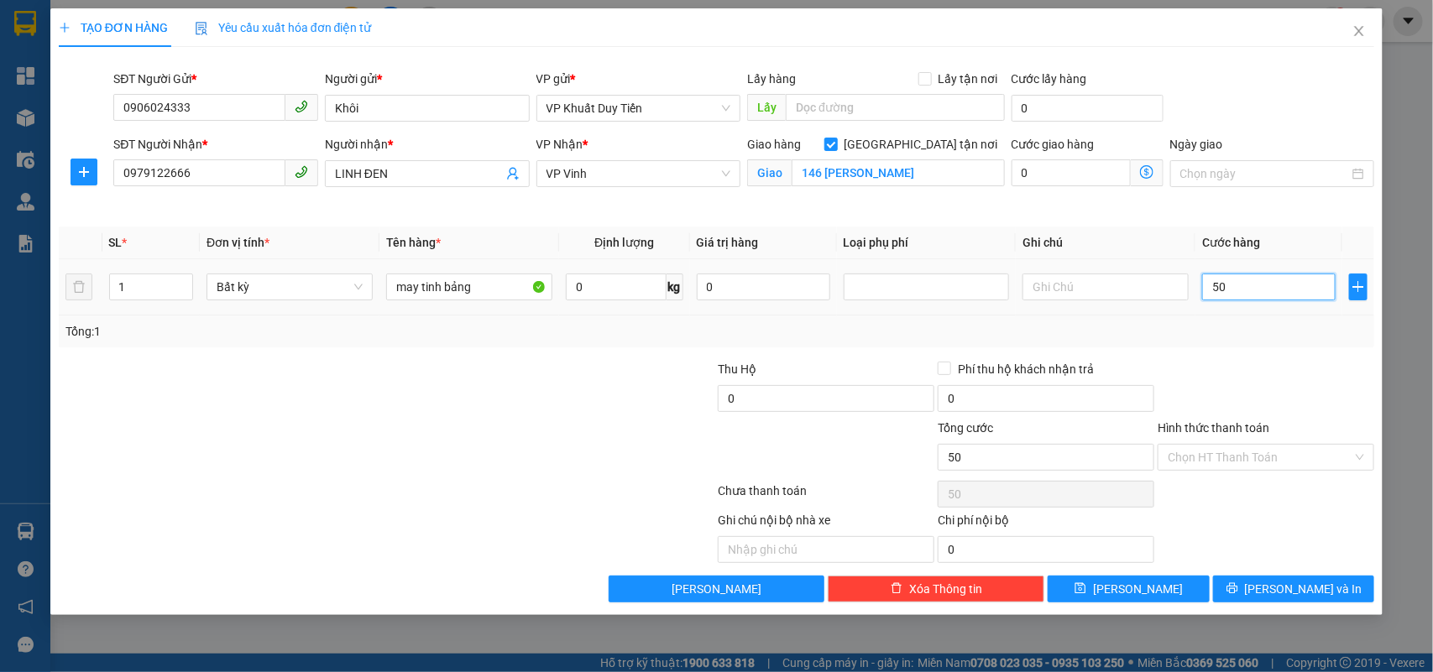
type input "500"
type input "5.000"
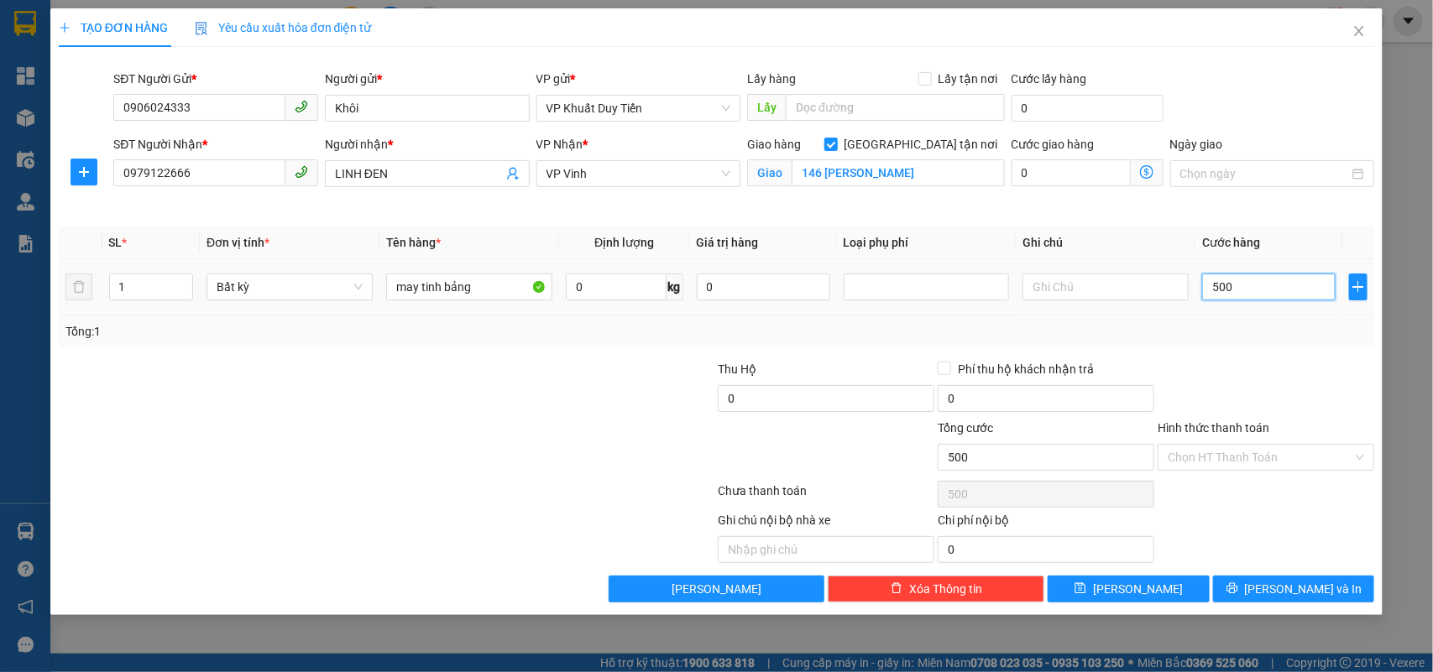
type input "5.000"
type input "50.000"
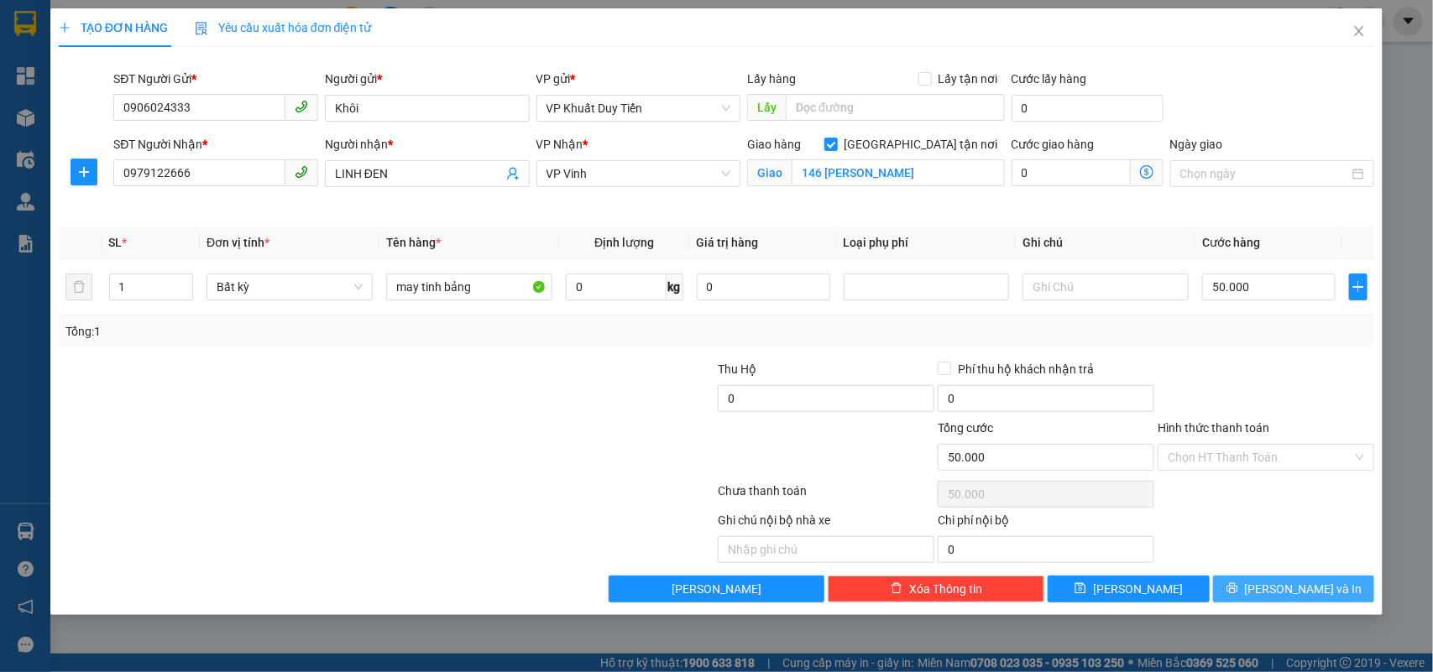
click at [1305, 593] on span "[PERSON_NAME] và In" at bounding box center [1304, 589] width 118 height 18
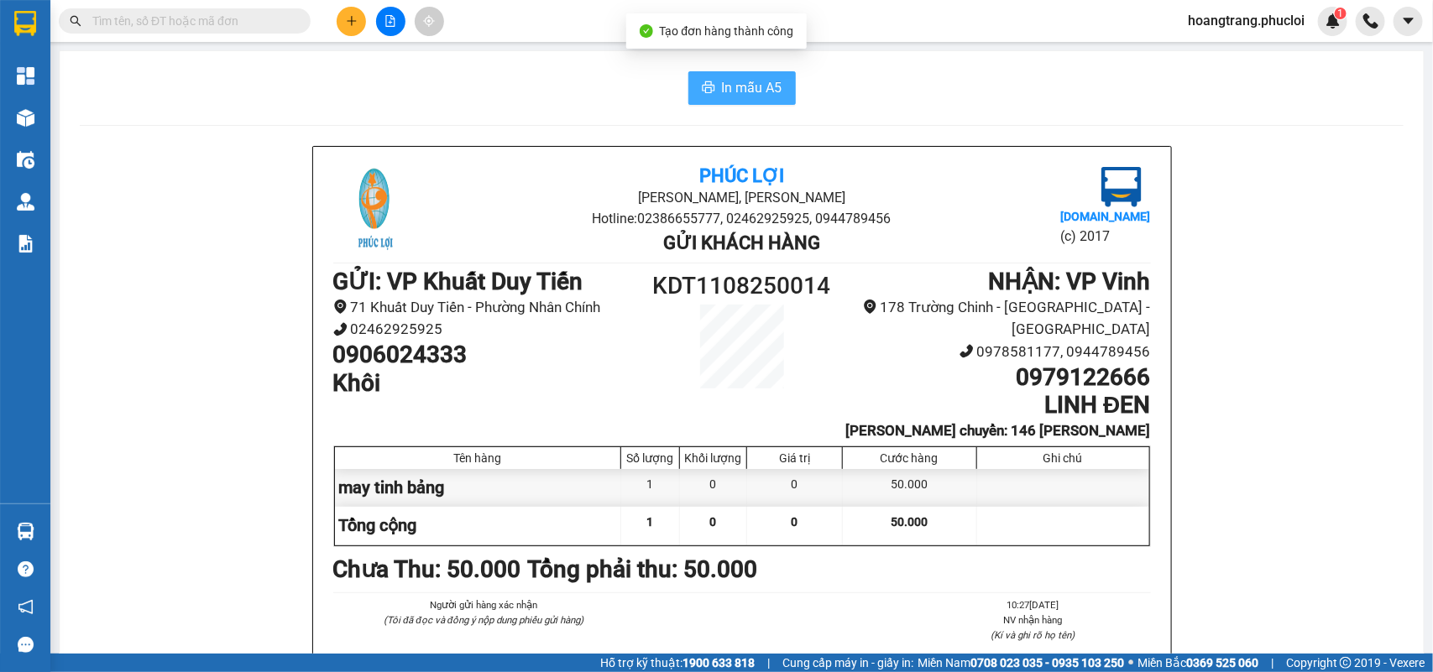
click at [733, 89] on span "In mẫu A5" at bounding box center [752, 87] width 60 height 21
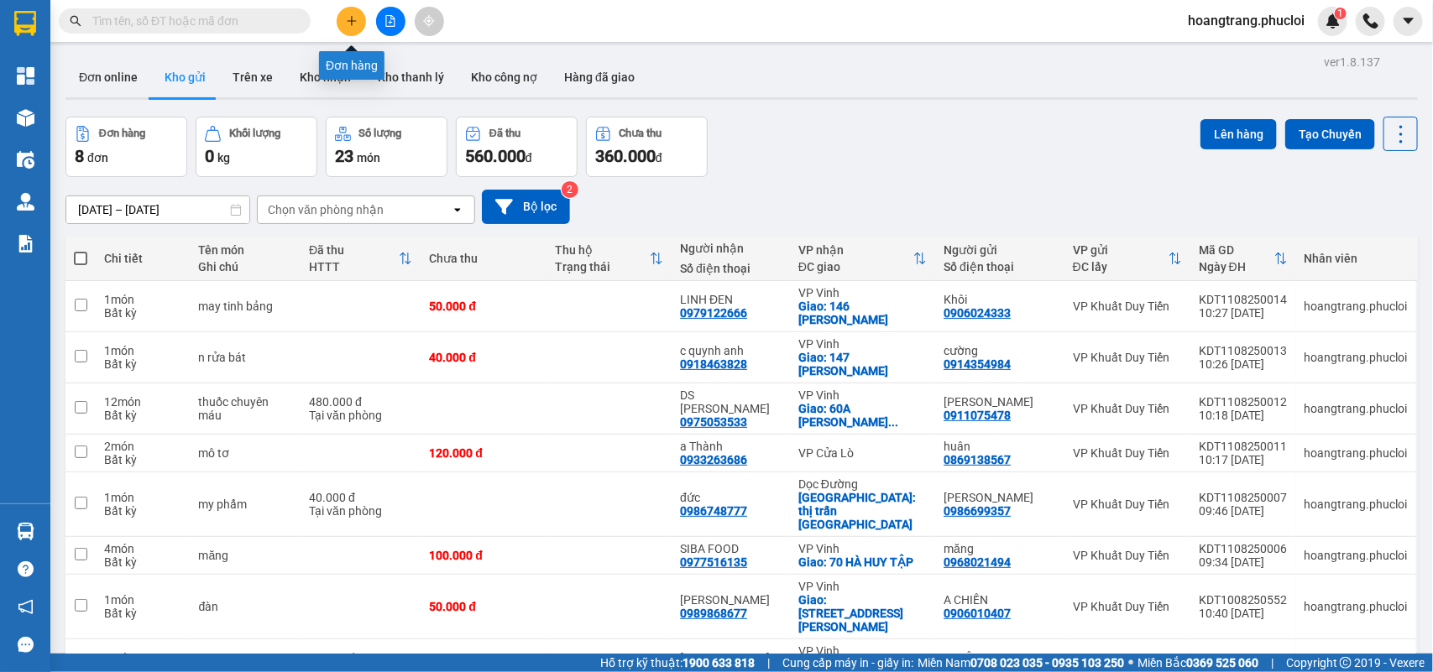
click at [349, 25] on icon "plus" at bounding box center [352, 21] width 12 height 12
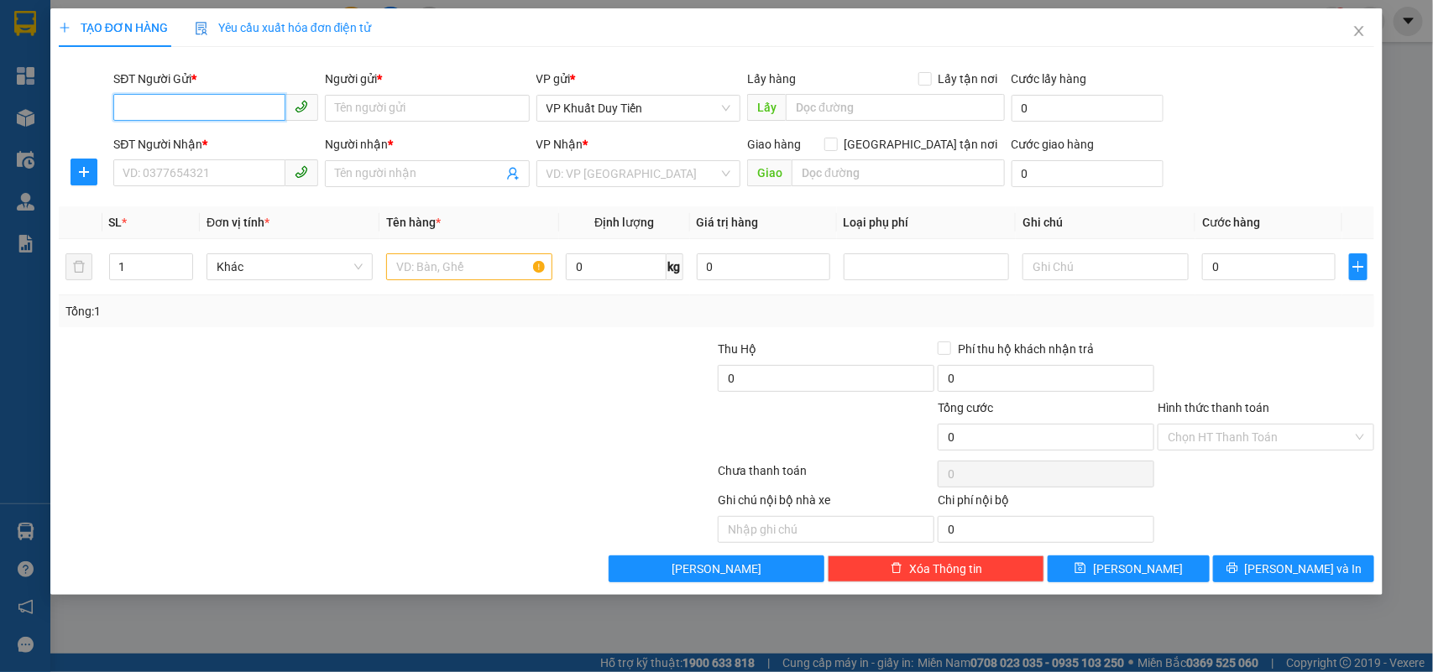
click at [155, 110] on input "SĐT Người Gửi *" at bounding box center [199, 107] width 172 height 27
click at [176, 140] on div "0379888113 - a thịnh" at bounding box center [215, 142] width 185 height 18
type input "0379888113"
type input "a thịnh"
type input "0379888113"
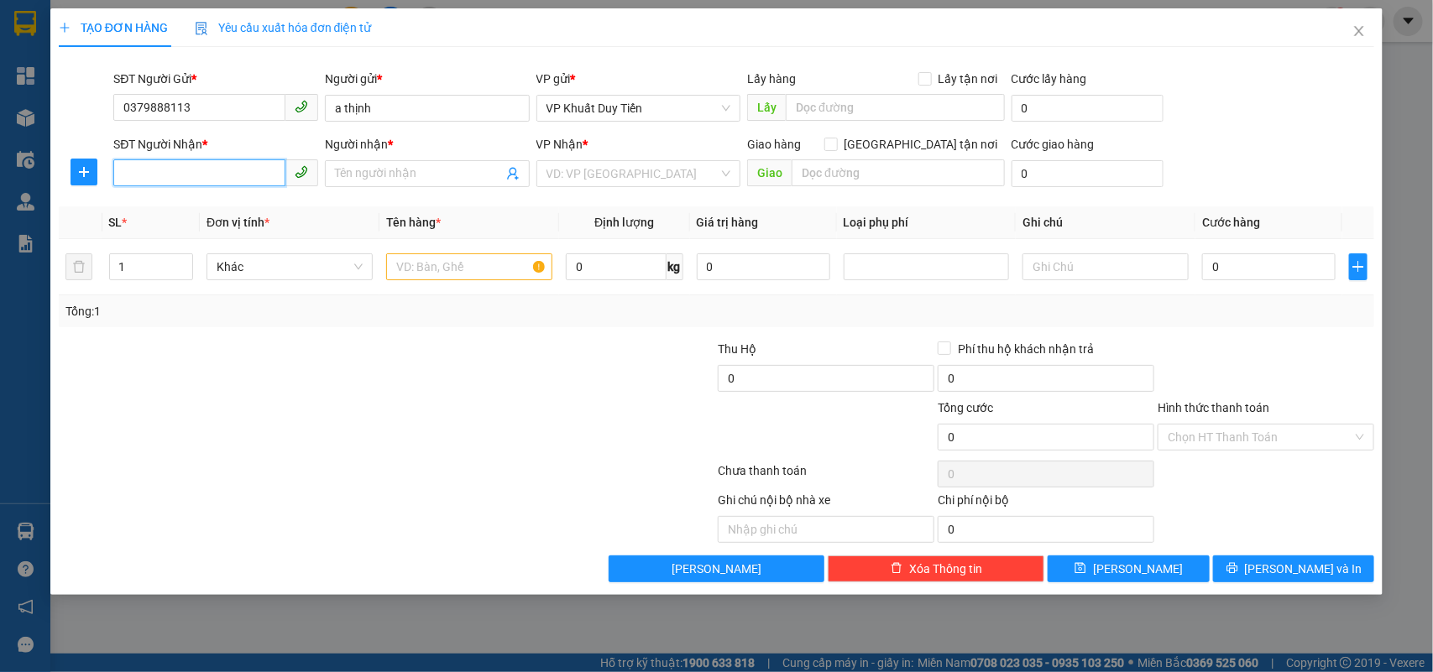
click at [149, 162] on input "SĐT Người Nhận *" at bounding box center [199, 173] width 172 height 27
click at [148, 215] on div "0383093069 - nguyễn thị hà" at bounding box center [215, 208] width 185 height 18
type input "0383093069"
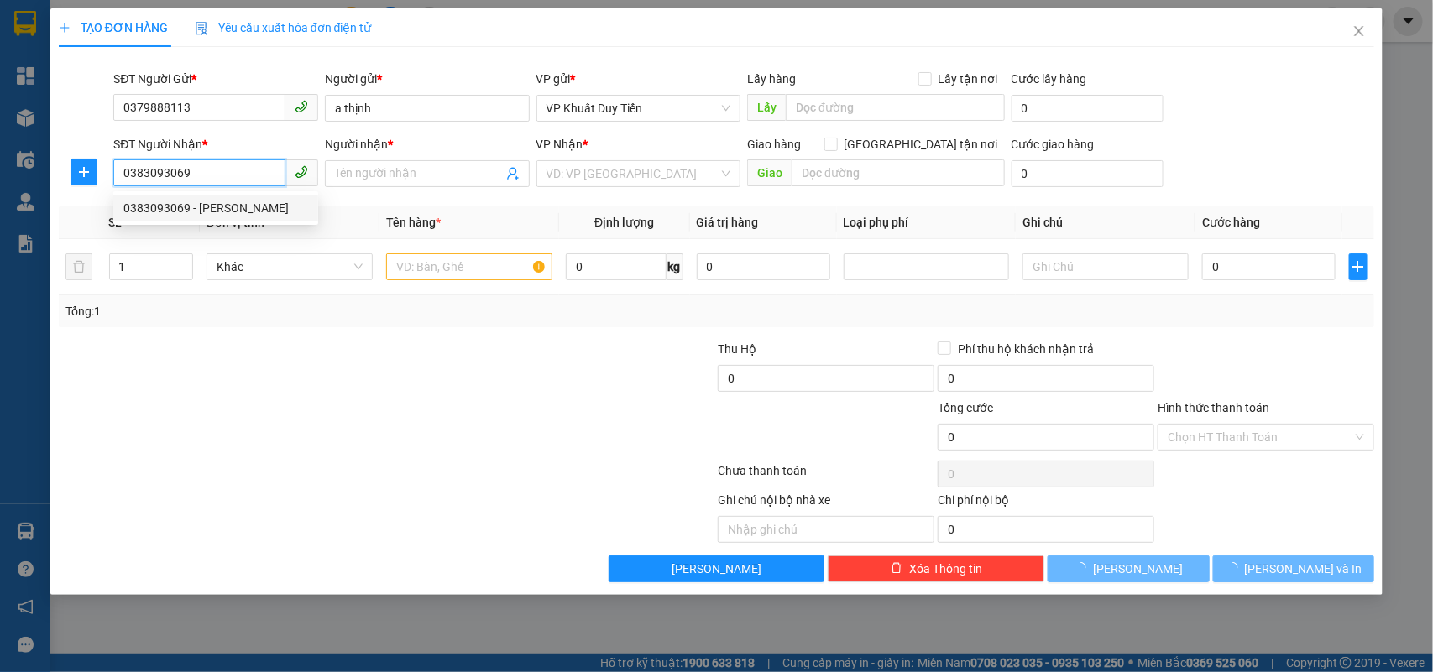
type input "nguyễn thị hà"
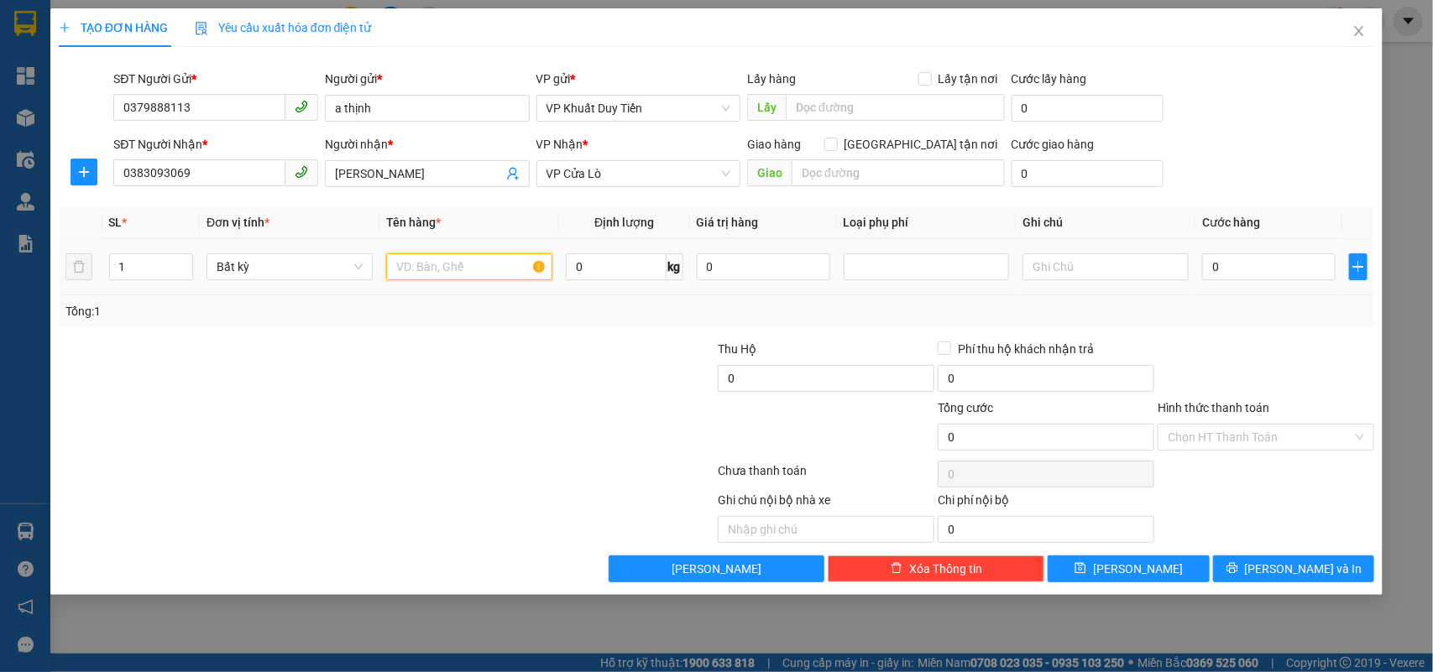
click at [408, 269] on input "text" at bounding box center [469, 267] width 166 height 27
type input "d"
type input "đô làm banh"
click at [1207, 265] on input "0" at bounding box center [1268, 267] width 133 height 27
type input "5"
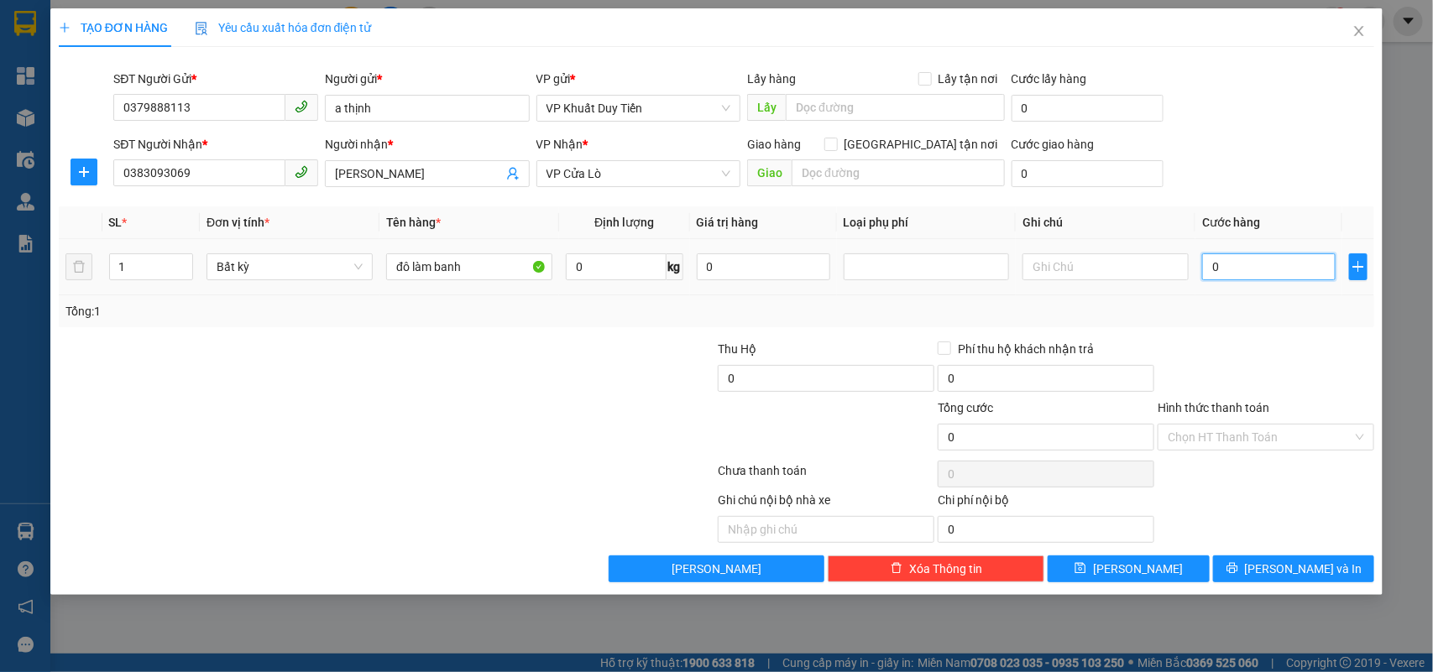
type input "5"
type input "50"
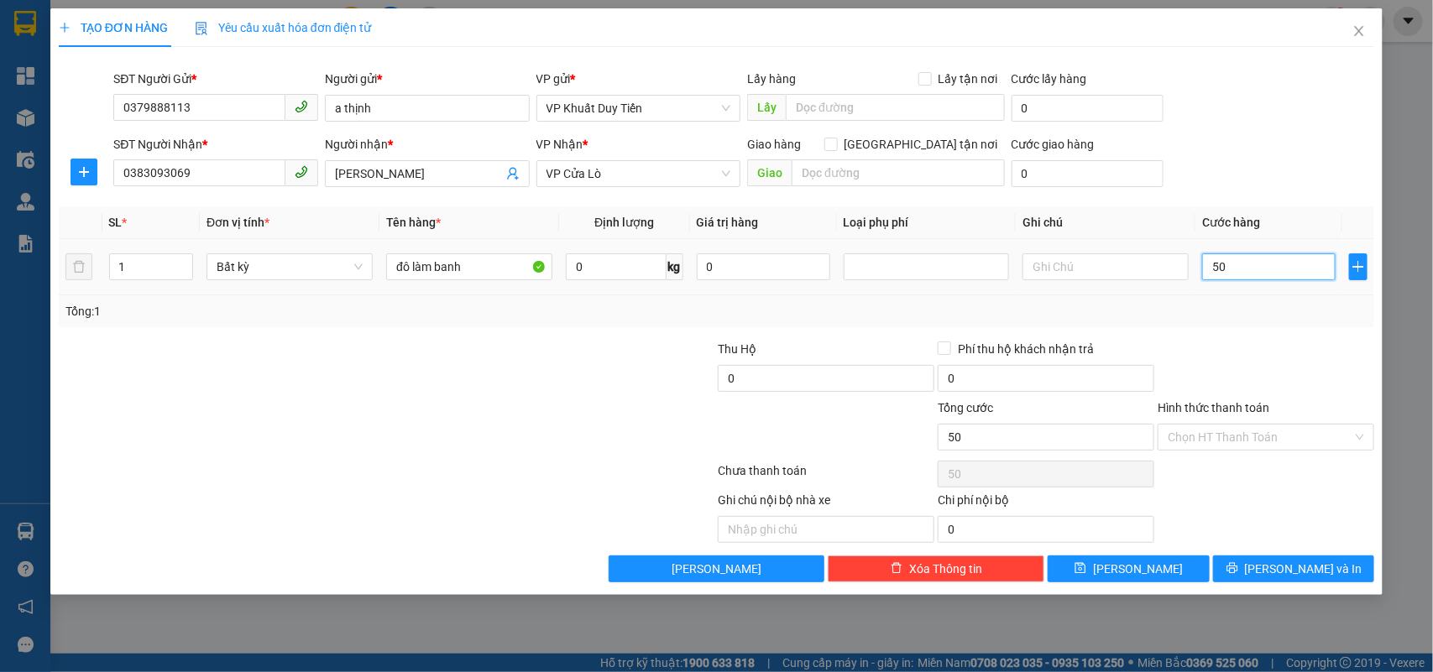
type input "500"
type input "5.000"
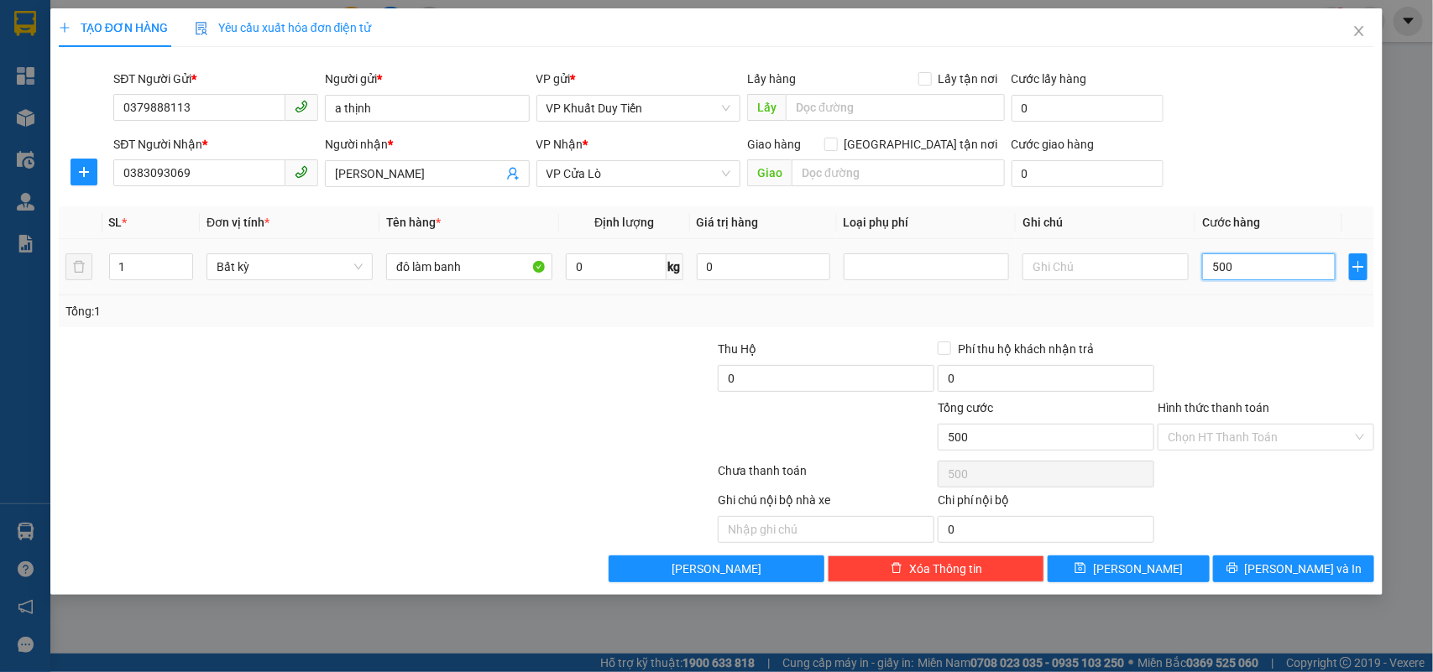
type input "5.000"
type input "50.000"
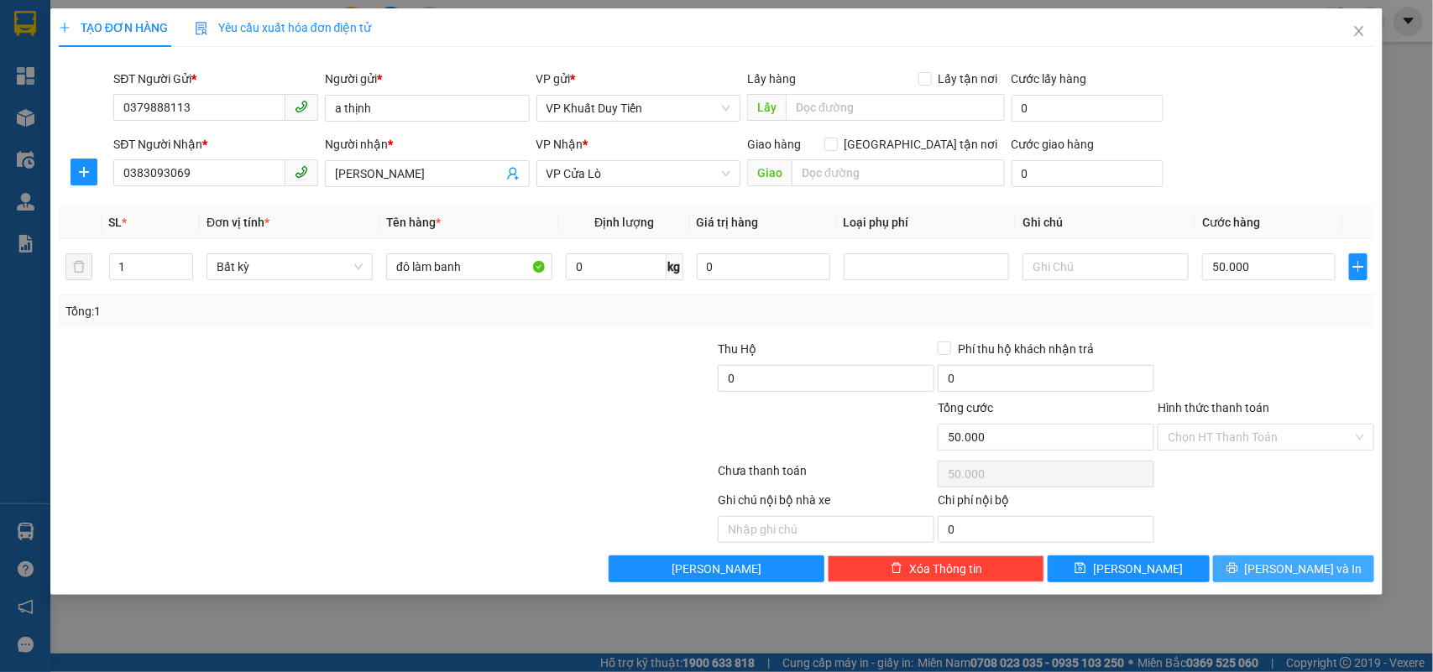
click at [1287, 568] on span "[PERSON_NAME] và In" at bounding box center [1304, 569] width 118 height 18
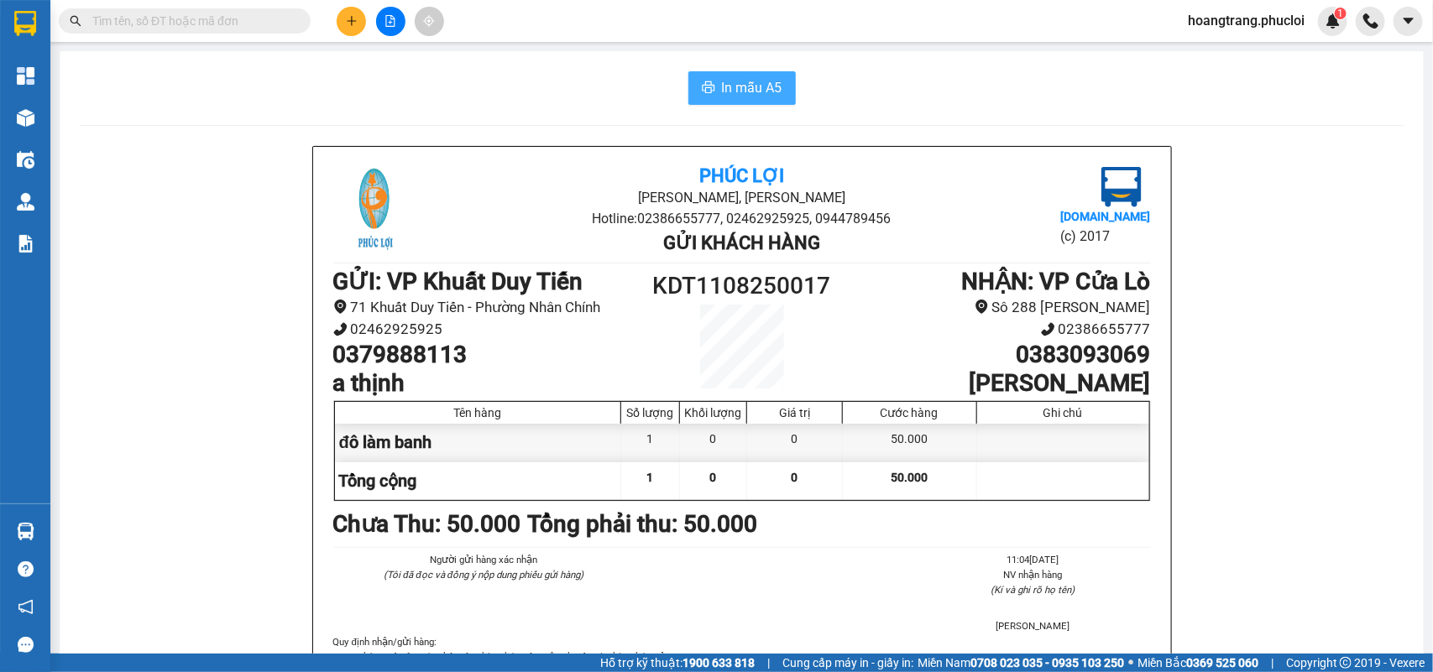
click at [752, 82] on span "In mẫu A5" at bounding box center [752, 87] width 60 height 21
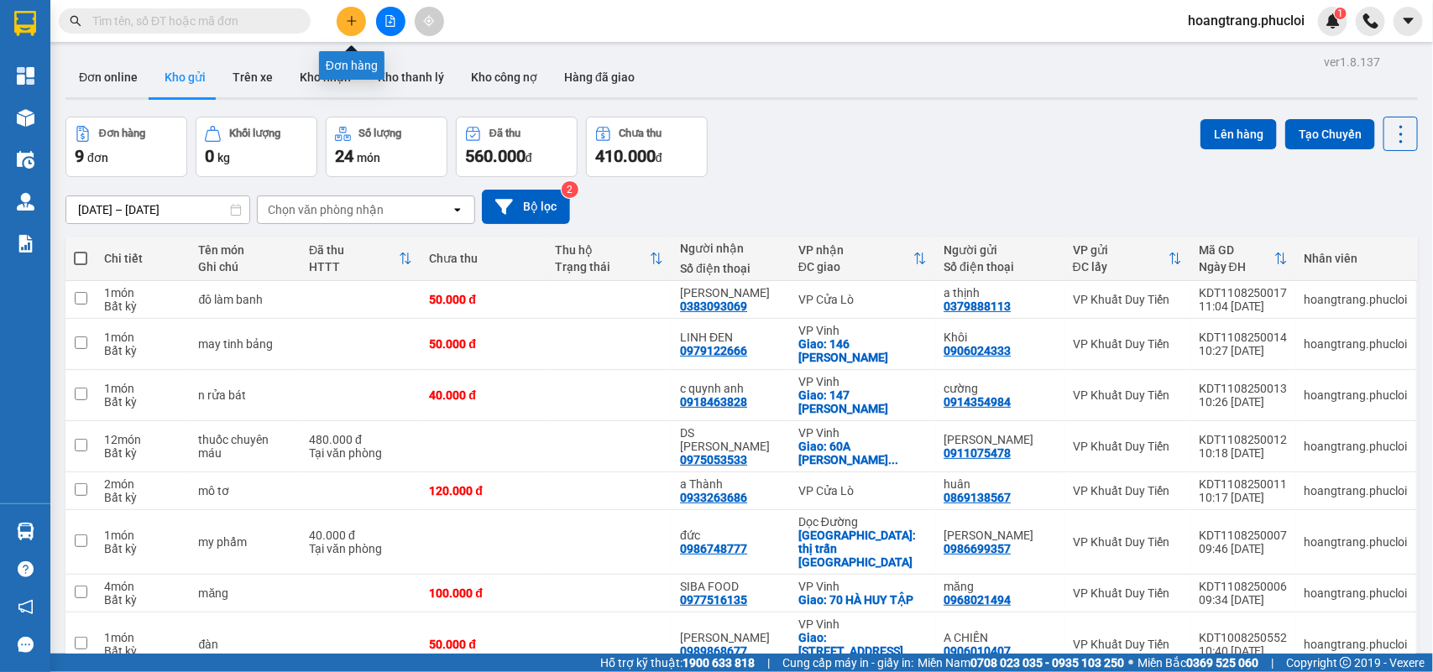
click at [340, 22] on button at bounding box center [351, 21] width 29 height 29
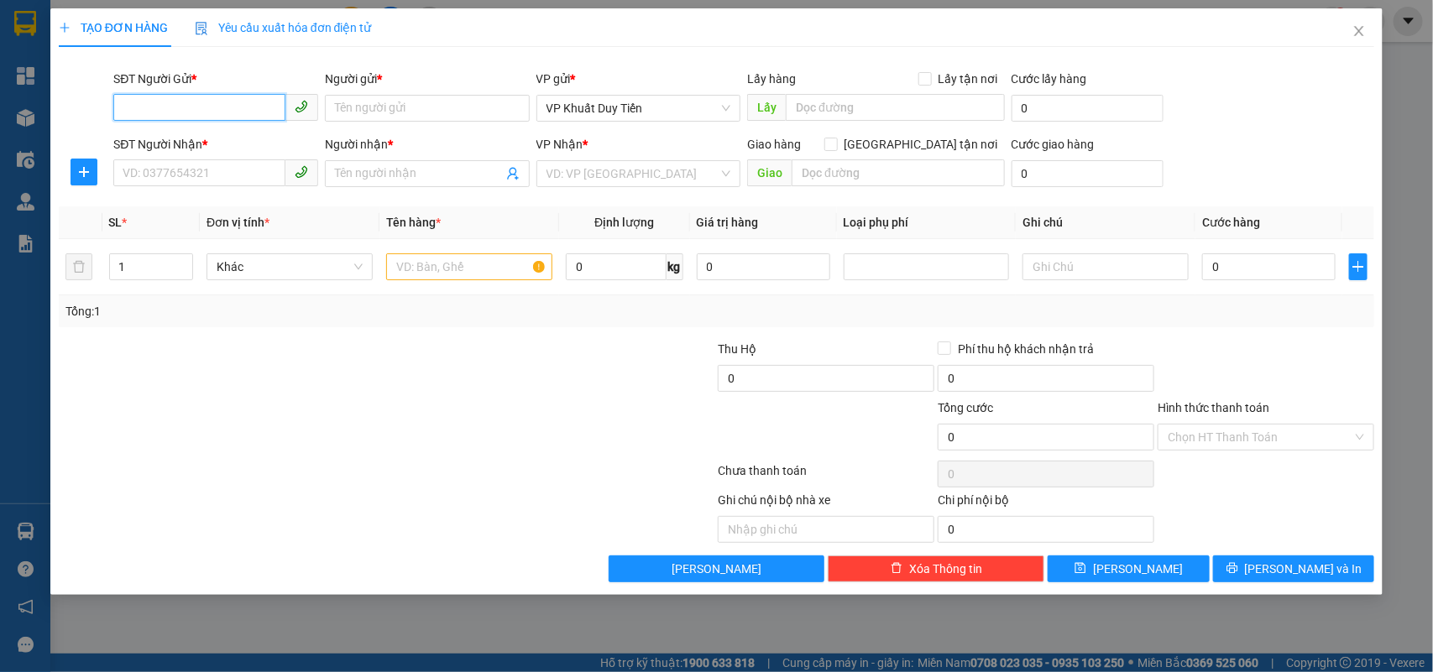
click at [172, 115] on input "SĐT Người Gửi *" at bounding box center [199, 107] width 172 height 27
type input "0982373356"
click at [172, 141] on div "0982373356 - kh" at bounding box center [215, 142] width 185 height 18
type input "kh"
type input "0982373356"
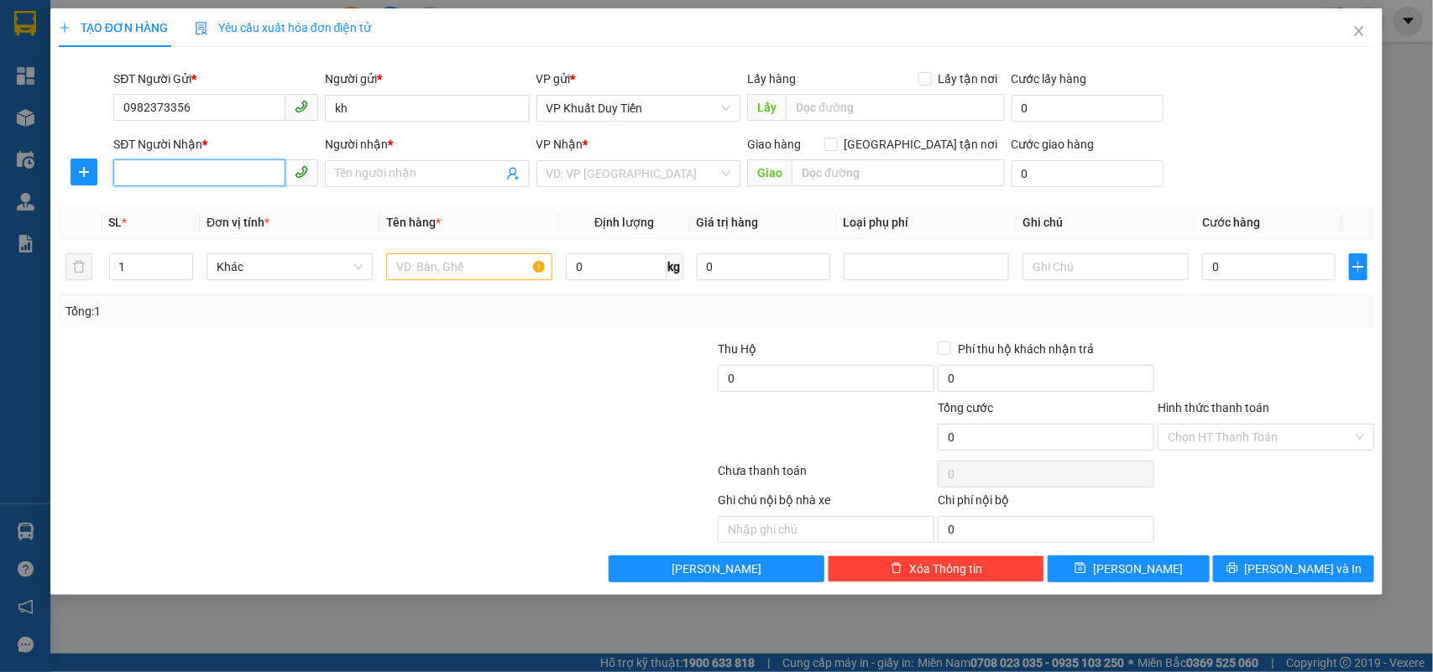
click at [198, 166] on input "SĐT Người Nhận *" at bounding box center [199, 173] width 172 height 27
click at [194, 210] on div "0862806565 - hiền anh cậu a bắc 20k/1 kiện" at bounding box center [239, 208] width 233 height 18
type input "0862806565"
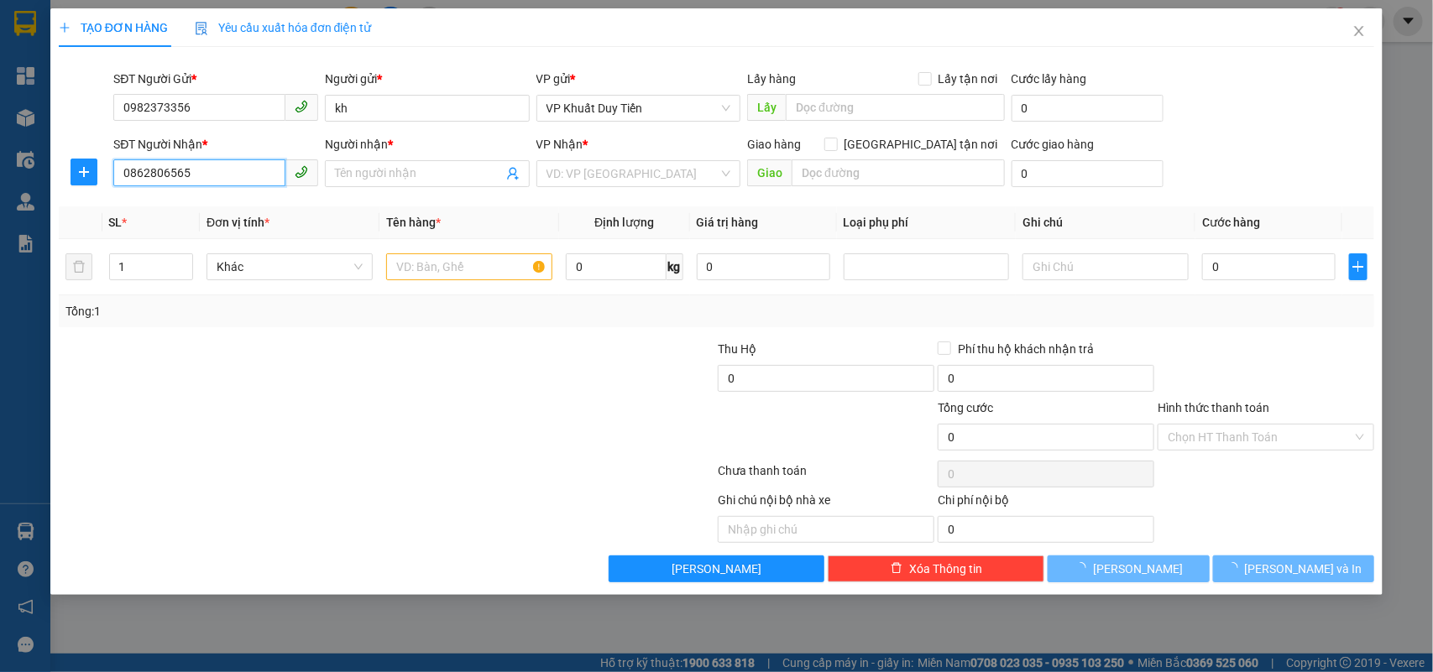
type input "hiền anh cậu a bắc 20k/1 kiện"
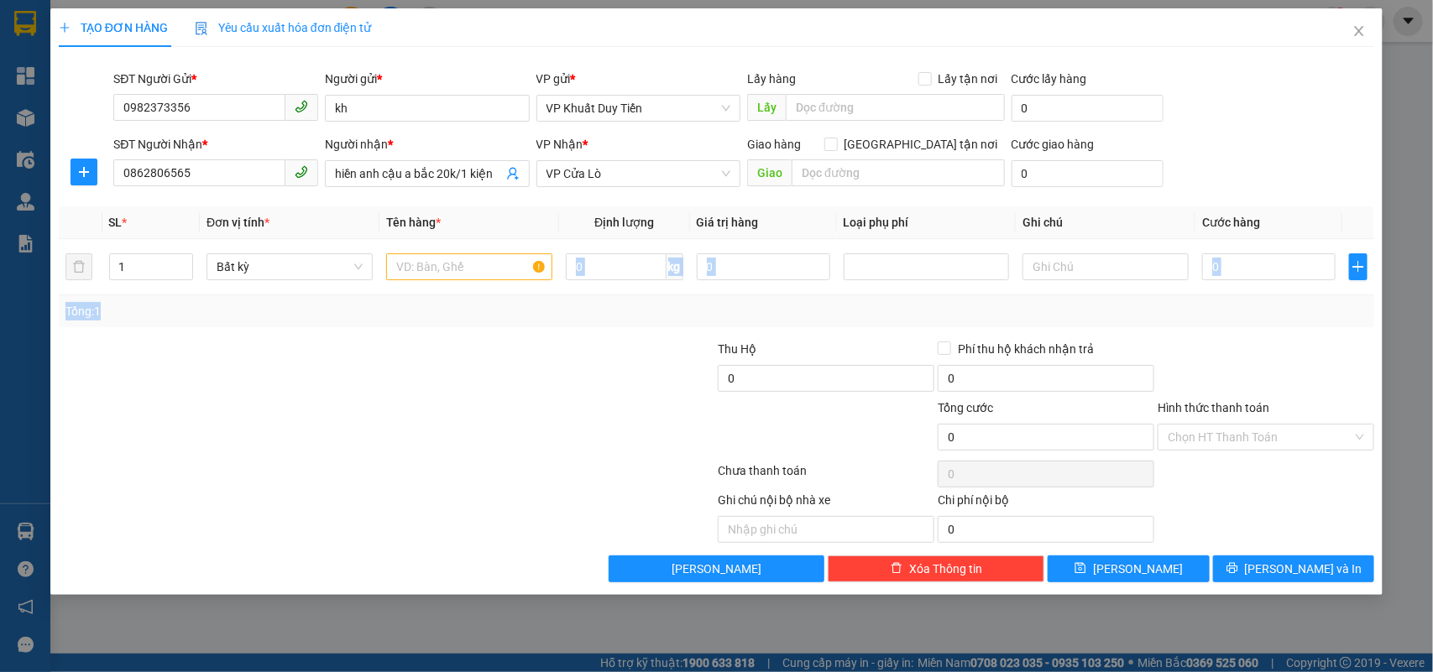
drag, startPoint x: 397, startPoint y: 298, endPoint x: 374, endPoint y: 304, distance: 23.4
click at [392, 302] on div "SL * Đơn vị tính * Tên hàng * Định lượng Giá trị hàng Loại phụ phí Ghi chú Cước…" at bounding box center [717, 267] width 1316 height 121
click at [409, 263] on input "text" at bounding box center [469, 267] width 166 height 27
type input "trúng"
click at [1210, 267] on input "0" at bounding box center [1268, 267] width 133 height 27
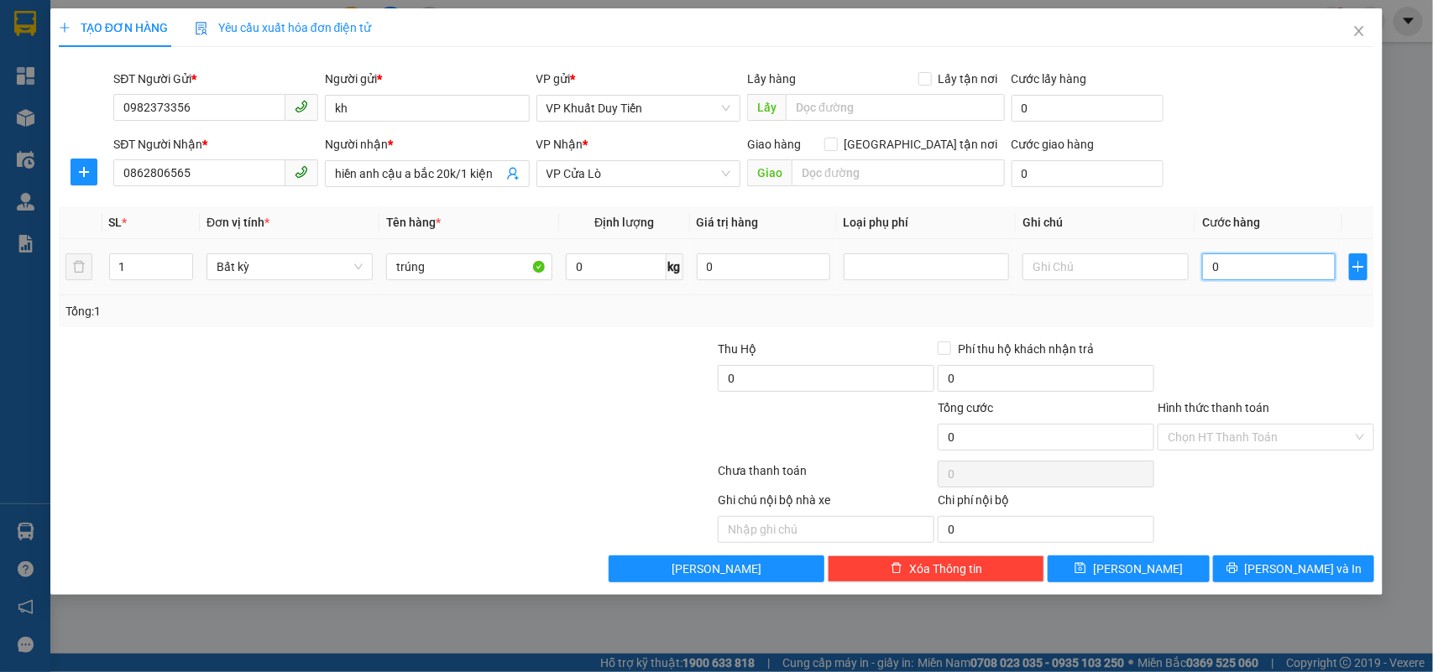
type input "5"
type input "50"
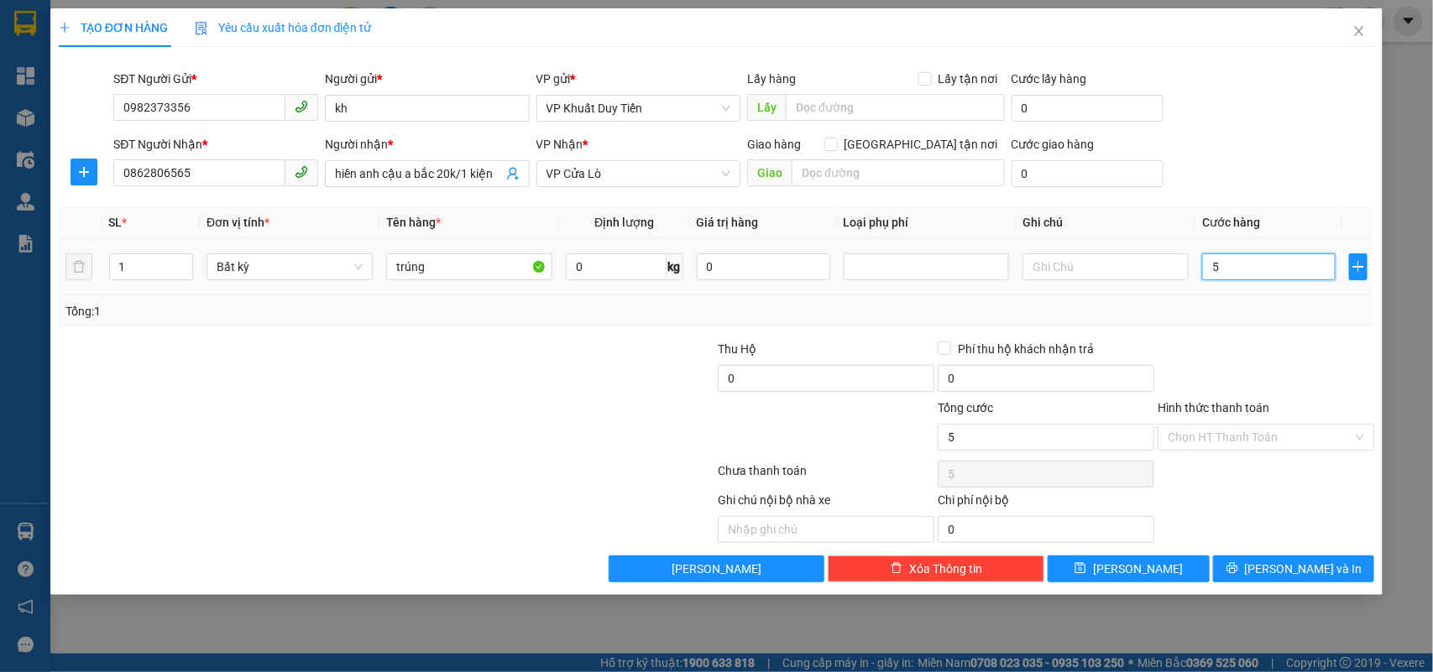
type input "50"
type input "500"
type input "5.000"
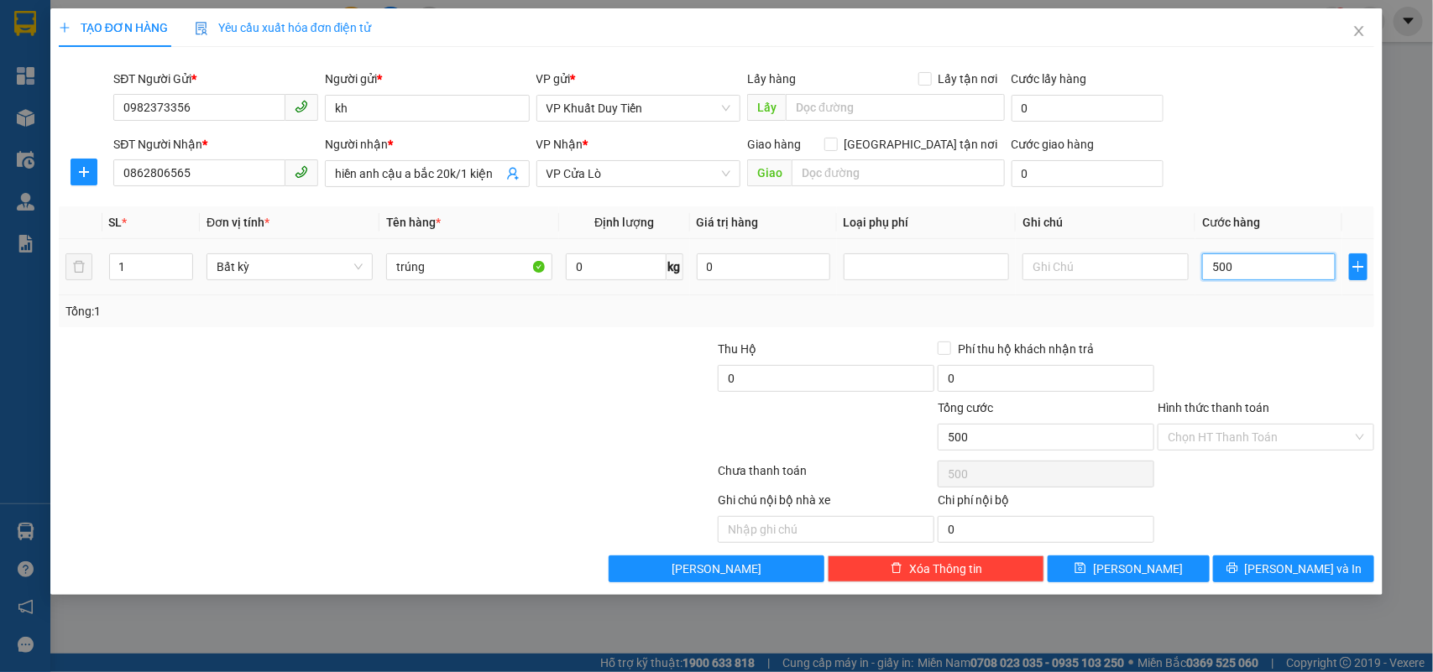
type input "5.000"
type input "50.000"
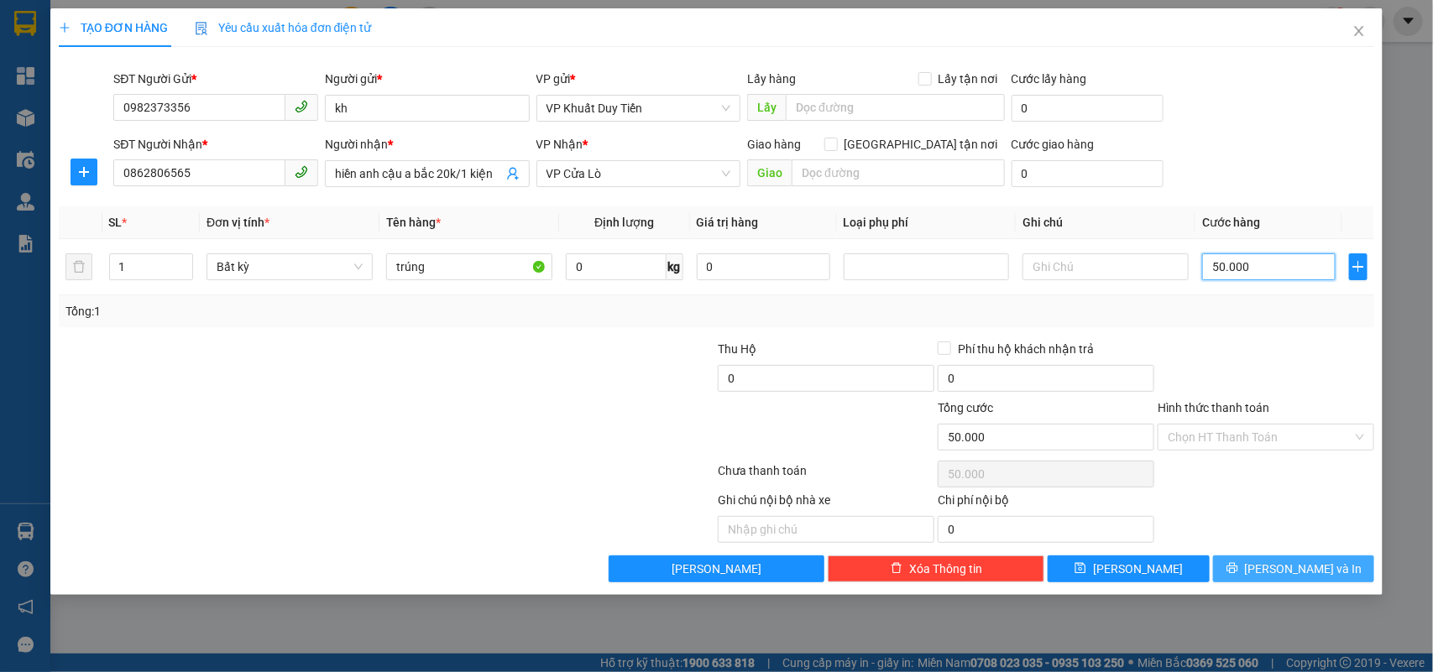
type input "50.000"
click at [1237, 574] on icon "printer" at bounding box center [1232, 568] width 11 height 11
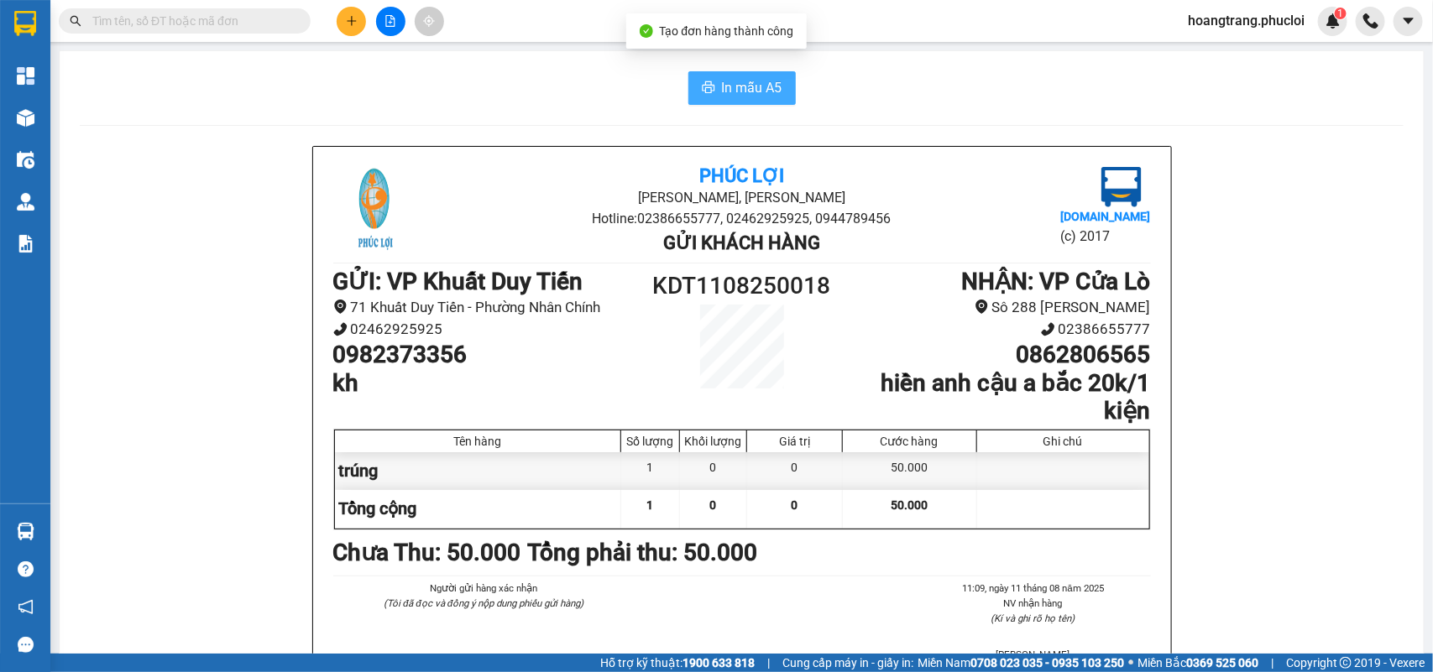
click at [731, 86] on span "In mẫu A5" at bounding box center [752, 87] width 60 height 21
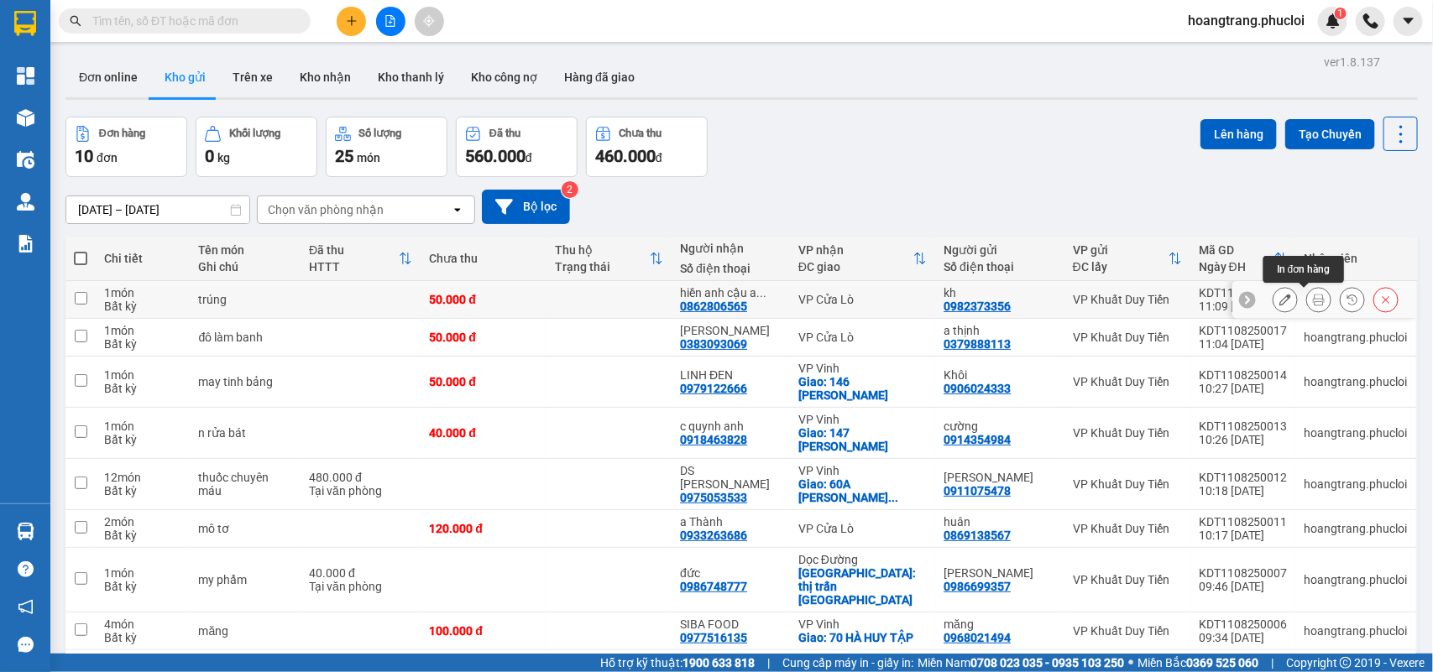
click at [1313, 304] on icon at bounding box center [1319, 300] width 12 height 12
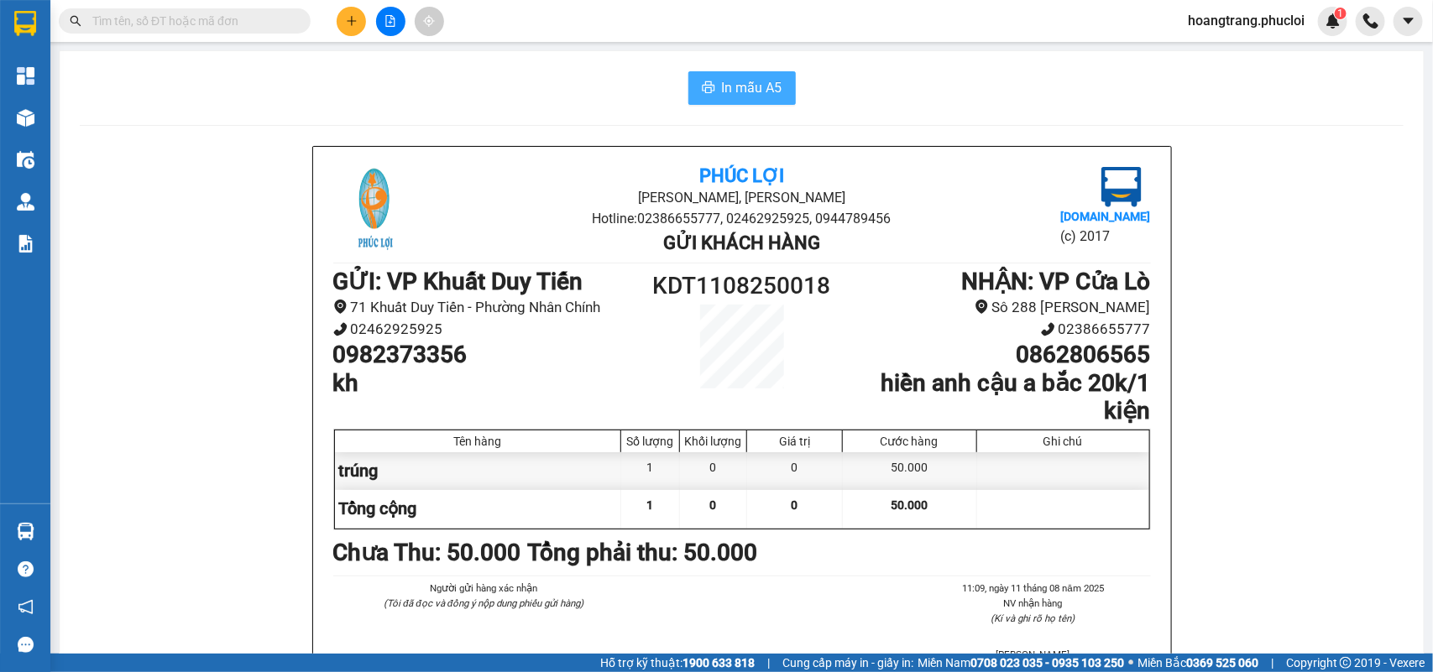
click at [722, 78] on span "In mẫu A5" at bounding box center [752, 87] width 60 height 21
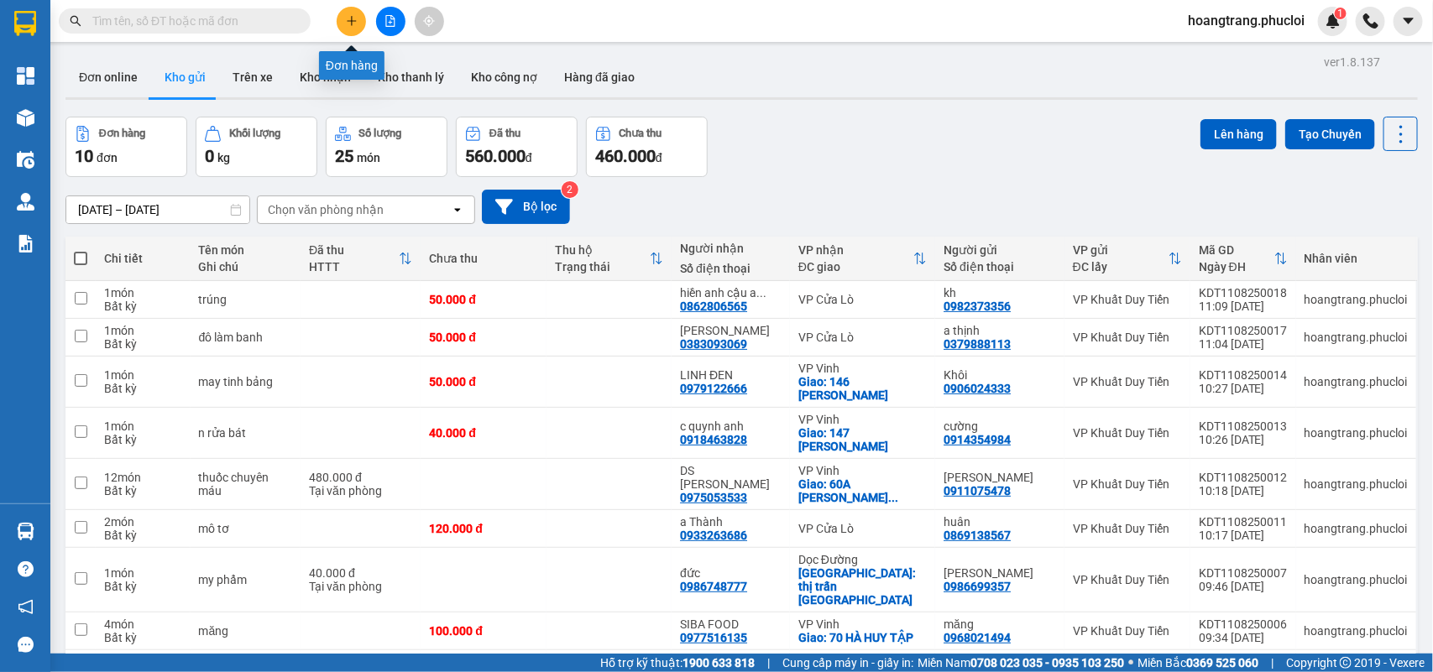
click at [350, 24] on icon "plus" at bounding box center [352, 21] width 12 height 12
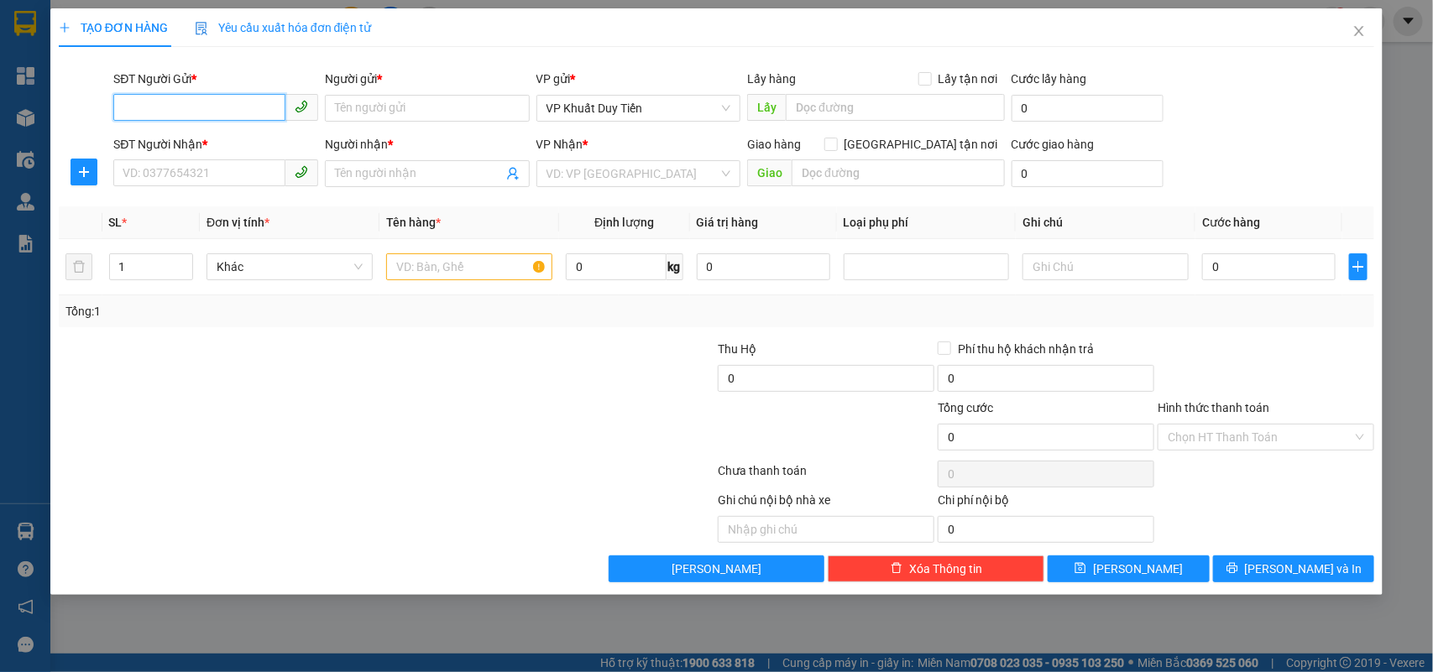
drag, startPoint x: 170, startPoint y: 118, endPoint x: 137, endPoint y: 78, distance: 51.9
click at [156, 99] on input "SĐT Người Gửi *" at bounding box center [199, 107] width 172 height 27
click at [131, 107] on input "SĐT Người Gửi *" at bounding box center [199, 107] width 172 height 27
click at [174, 110] on input "SĐT Người Gửi *" at bounding box center [199, 107] width 172 height 27
click at [141, 107] on input "09888559678" at bounding box center [199, 107] width 172 height 27
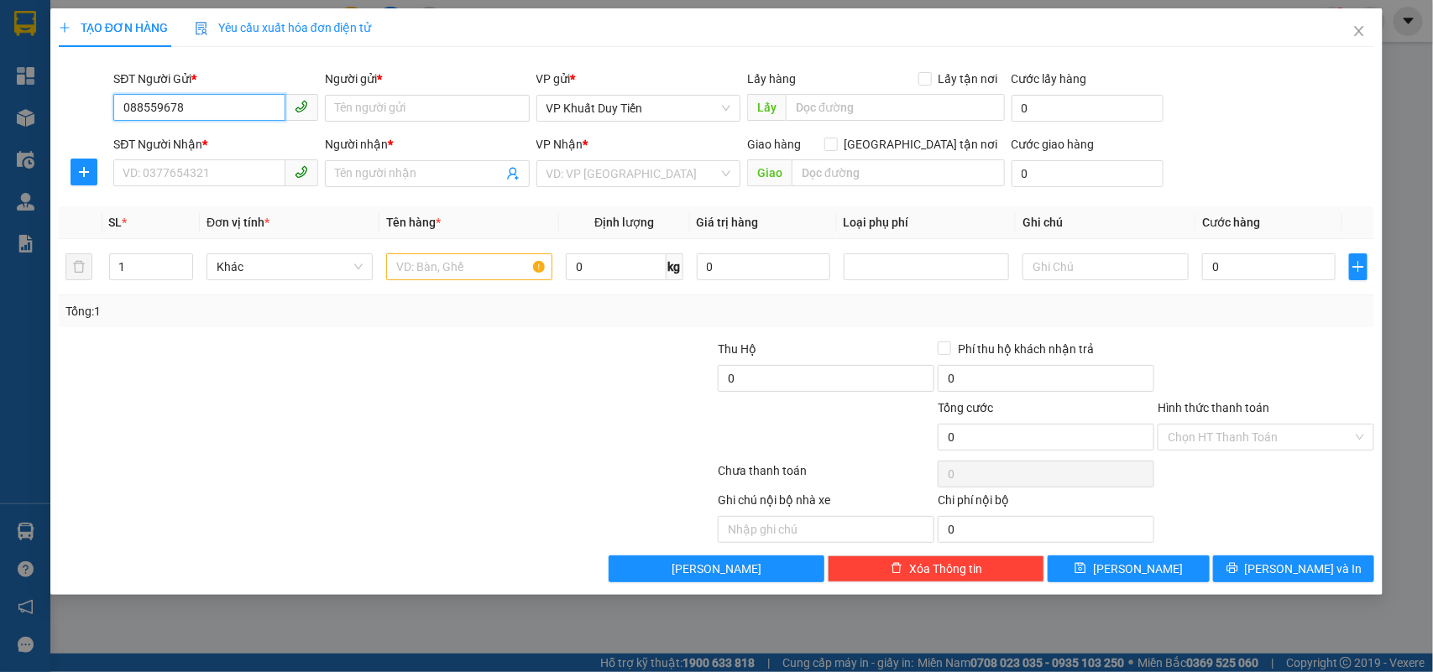
type input "0888559678"
click at [232, 133] on div "0888559678 - công ty công nghệ hóa sinh" at bounding box center [233, 141] width 240 height 27
type input "công ty công nghệ hóa sinh"
type input "0888559678"
click at [164, 174] on input "SĐT Người Nhận *" at bounding box center [199, 173] width 172 height 27
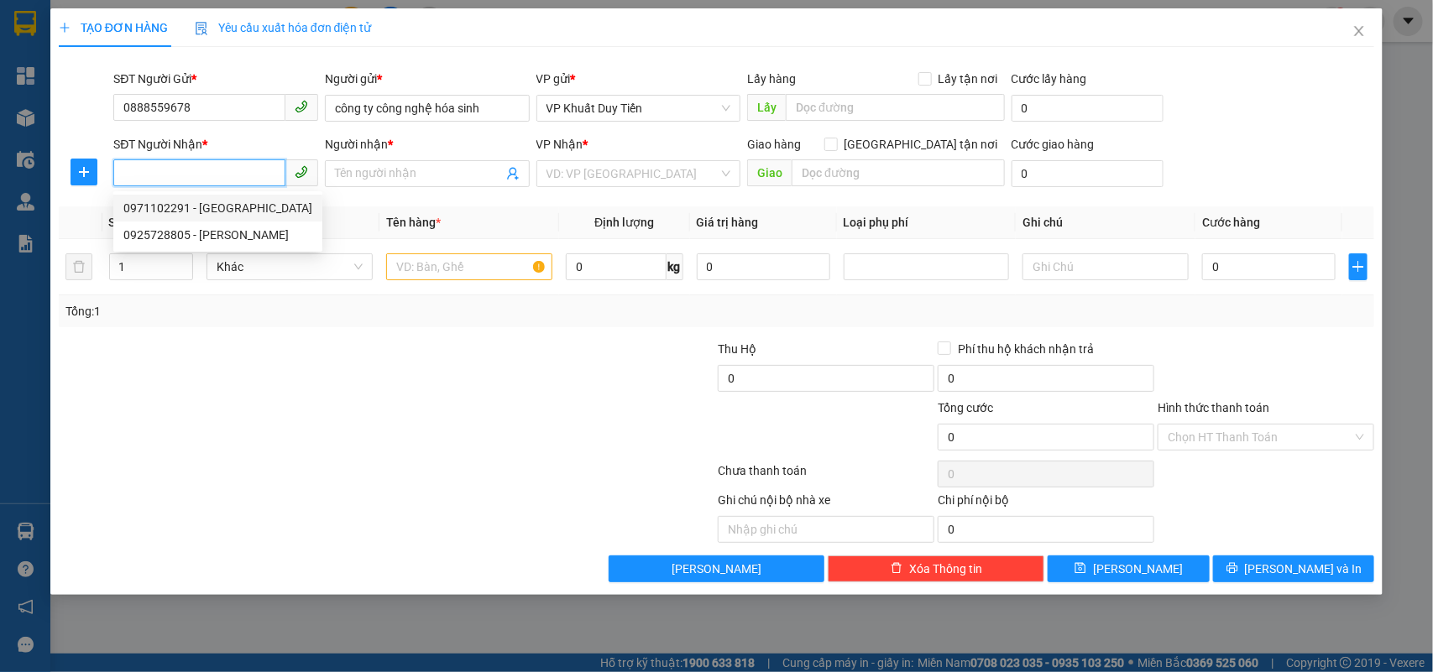
click at [149, 186] on input "SĐT Người Nhận *" at bounding box center [199, 173] width 172 height 27
click at [201, 211] on div "0971102291 - nhật lâm" at bounding box center [246, 208] width 246 height 18
type input "0971102291"
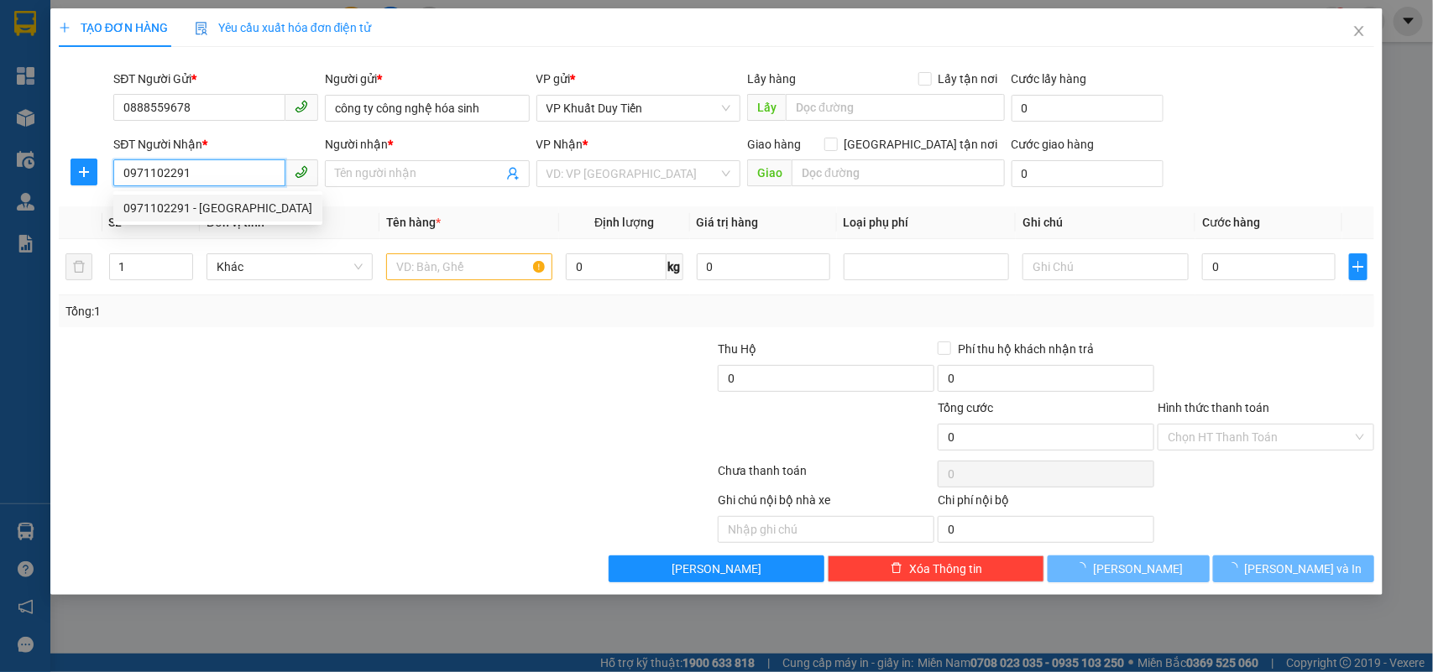
type input "nhật lâm"
checkbox input "true"
type input "33 phạm đình toái"
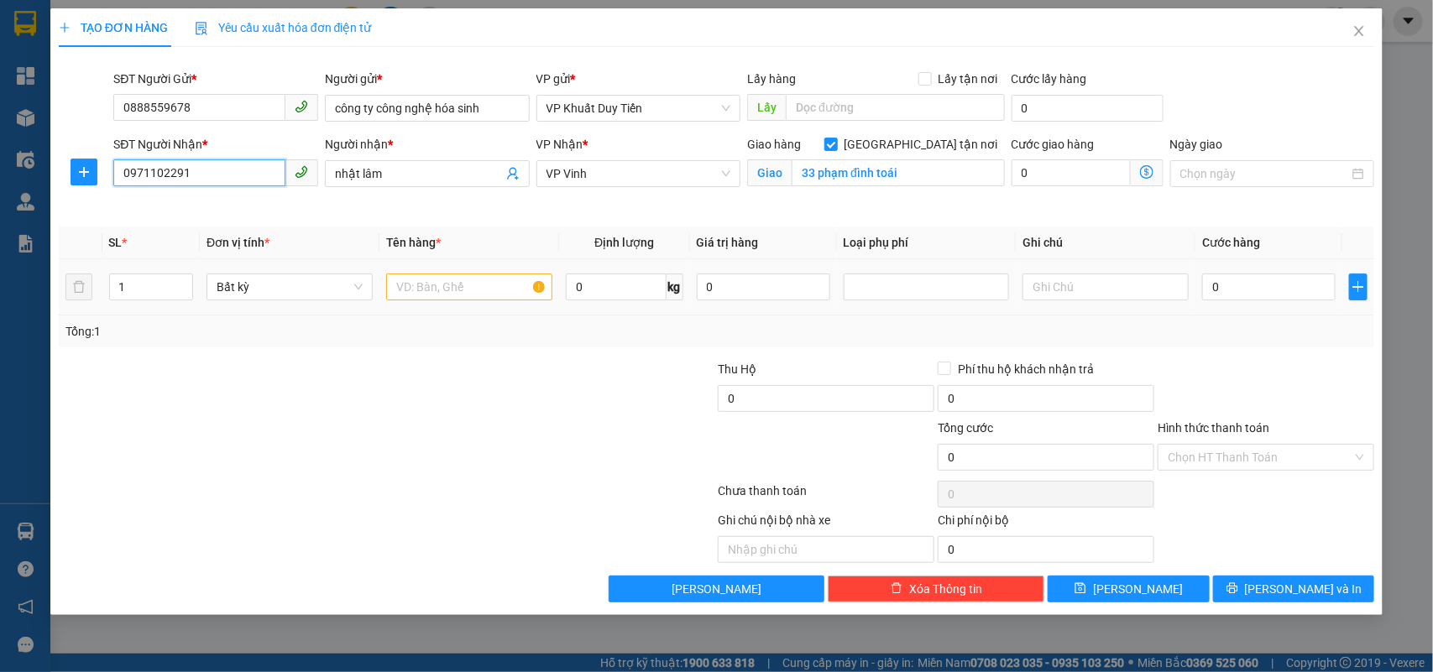
type input "0971102291"
click at [410, 290] on input "text" at bounding box center [469, 287] width 166 height 27
type input "thuốc"
click at [1207, 295] on input "0" at bounding box center [1268, 287] width 133 height 27
type input "3"
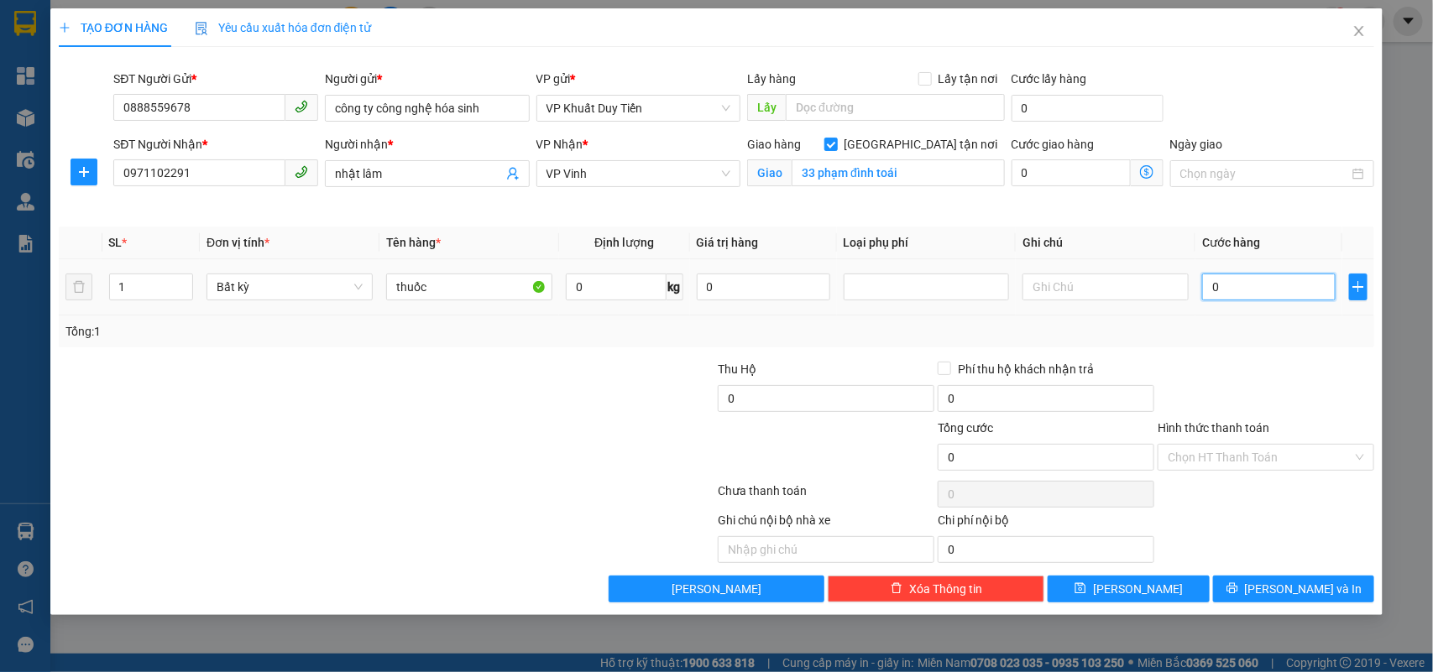
type input "3"
type input "30"
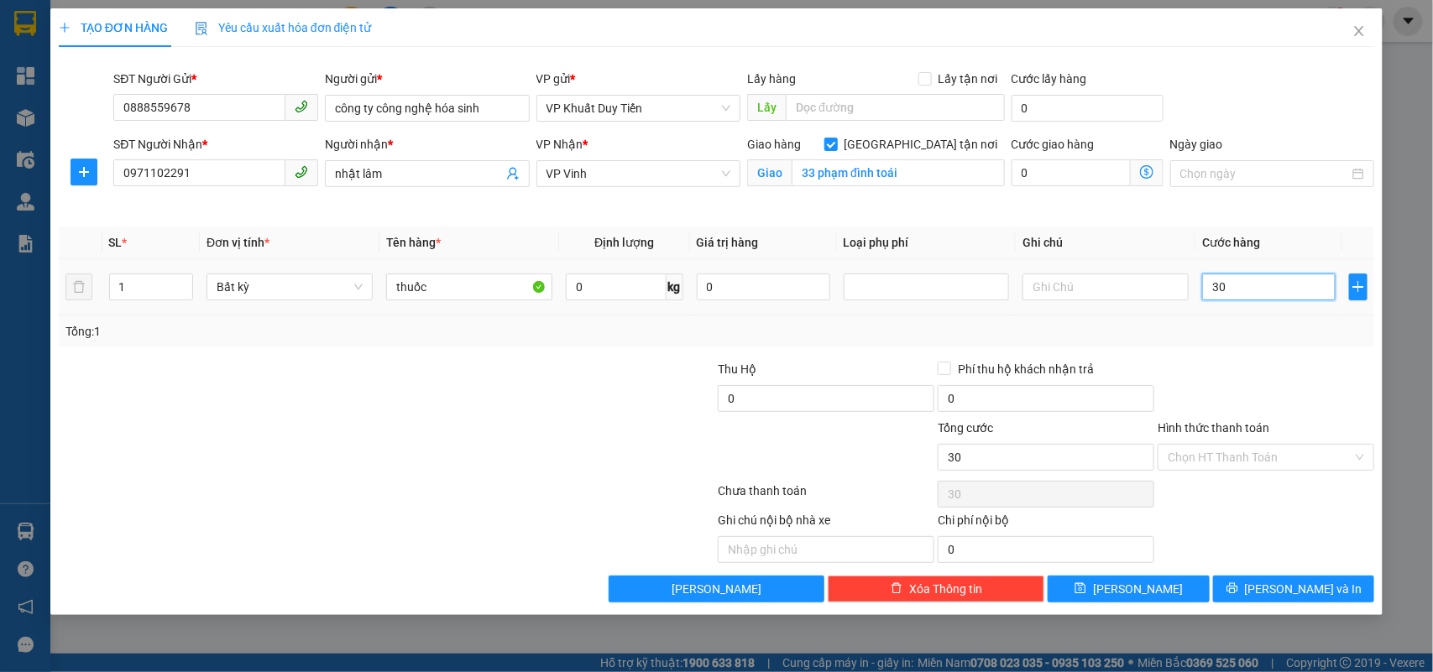
type input "300"
type input "3.000"
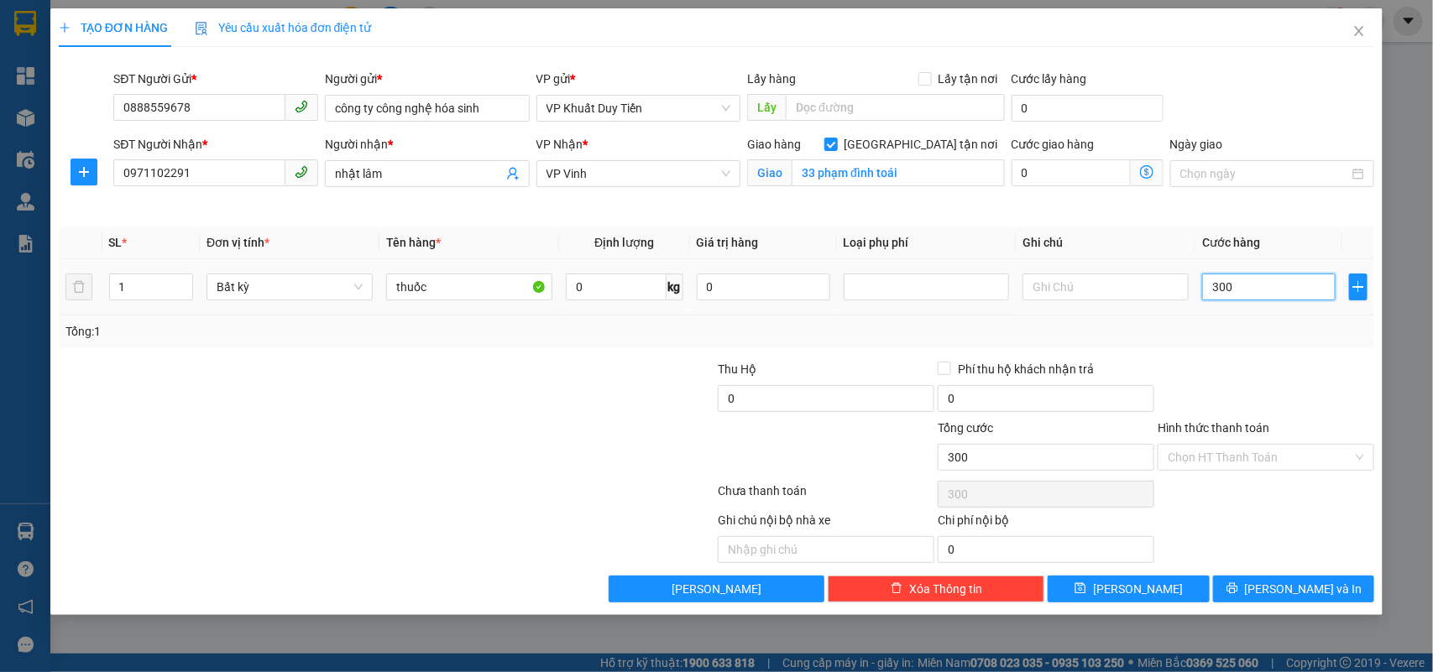
type input "3.000"
type input "30.000"
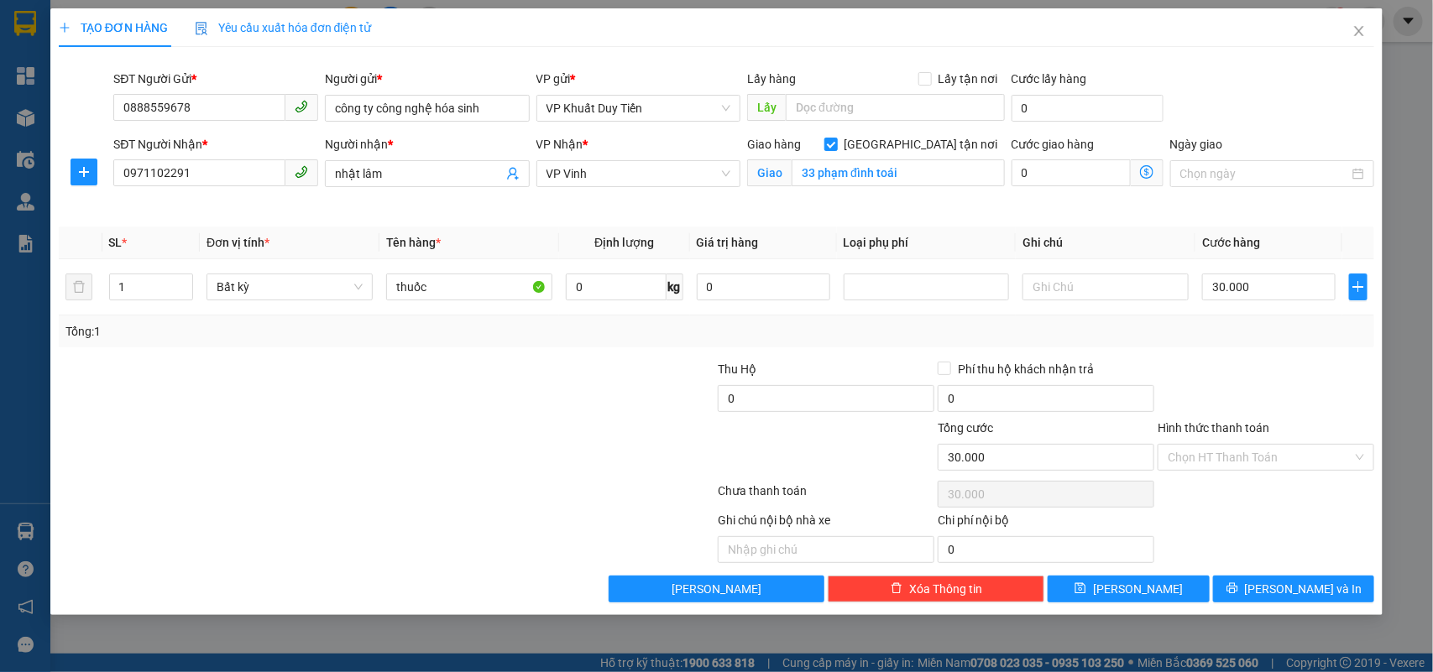
click at [1222, 422] on label "Hình thức thanh toán" at bounding box center [1214, 427] width 112 height 13
click at [1222, 445] on input "Hình thức thanh toán" at bounding box center [1260, 457] width 185 height 25
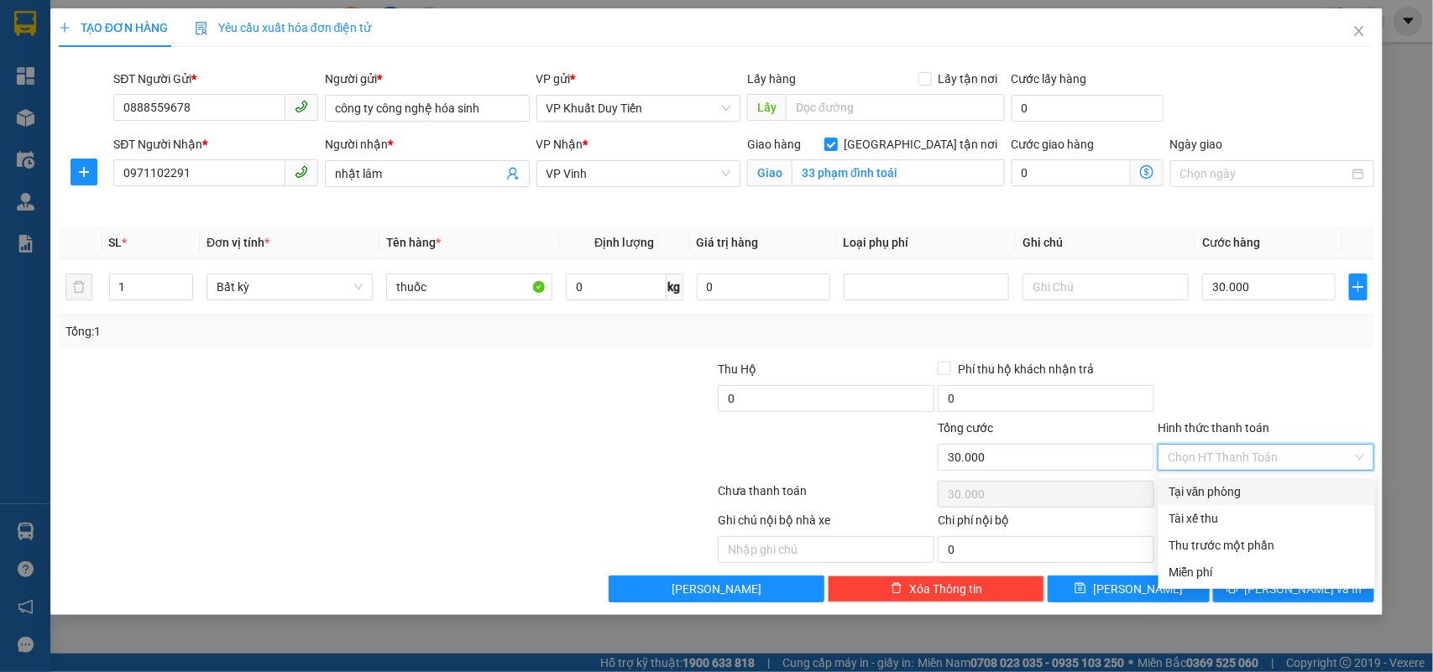
click at [1218, 491] on div "Tại văn phòng" at bounding box center [1267, 492] width 196 height 18
type input "0"
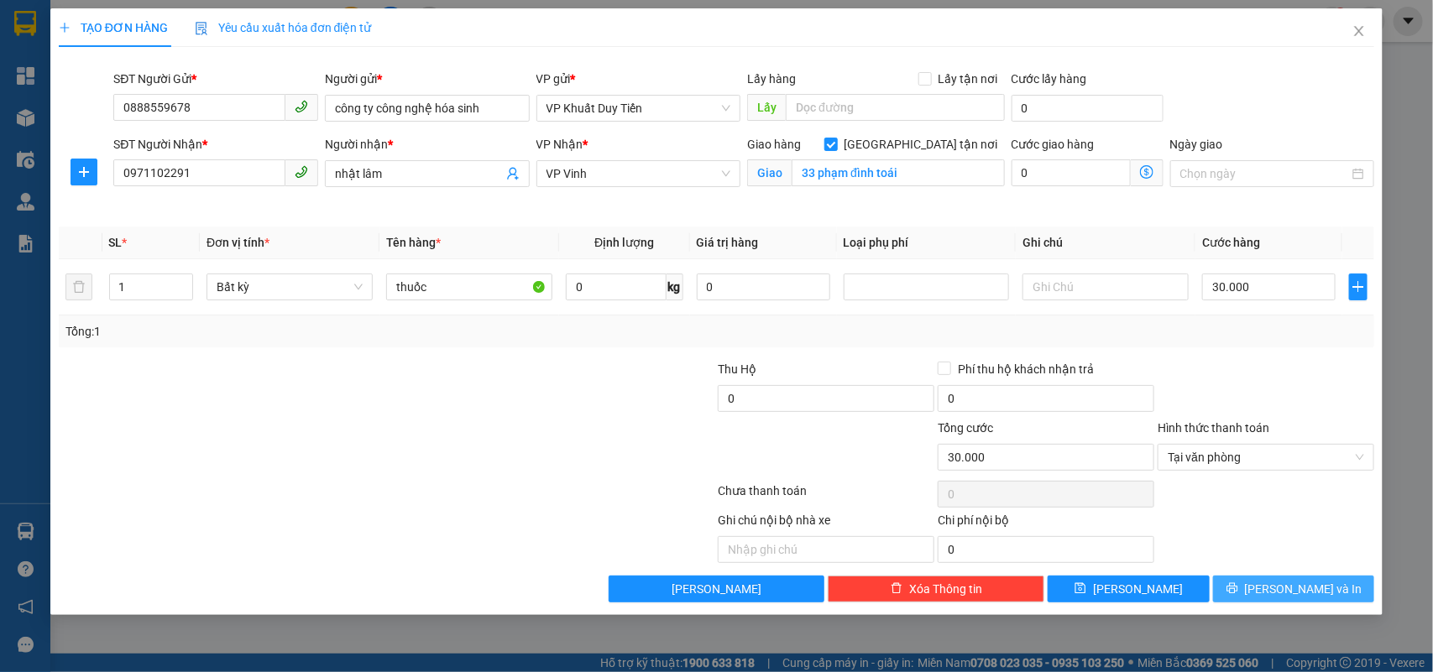
click at [1247, 603] on button "[PERSON_NAME] và In" at bounding box center [1293, 589] width 161 height 27
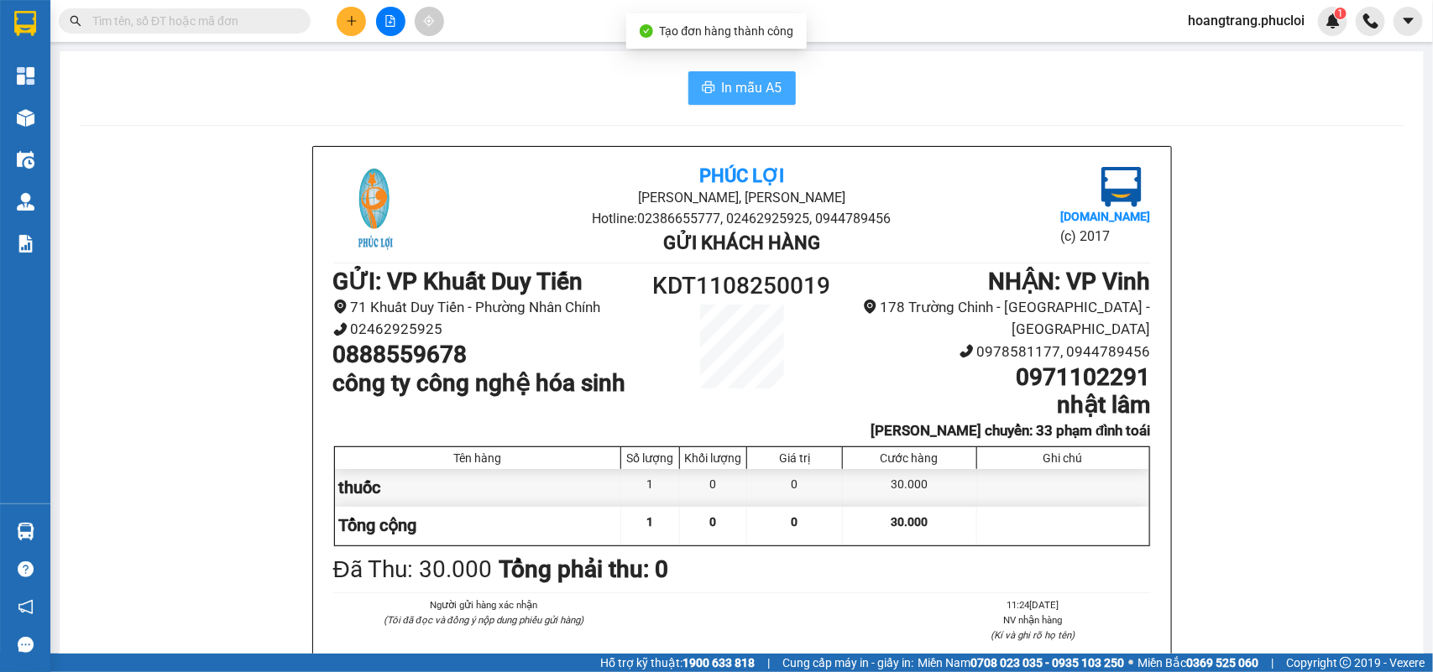
click at [740, 81] on span "In mẫu A5" at bounding box center [752, 87] width 60 height 21
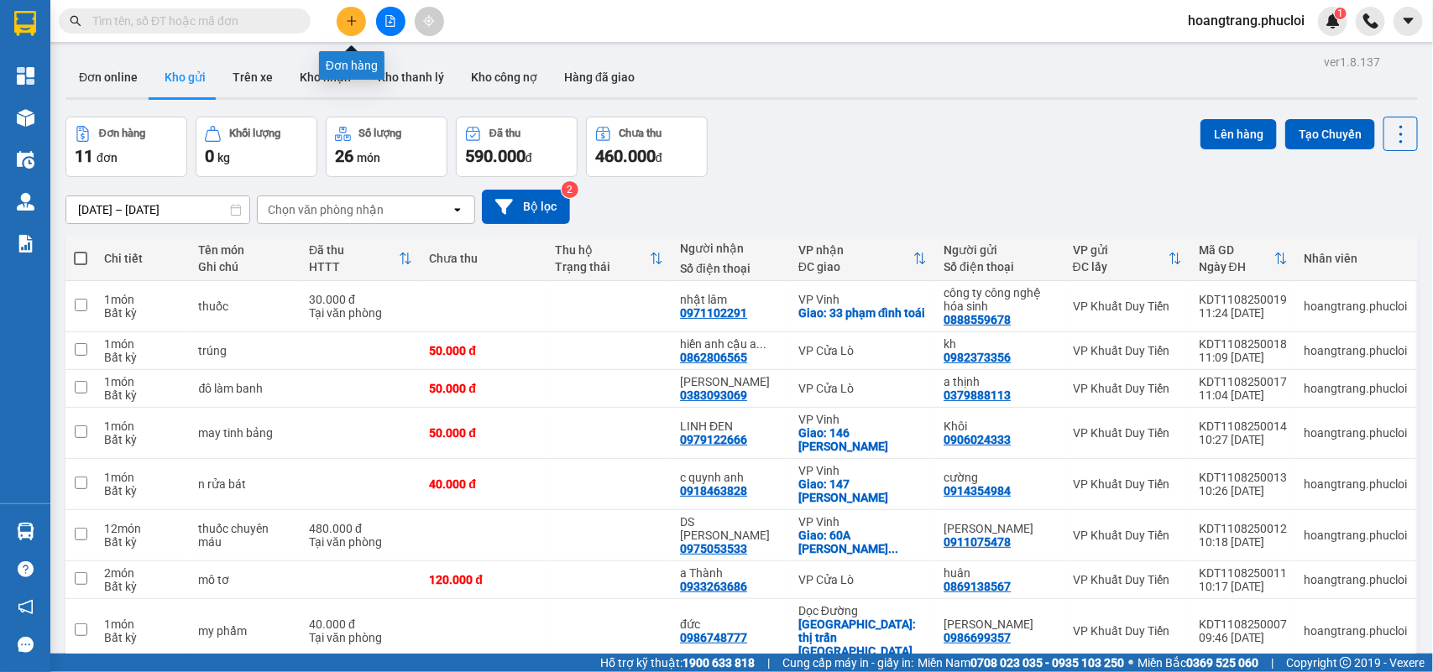
click at [353, 17] on icon "plus" at bounding box center [352, 21] width 12 height 12
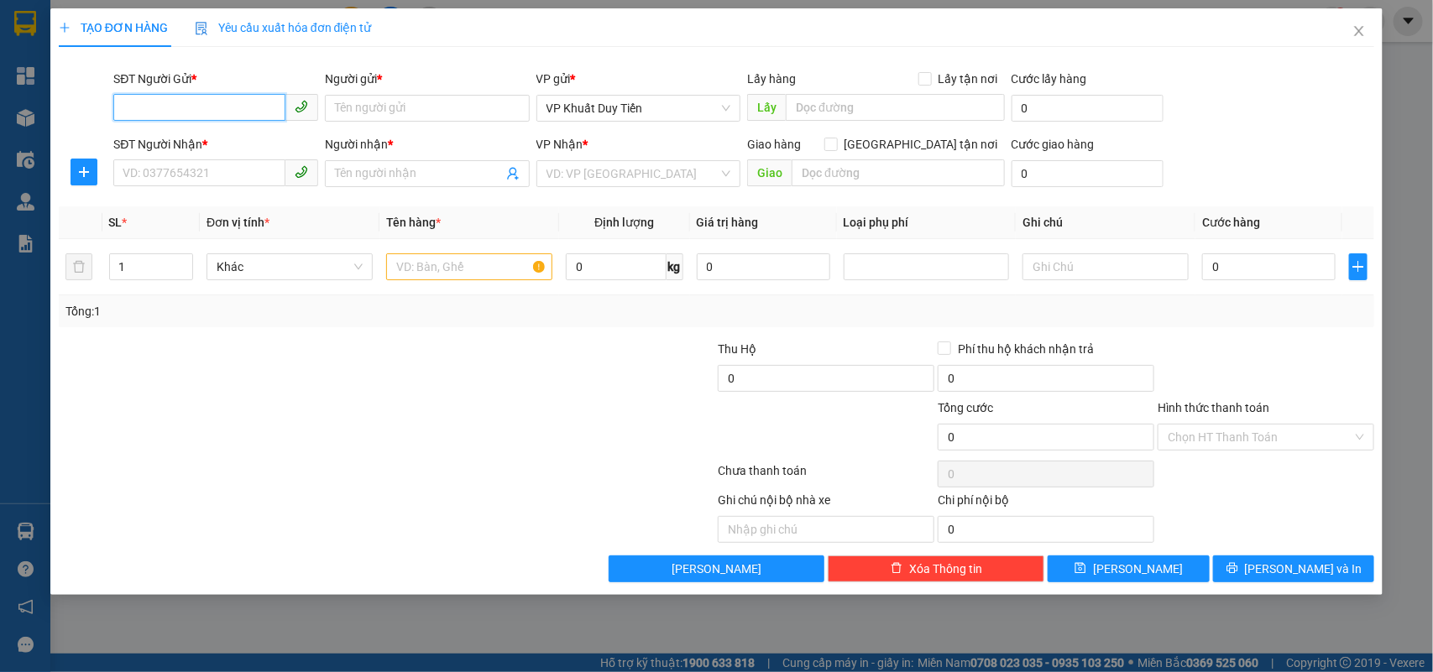
click at [229, 106] on input "SĐT Người Gửi *" at bounding box center [199, 107] width 172 height 27
click at [130, 111] on input "547986" at bounding box center [199, 107] width 172 height 27
click at [134, 107] on input "547986" at bounding box center [199, 107] width 172 height 27
click at [233, 141] on div "0979547986 - A Dũng Canifa" at bounding box center [215, 142] width 185 height 18
type input "0979547986"
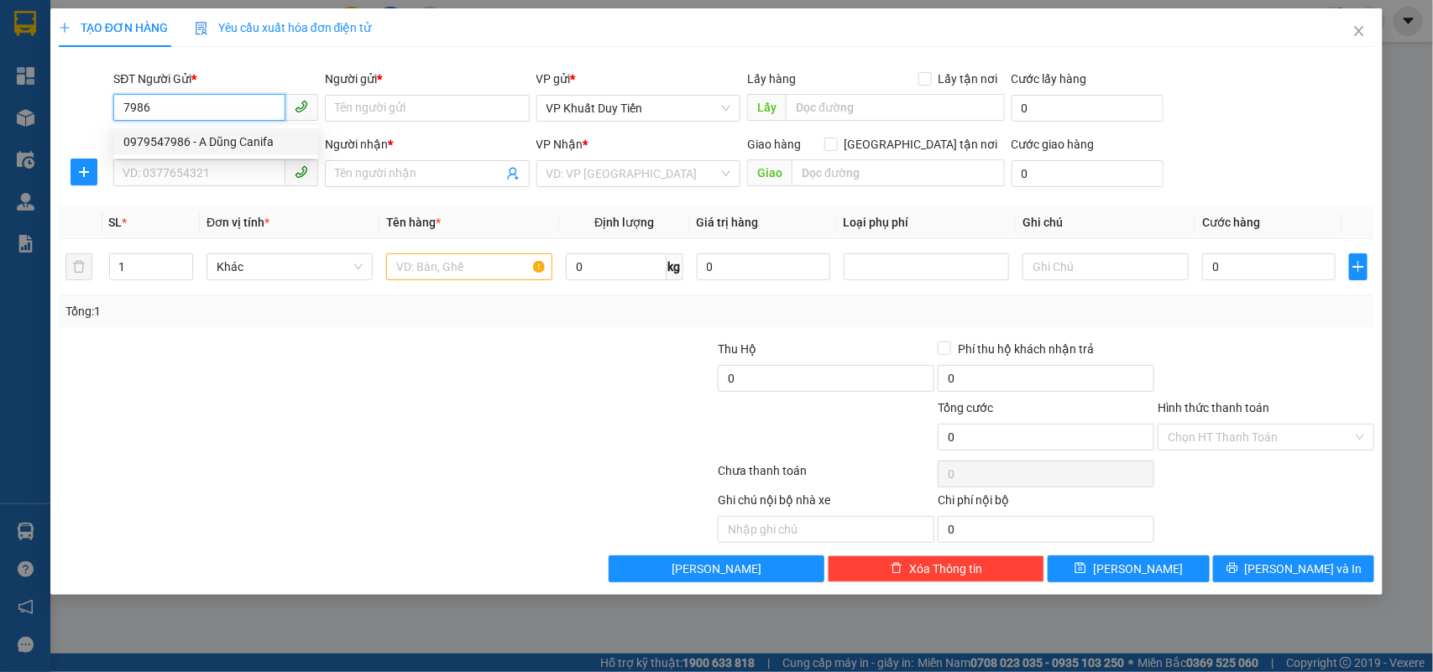
type input "A Dũng Canifa"
type input "0979547986"
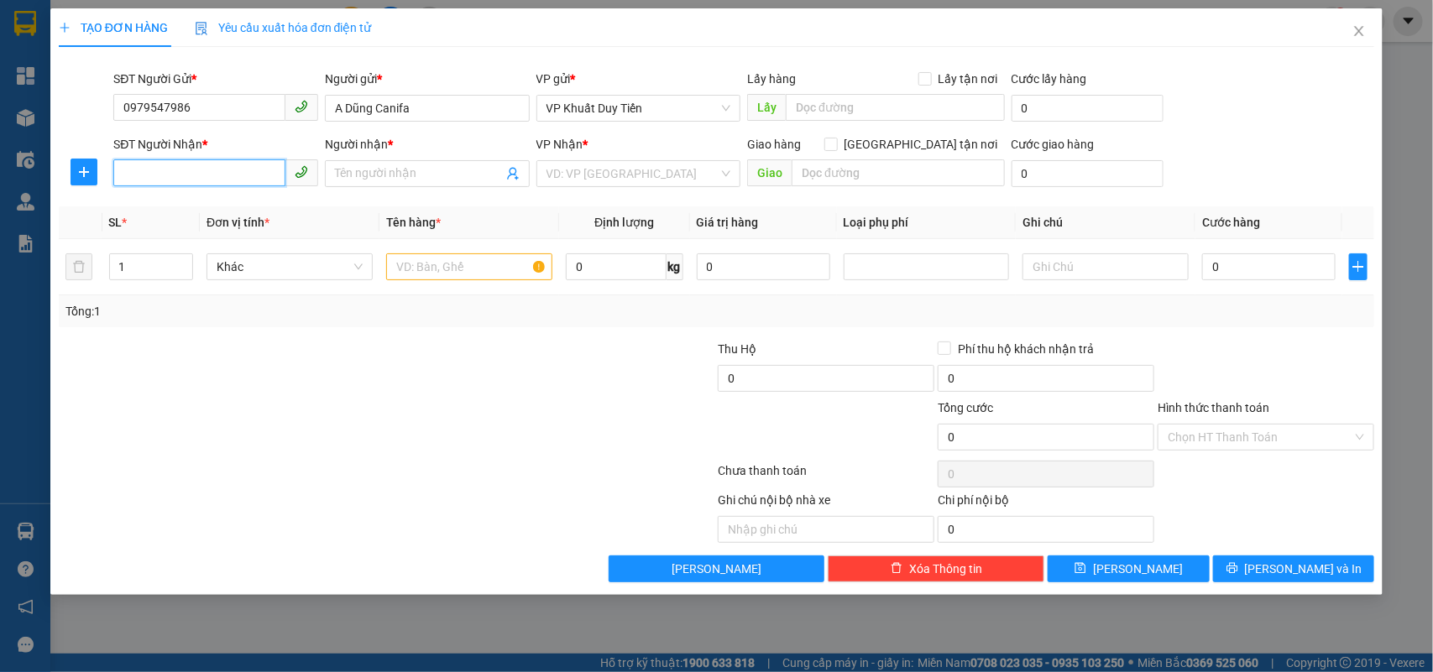
click at [183, 175] on input "SĐT Người Nhận *" at bounding box center [199, 173] width 172 height 27
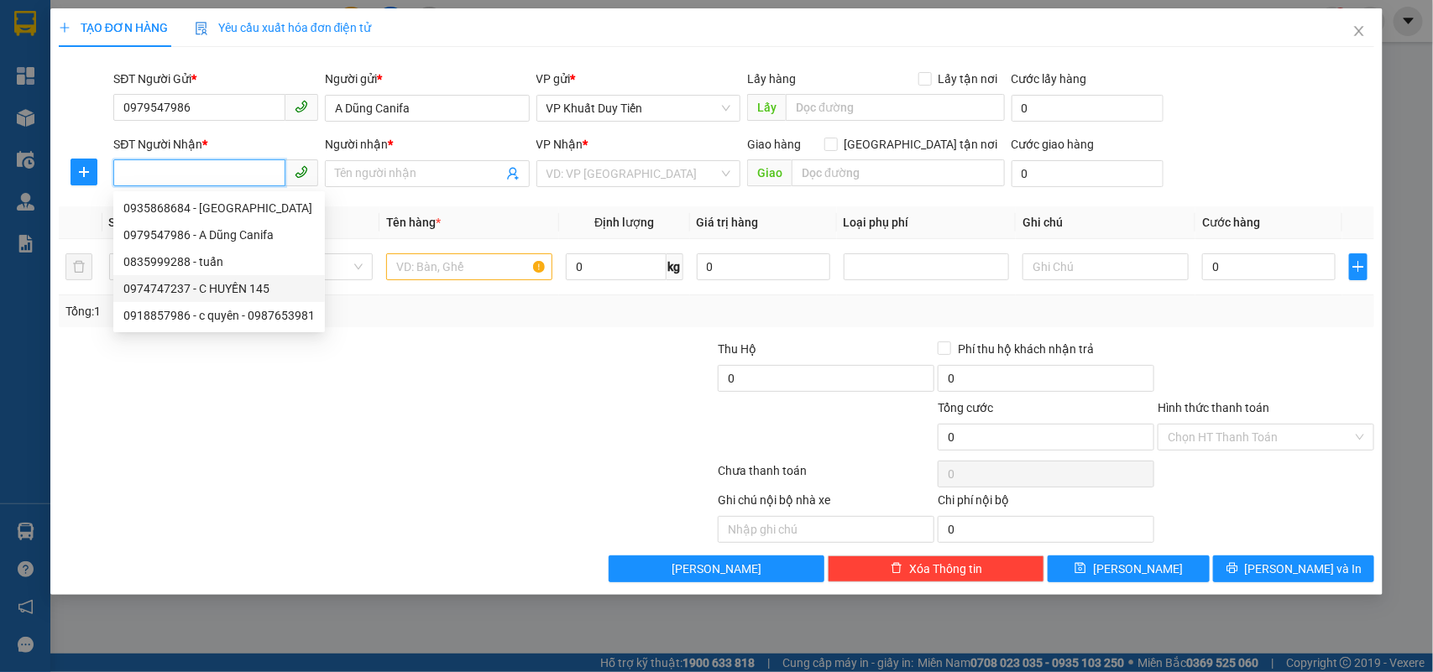
click at [140, 291] on div "0974747237 - C HUYỀN 145" at bounding box center [218, 289] width 191 height 18
type input "0974747237"
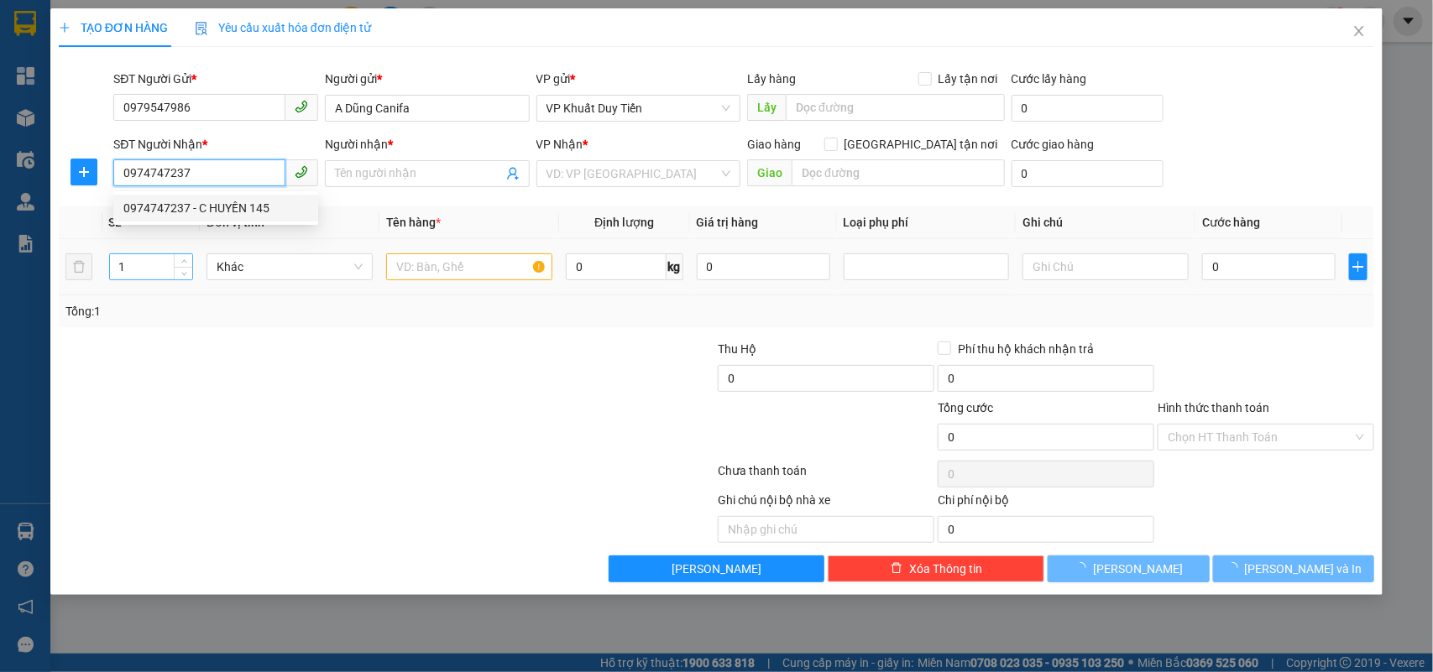
type input "C HUYỀN 145"
checkbox input "true"
type input "145 LÊ LỢI"
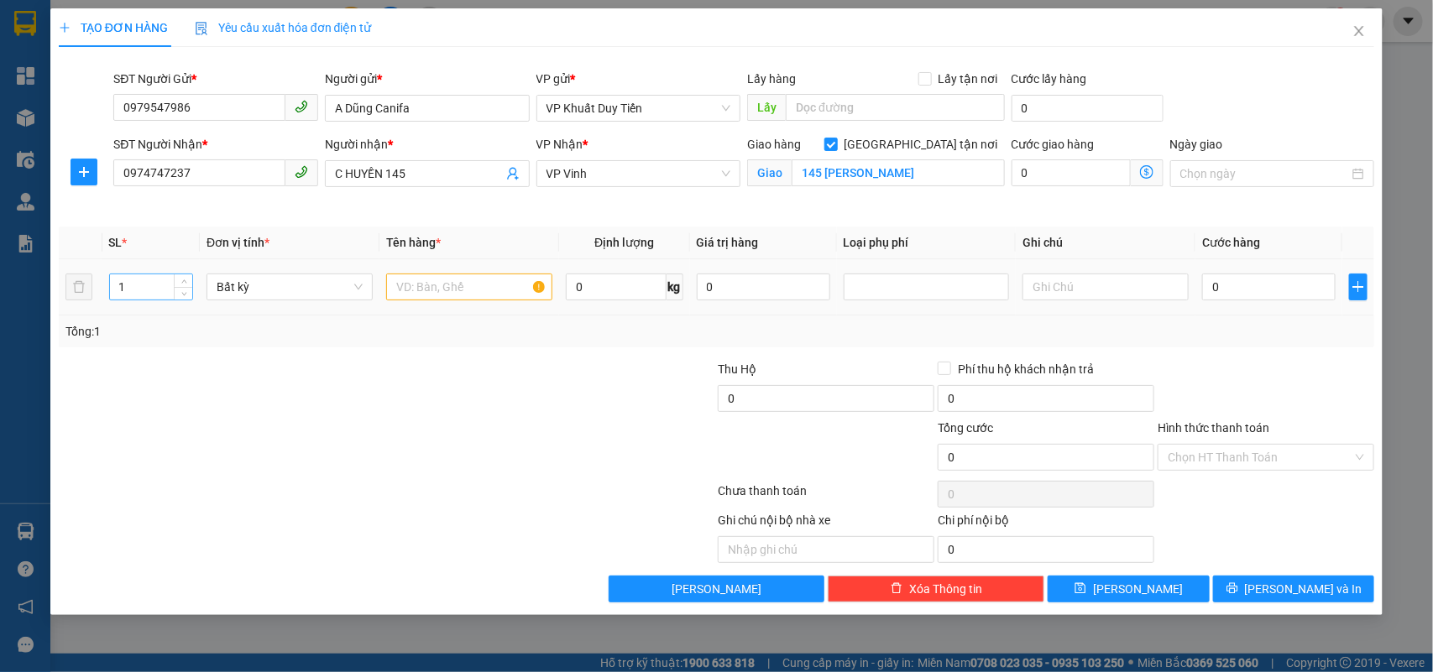
click at [128, 291] on input "1" at bounding box center [151, 287] width 83 height 25
type input "4"
click at [416, 295] on input "text" at bounding box center [469, 287] width 166 height 27
type input "a"
type input "q áo"
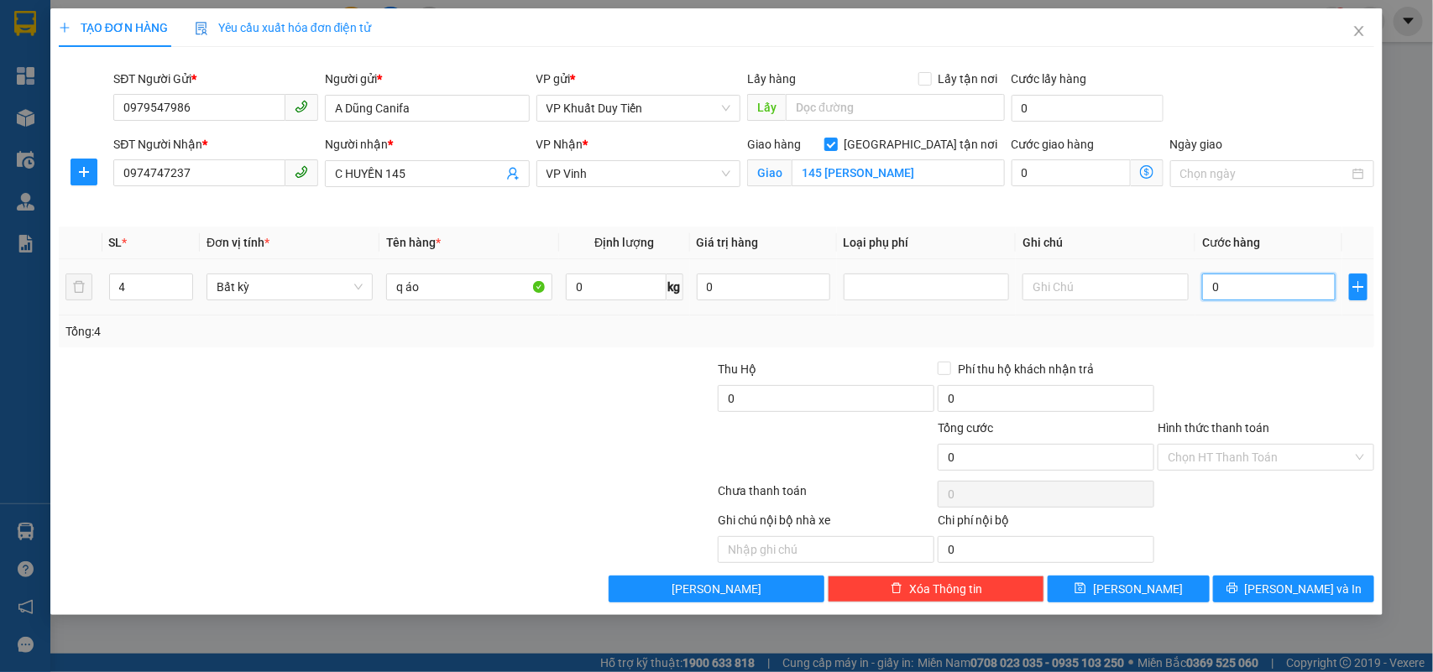
click at [1213, 285] on input "0" at bounding box center [1268, 287] width 133 height 27
type input "2"
type input "20"
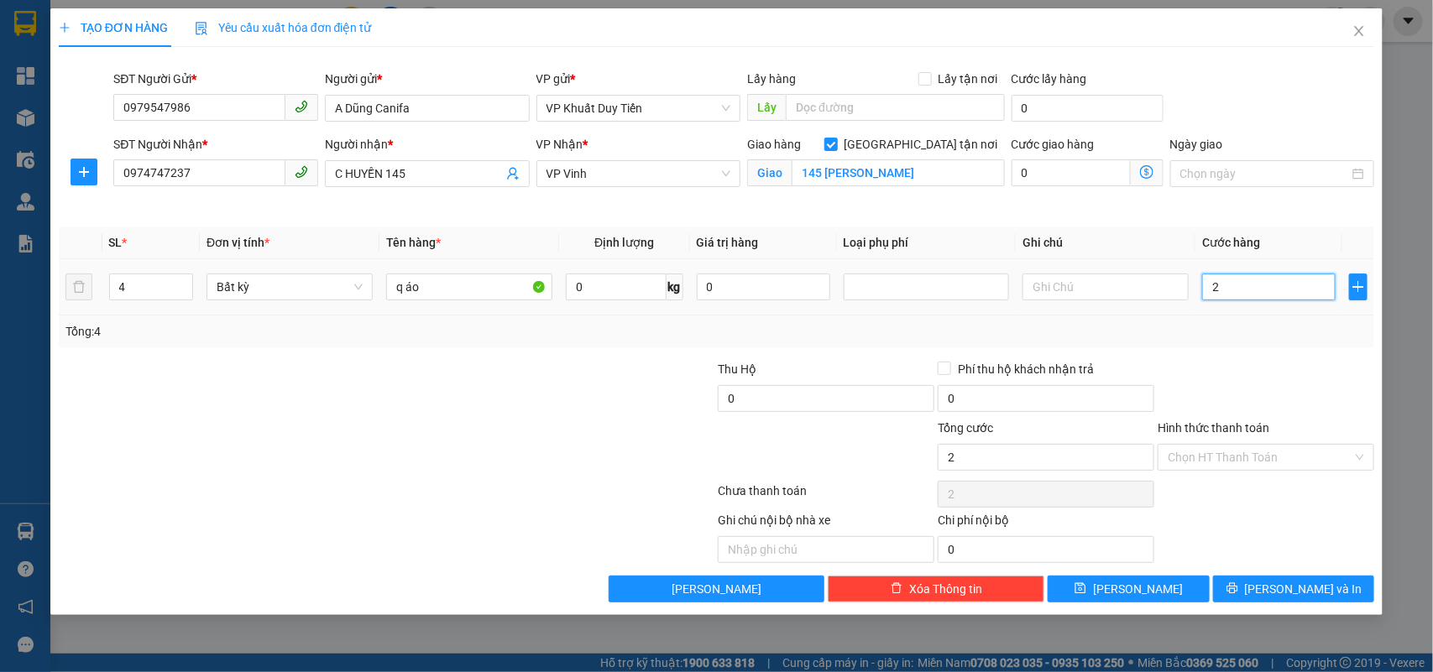
type input "20"
type input "200"
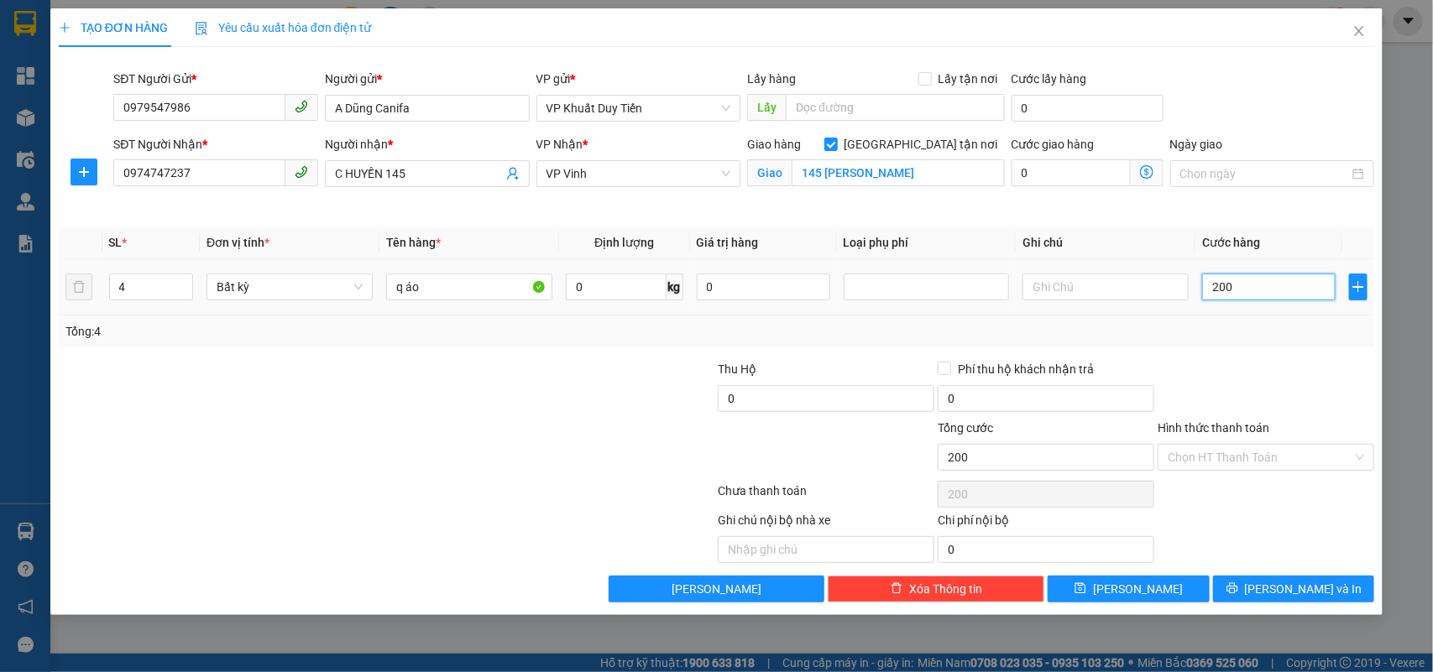
type input "2.000"
type input "20.000"
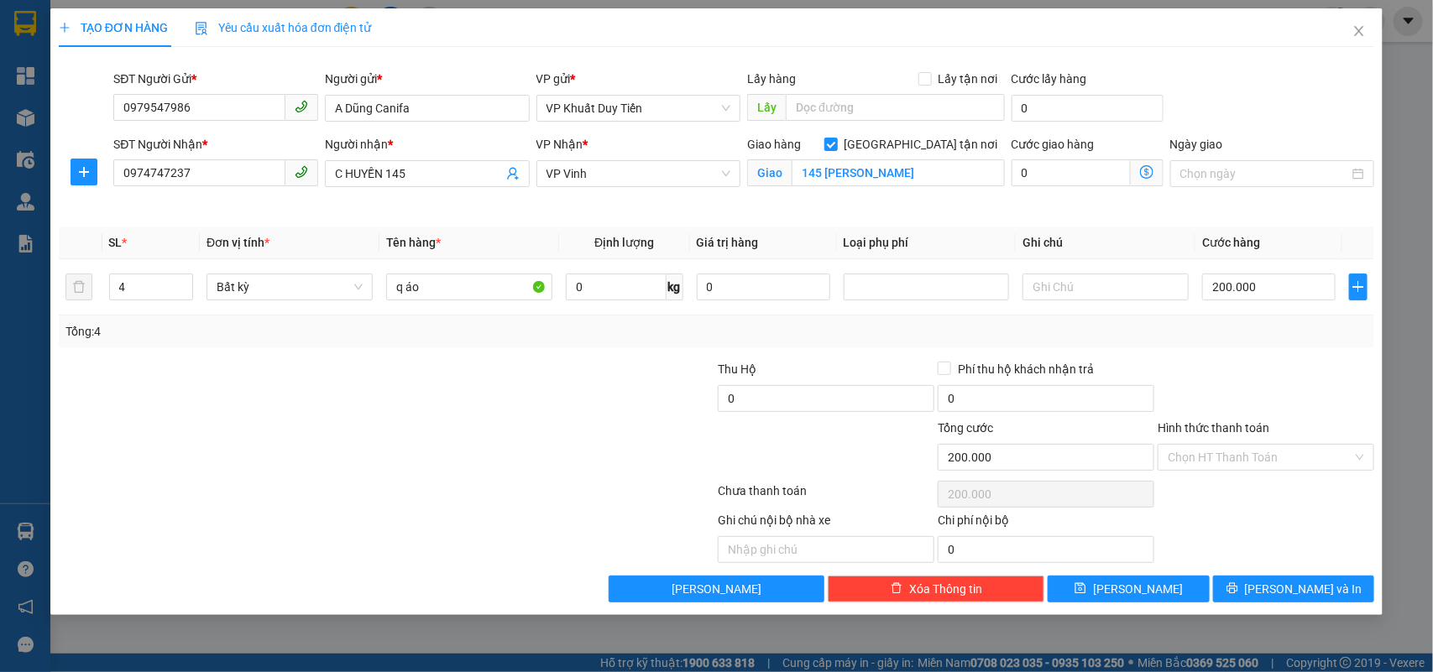
click at [1205, 431] on label "Hình thức thanh toán" at bounding box center [1214, 427] width 112 height 13
click at [1205, 445] on input "Hình thức thanh toán" at bounding box center [1260, 457] width 185 height 25
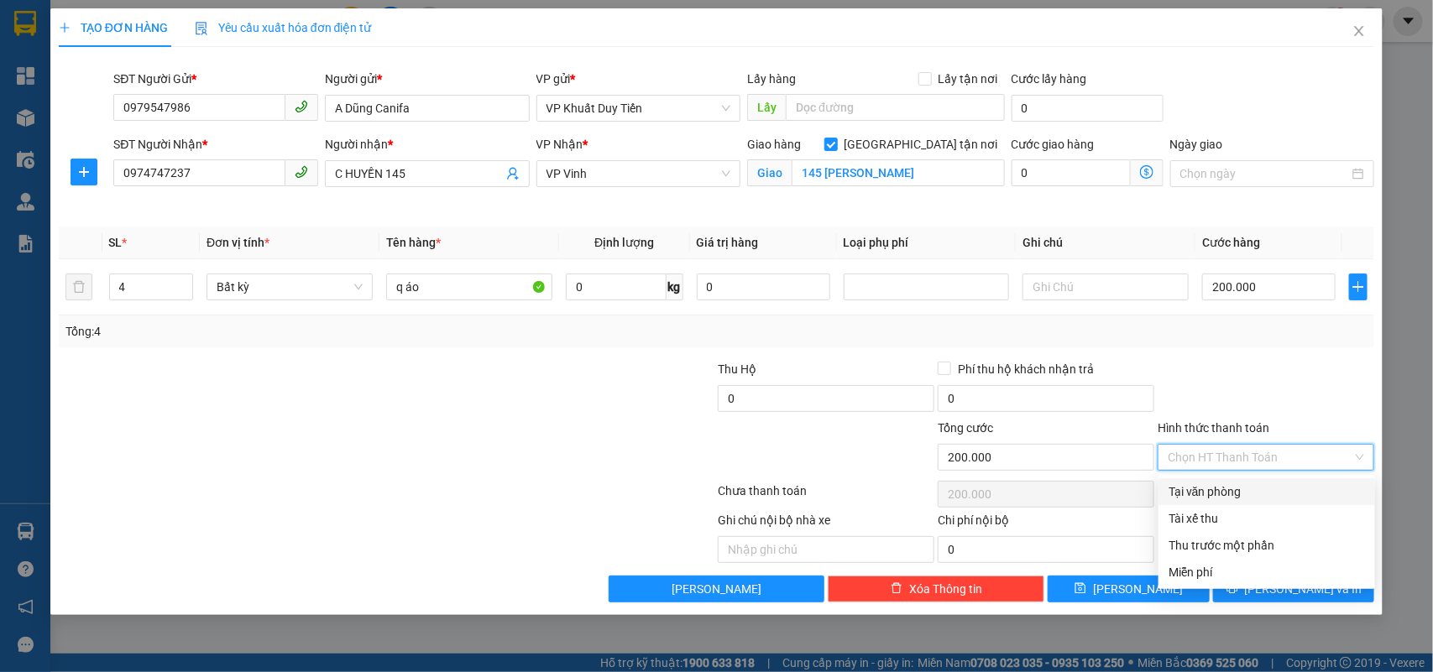
click at [1218, 492] on div "Tại văn phòng" at bounding box center [1267, 492] width 196 height 18
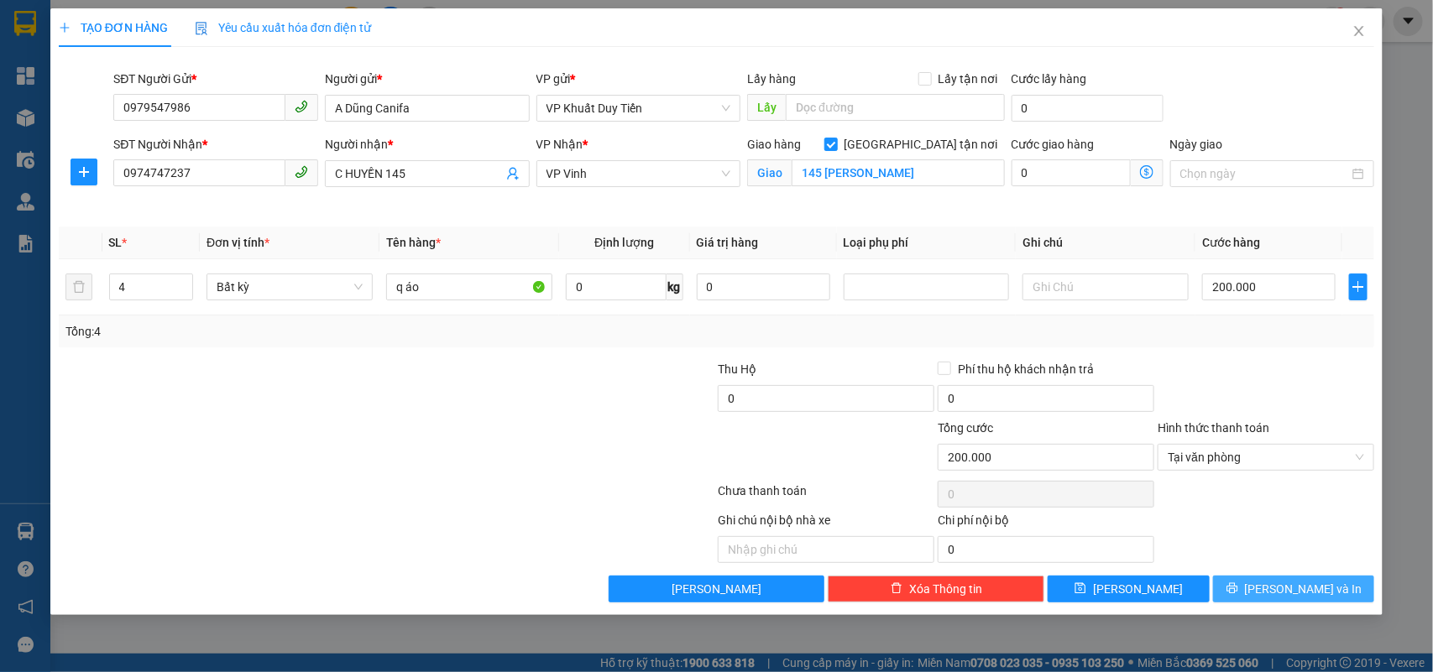
click at [1307, 599] on span "[PERSON_NAME] và In" at bounding box center [1304, 589] width 118 height 18
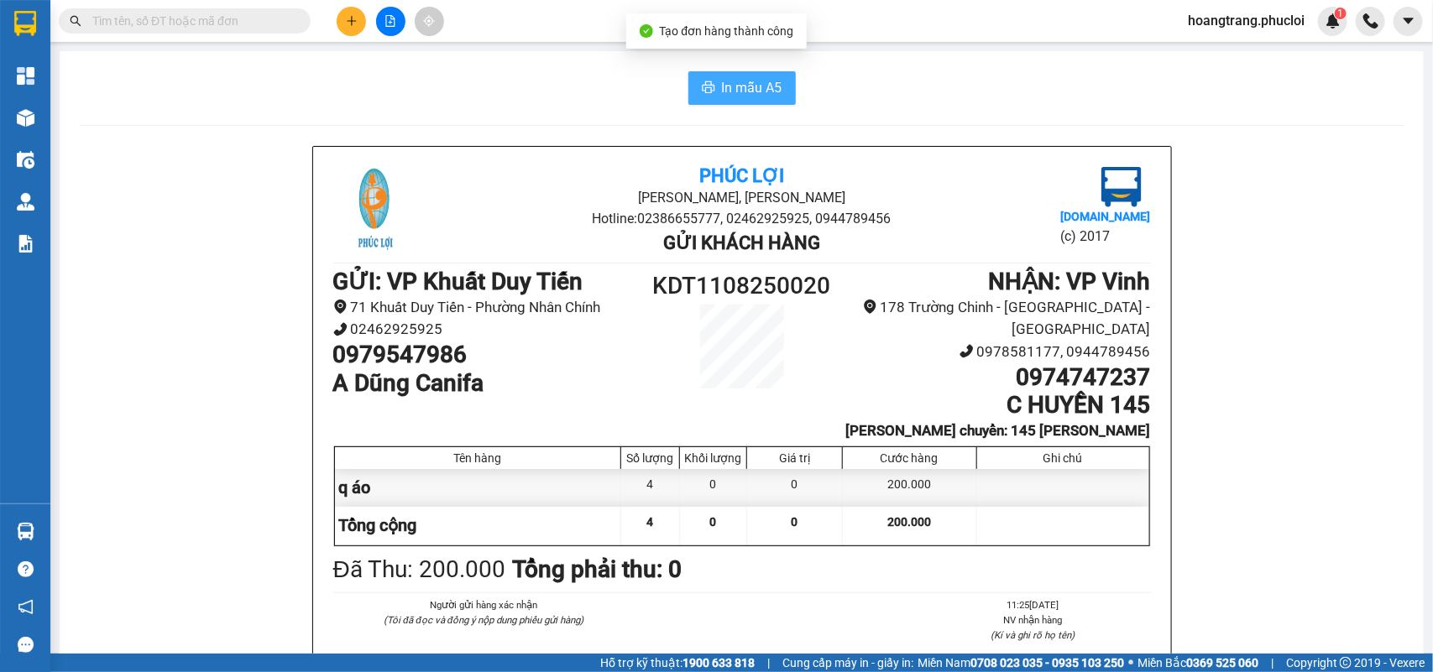
click at [735, 89] on span "In mẫu A5" at bounding box center [752, 87] width 60 height 21
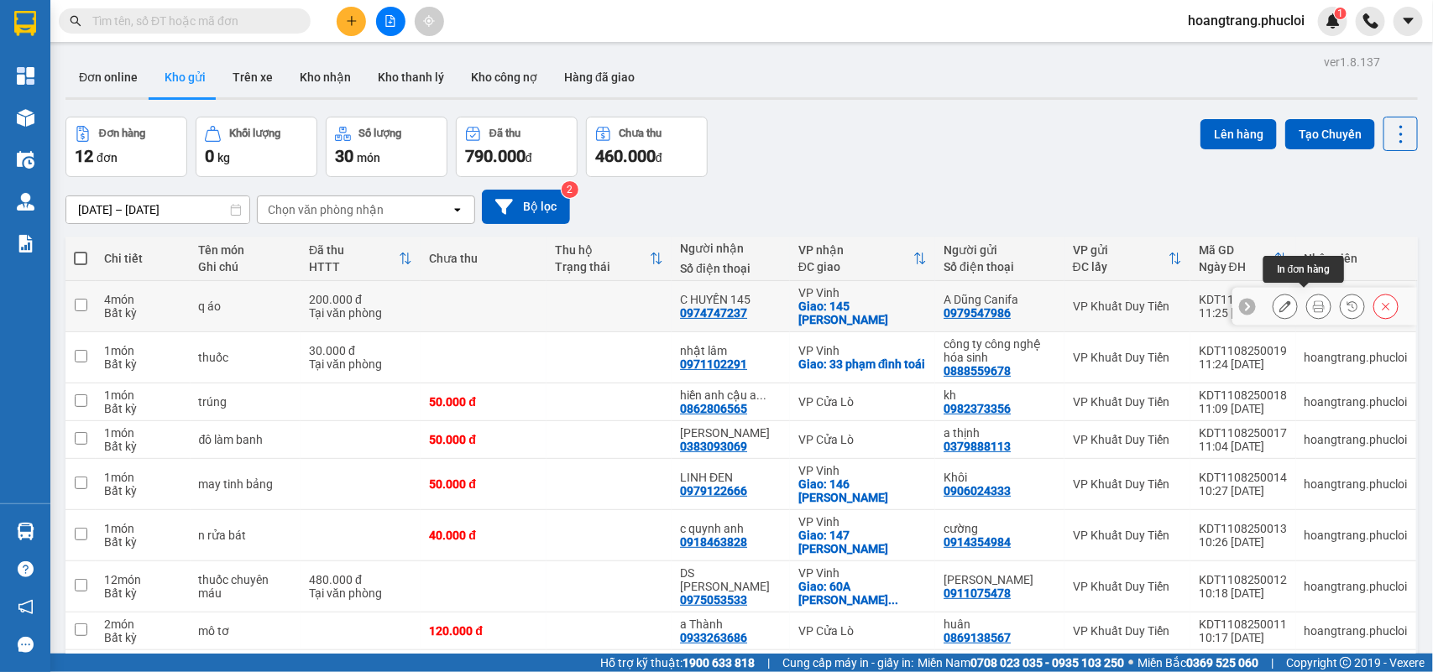
click at [1313, 302] on icon at bounding box center [1319, 307] width 12 height 12
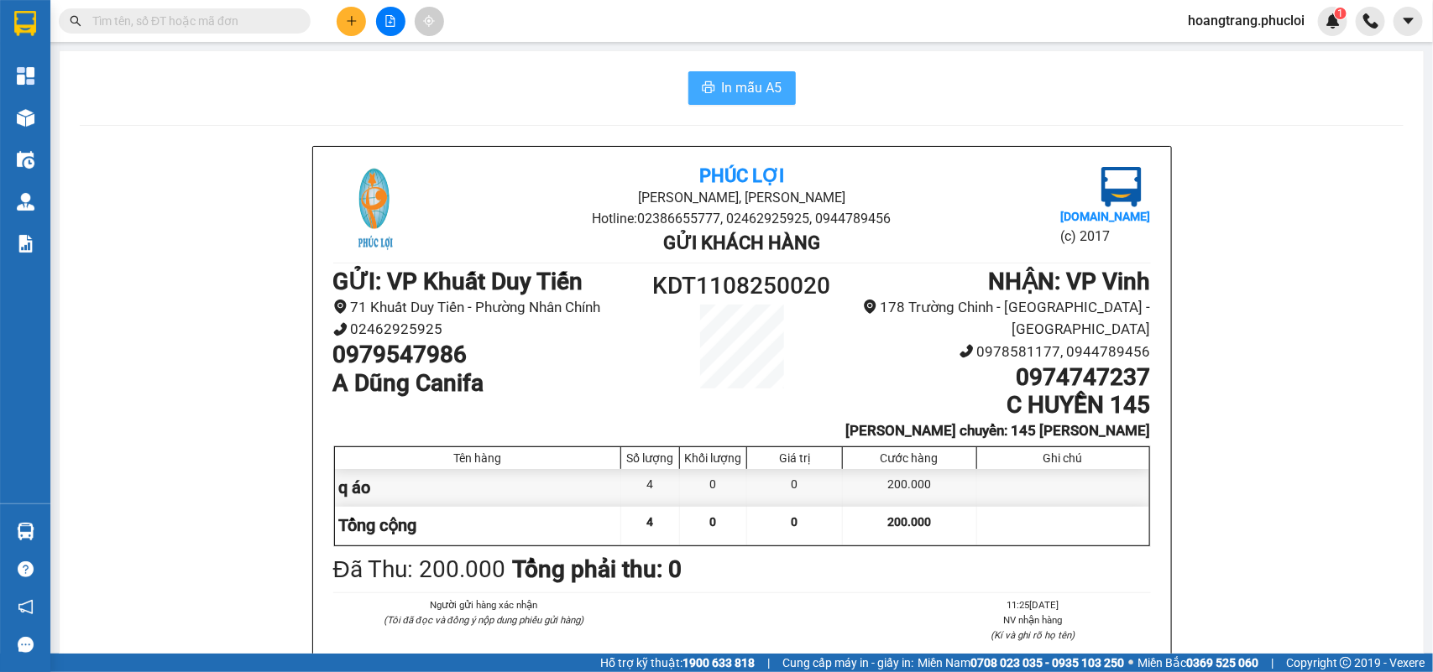
click at [731, 88] on span "In mẫu A5" at bounding box center [752, 87] width 60 height 21
